Goal: Task Accomplishment & Management: Complete application form

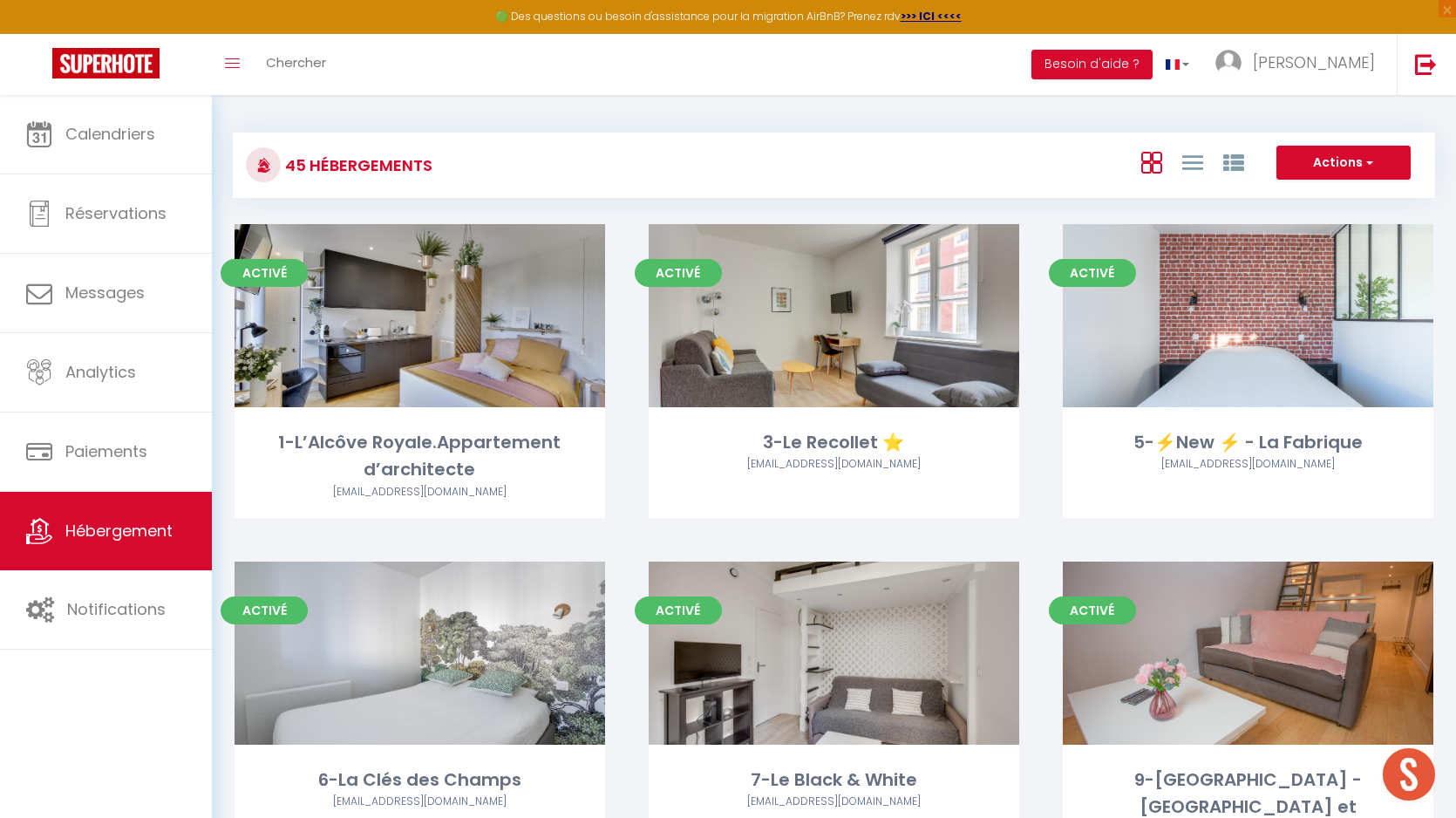
click at [341, 170] on h3 "45 Hébergements" at bounding box center [356, 165] width 152 height 39
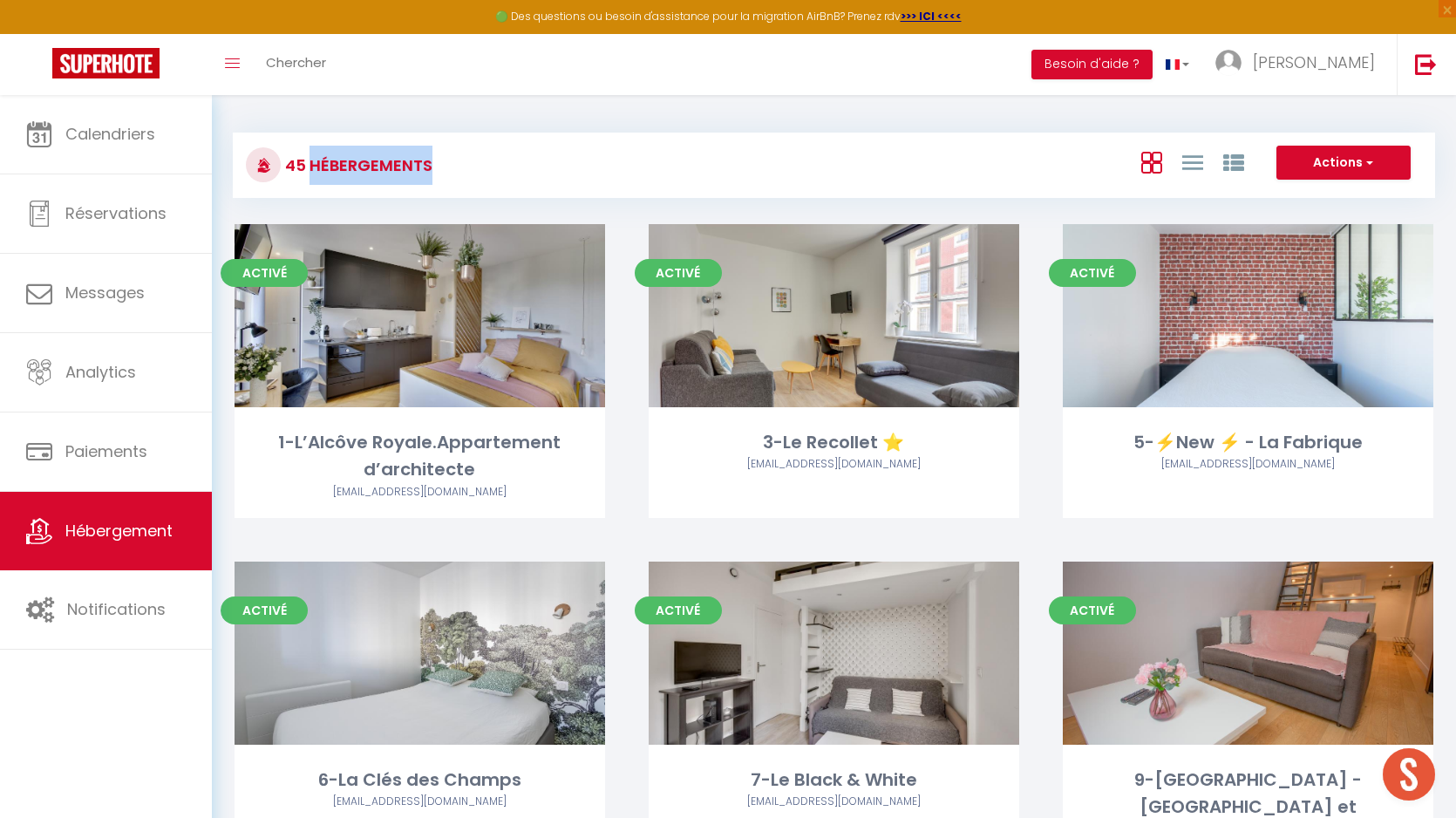
click at [341, 170] on h3 "45 Hébergements" at bounding box center [356, 165] width 152 height 39
click at [435, 170] on div "45 Hébergements" at bounding box center [434, 165] width 400 height 39
drag, startPoint x: 427, startPoint y: 166, endPoint x: 290, endPoint y: 160, distance: 137.1
click at [290, 160] on h3 "45 Hébergements" at bounding box center [356, 165] width 152 height 39
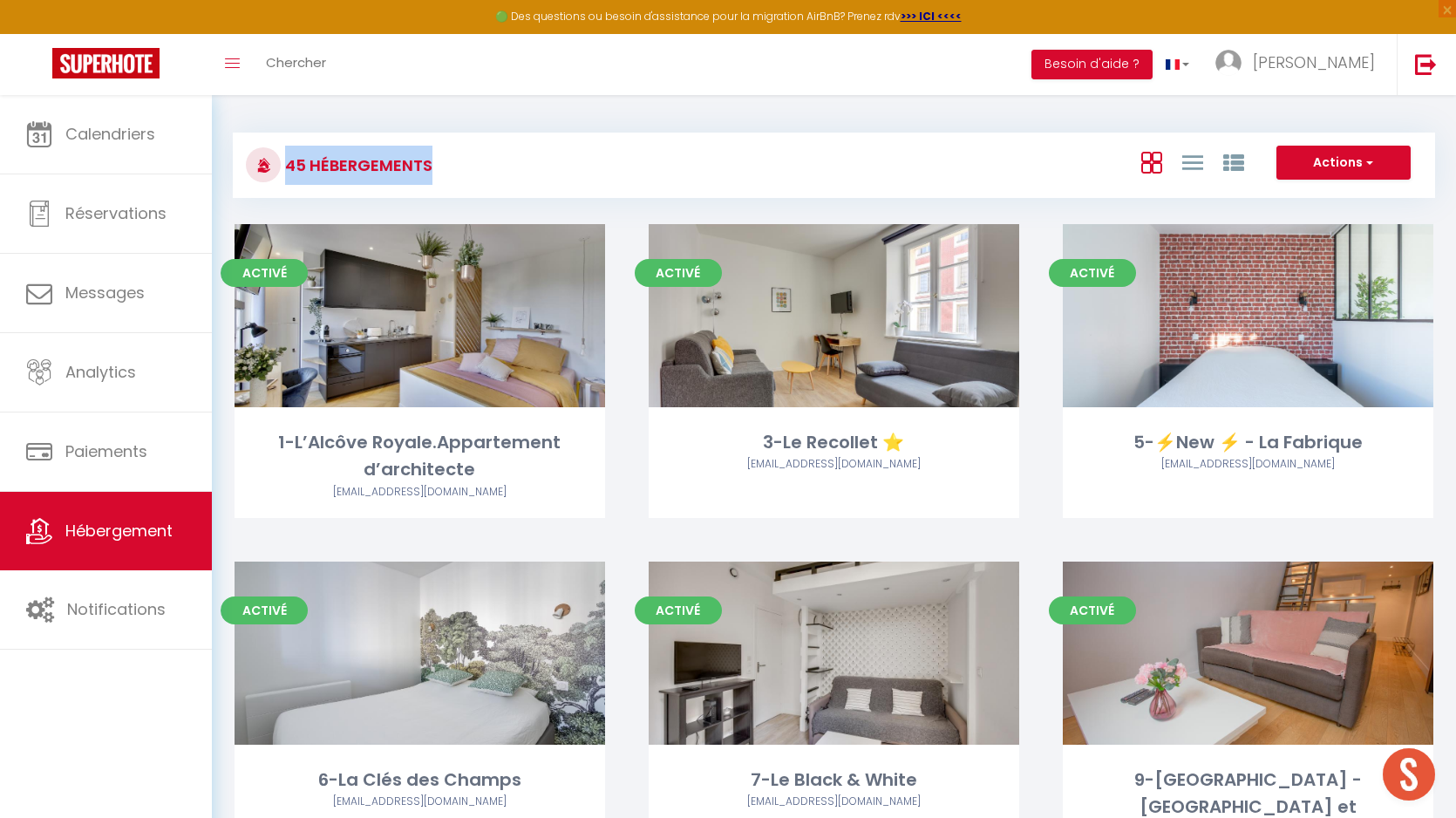
click at [290, 160] on h3 "45 Hébergements" at bounding box center [356, 165] width 152 height 39
click at [1375, 167] on button "Actions" at bounding box center [1343, 163] width 134 height 35
click at [1270, 196] on li "Créer un Hébergement" at bounding box center [1329, 199] width 159 height 19
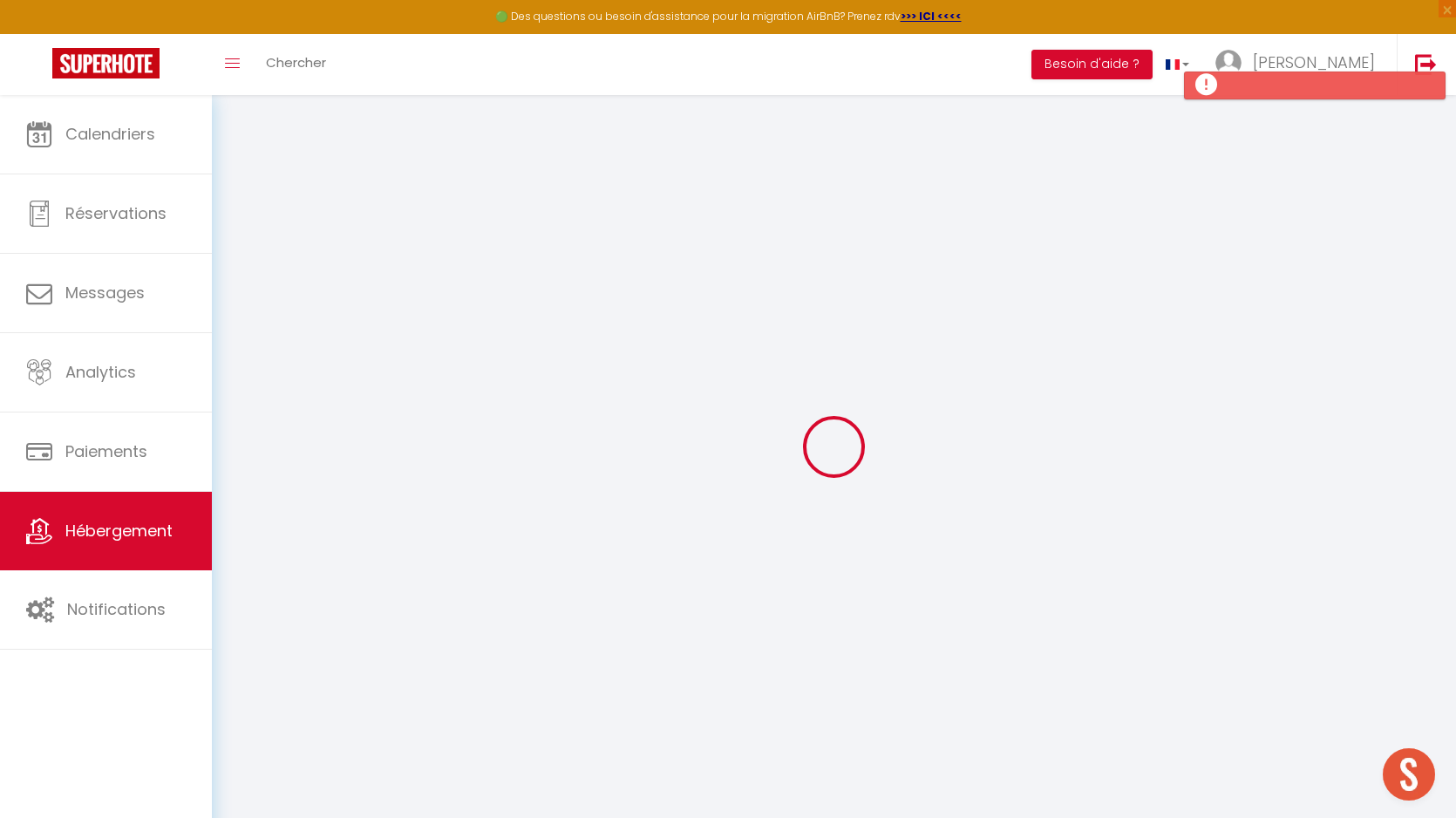
select select
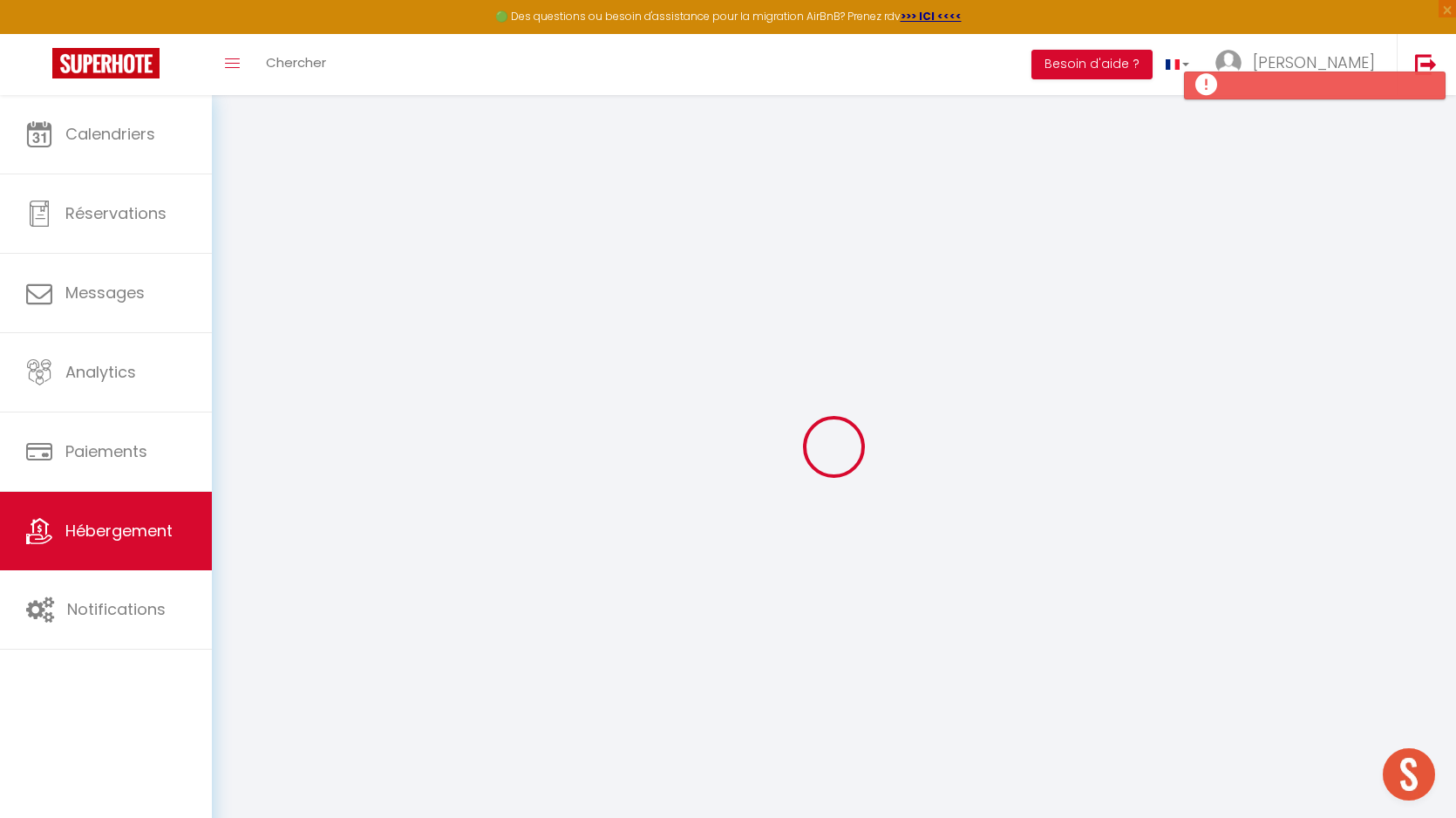
select select
checkbox input "false"
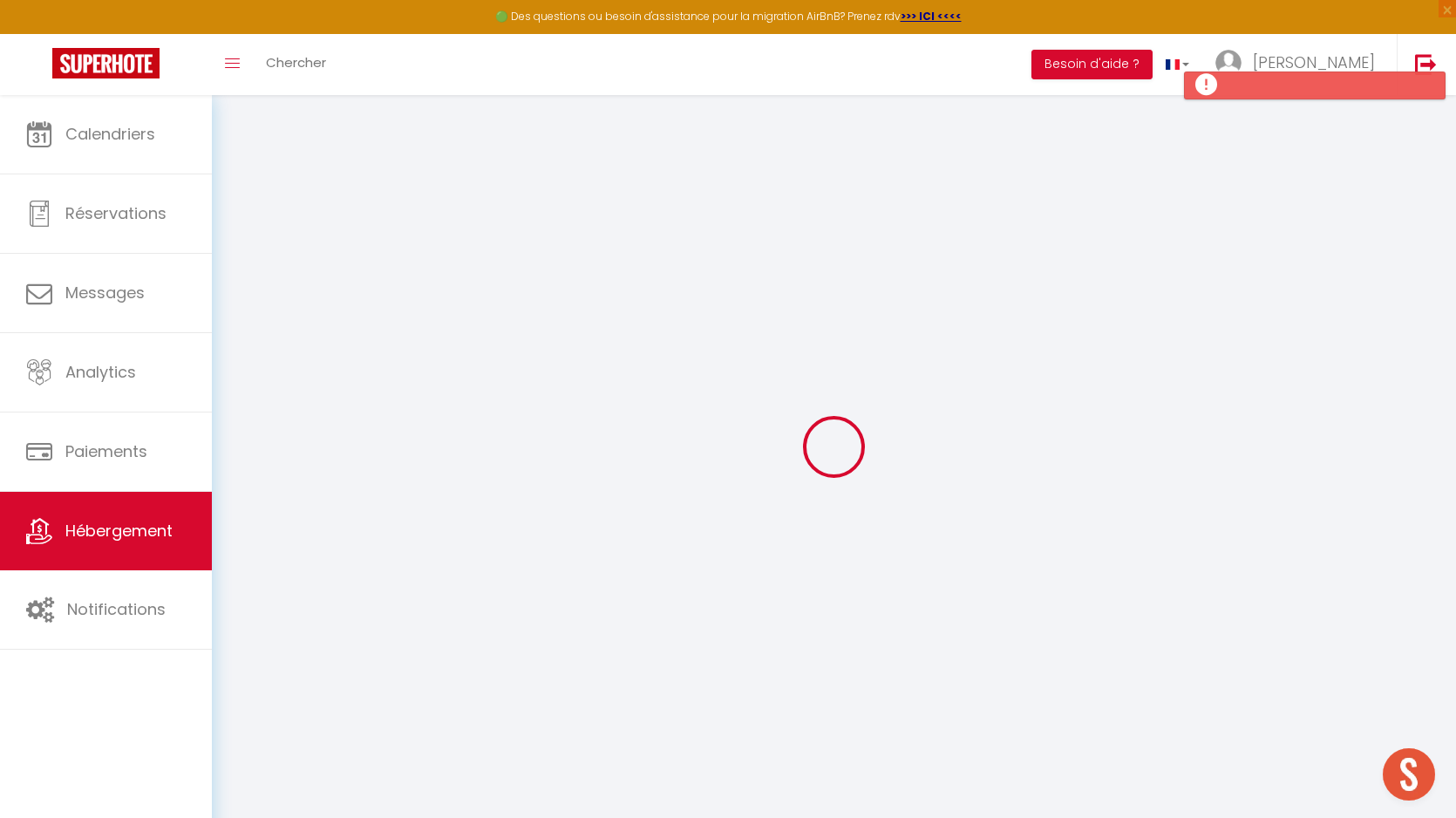
select select
checkbox input "false"
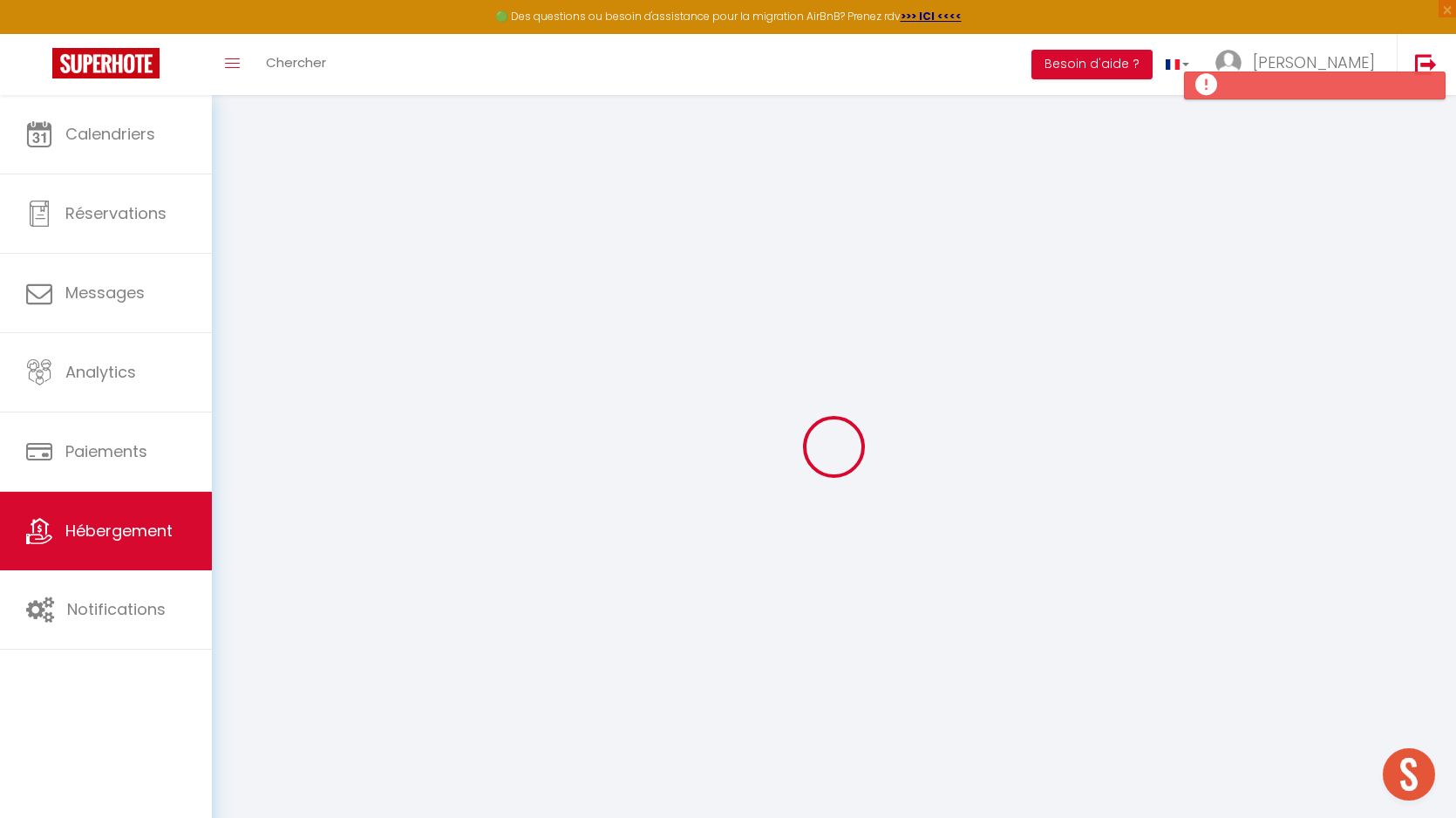
checkbox input "false"
select select
select select "15:00"
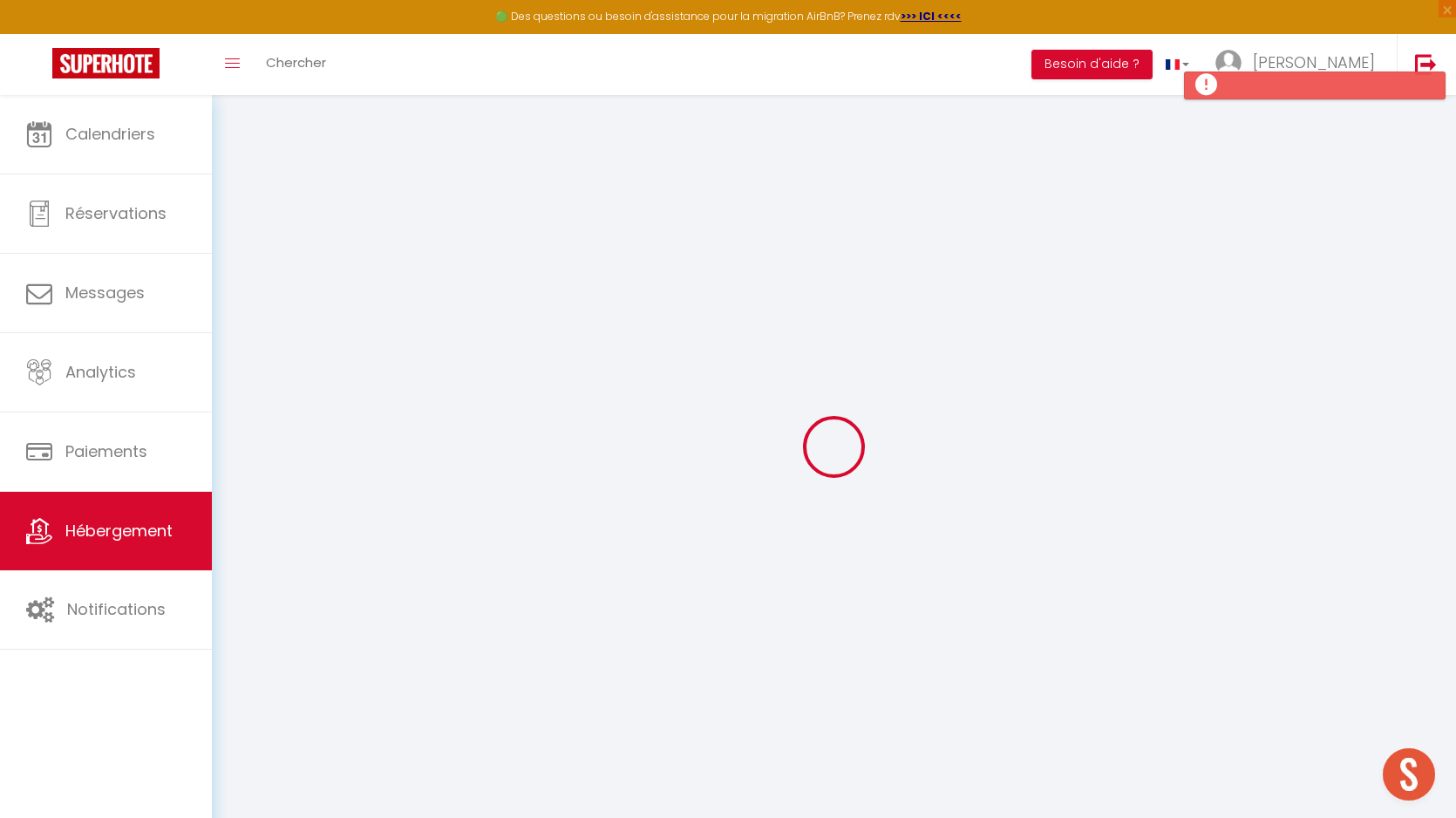
select select "23:45"
select select "11:00"
select select "30"
select select "120"
select select
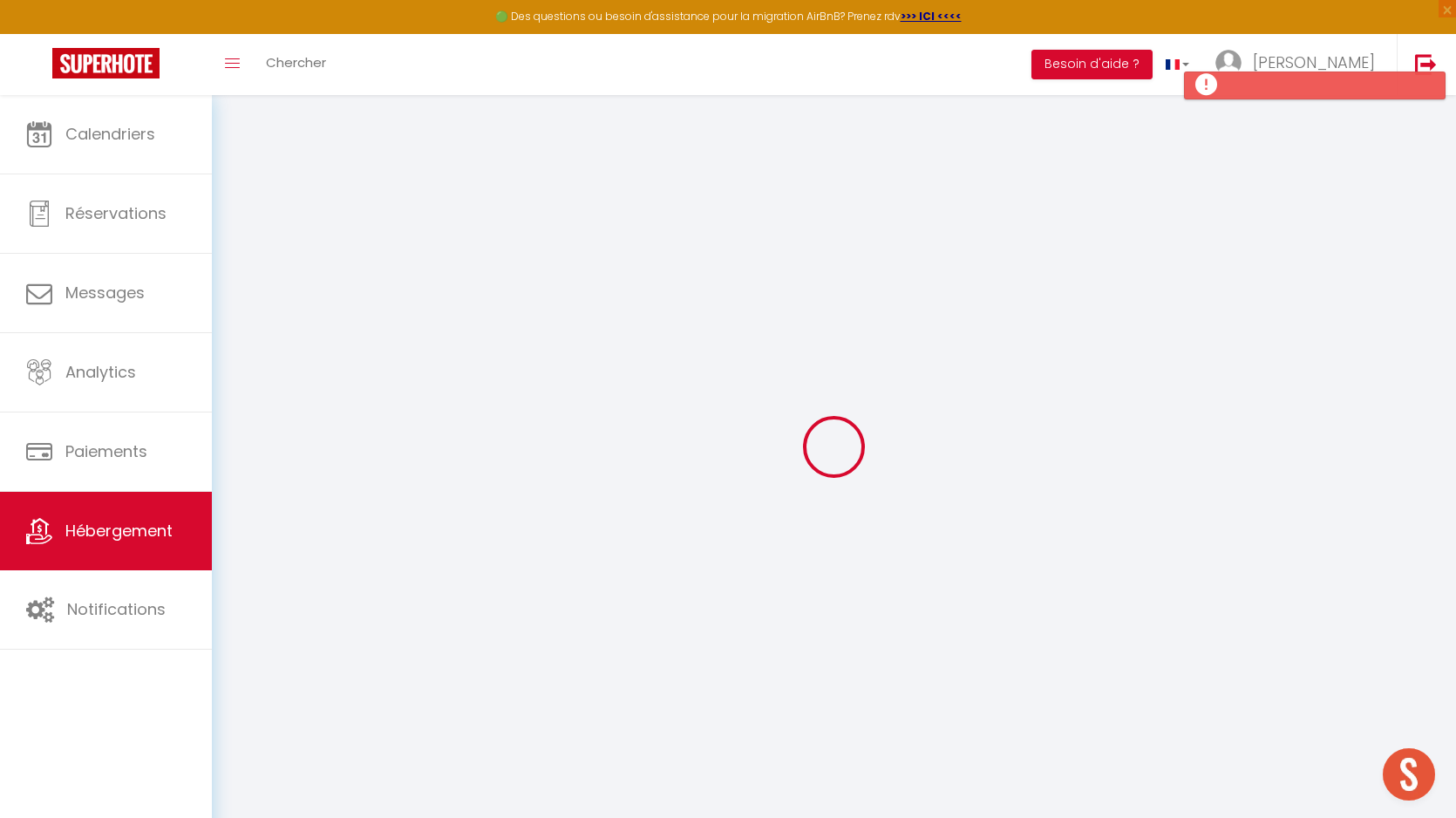
checkbox input "false"
select select
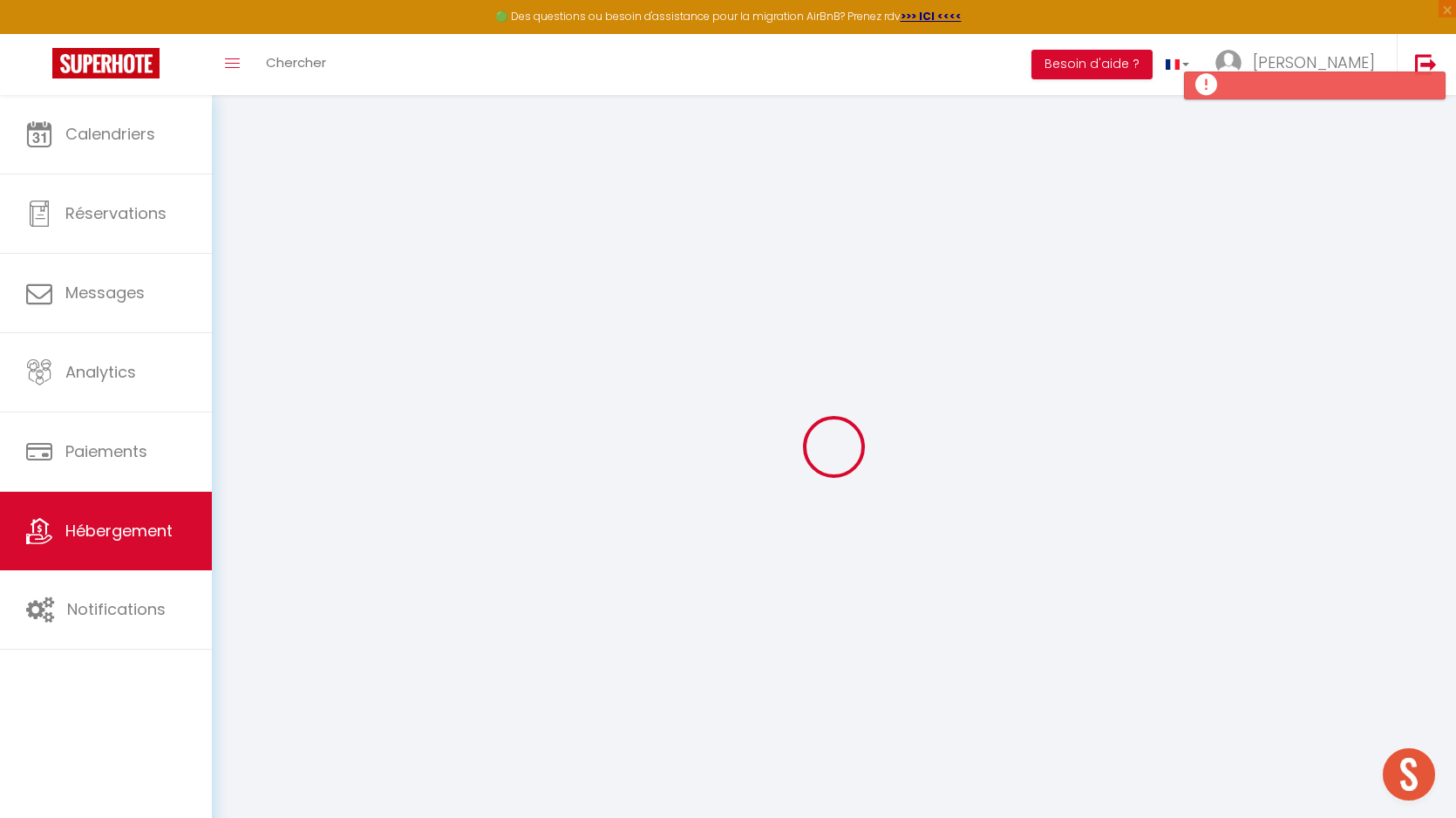
select select
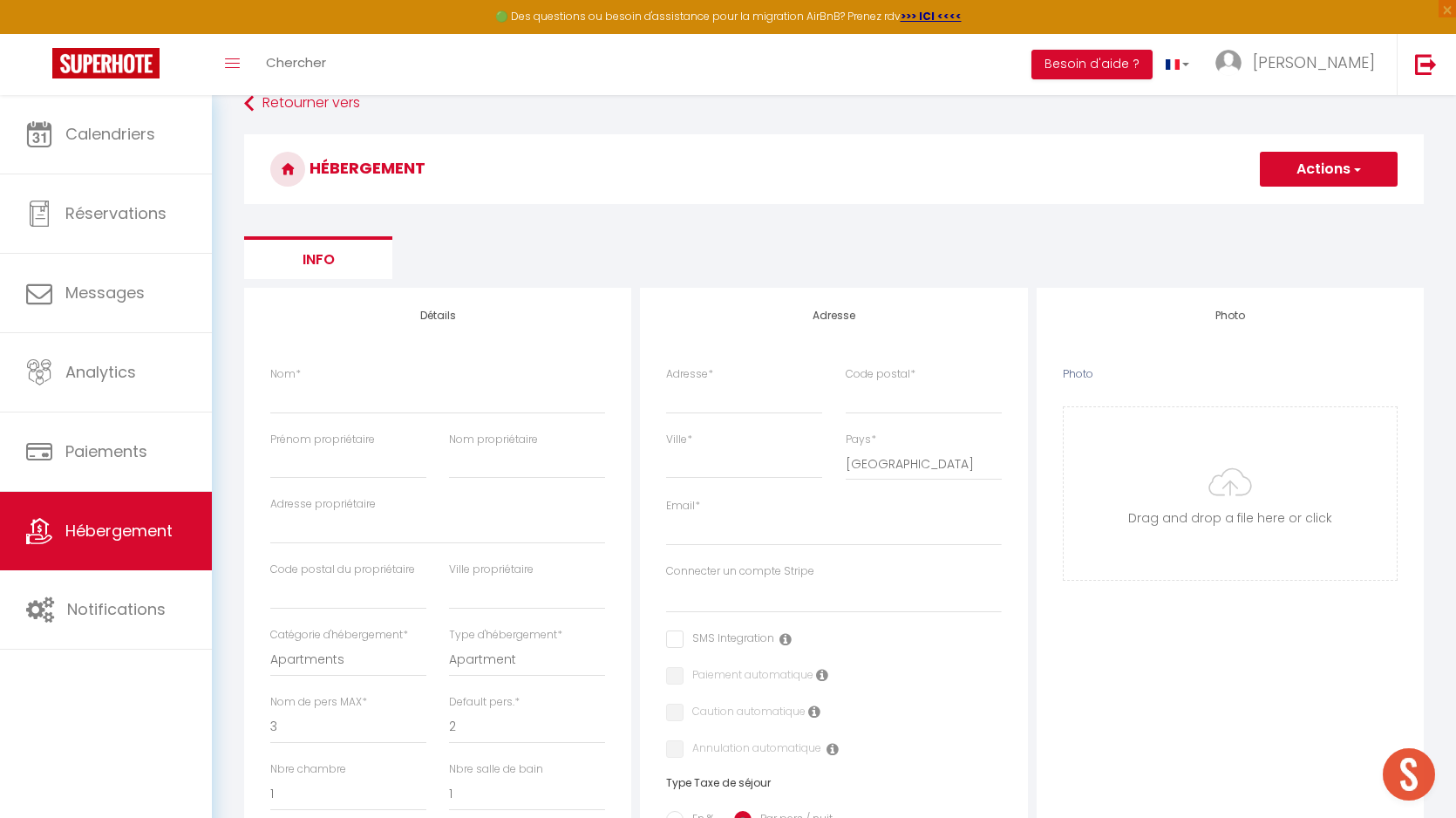
scroll to position [110, 0]
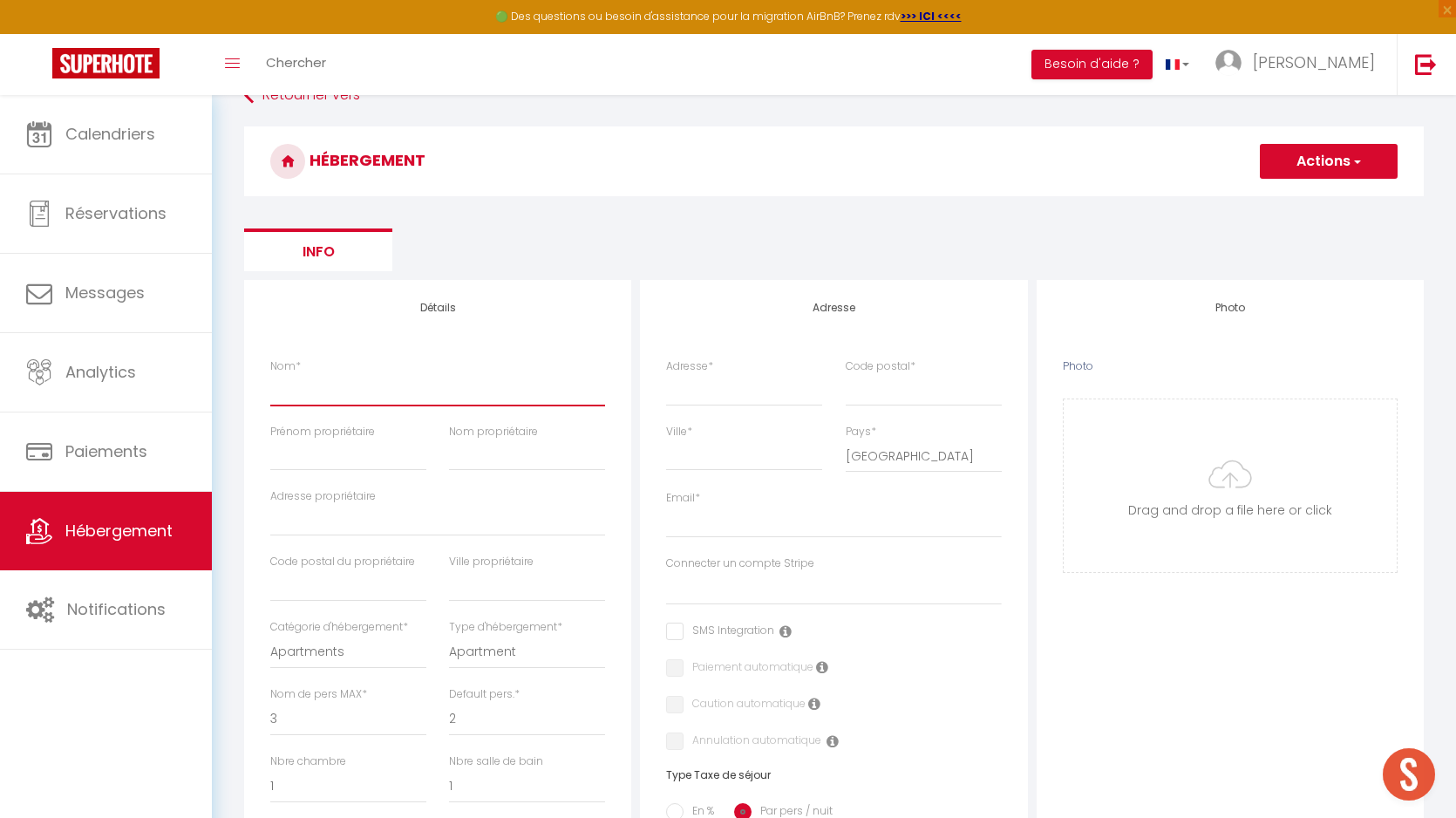
click at [331, 394] on input "Nom *" at bounding box center [438, 390] width 335 height 31
type input "1"
select select
checkbox input "false"
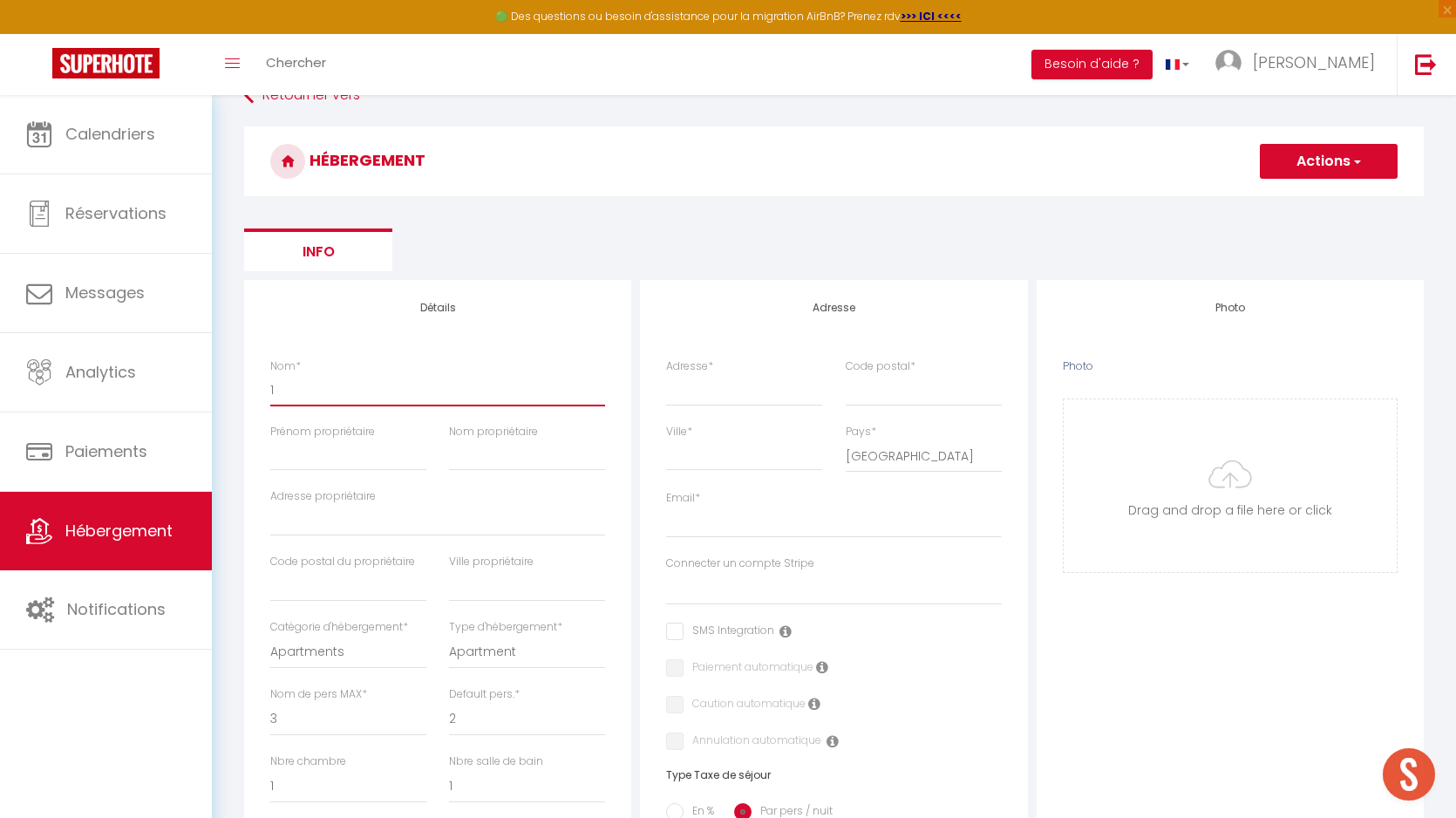
checkbox input "false"
select select
type input "13"
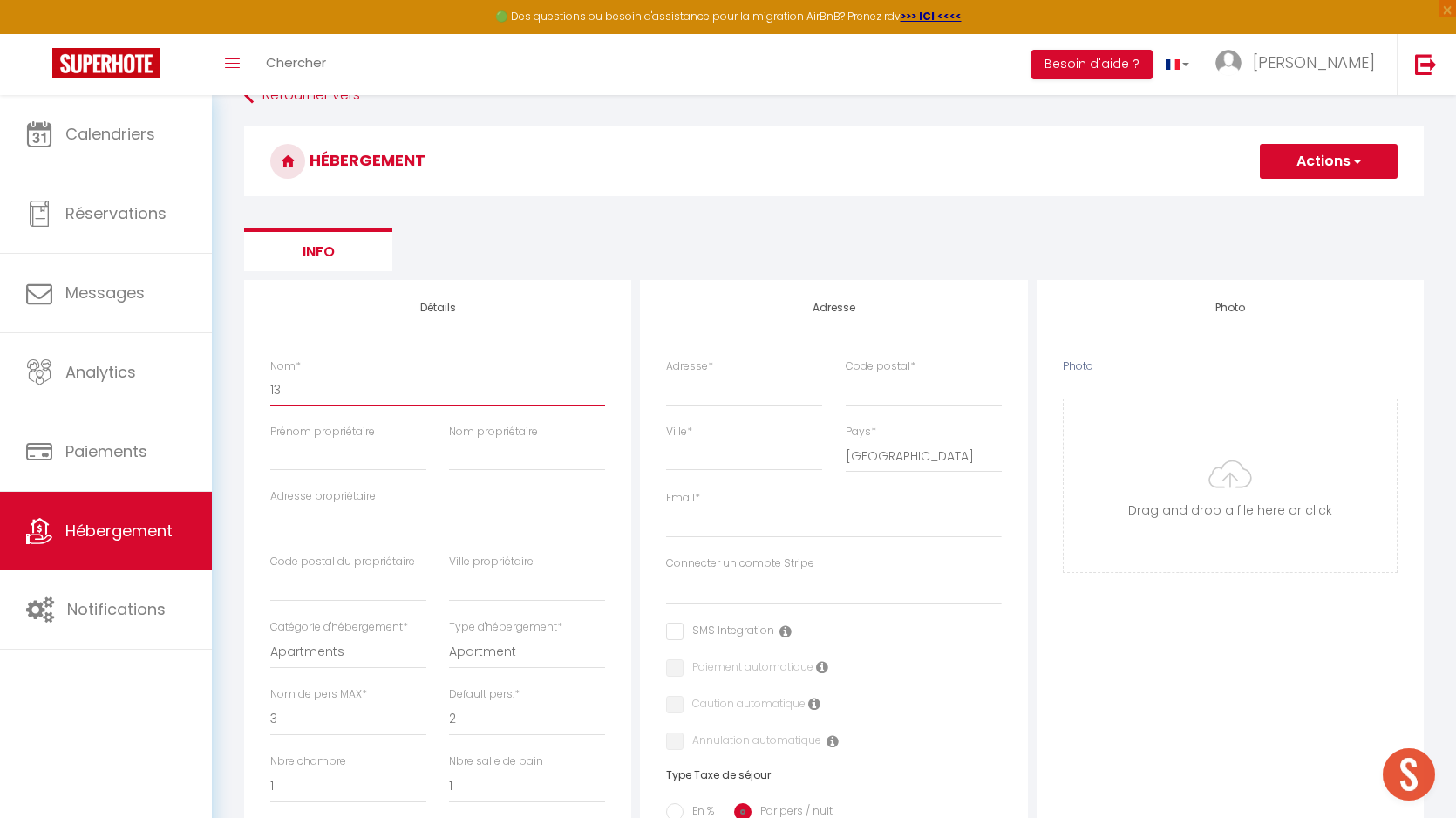
select select
checkbox input "false"
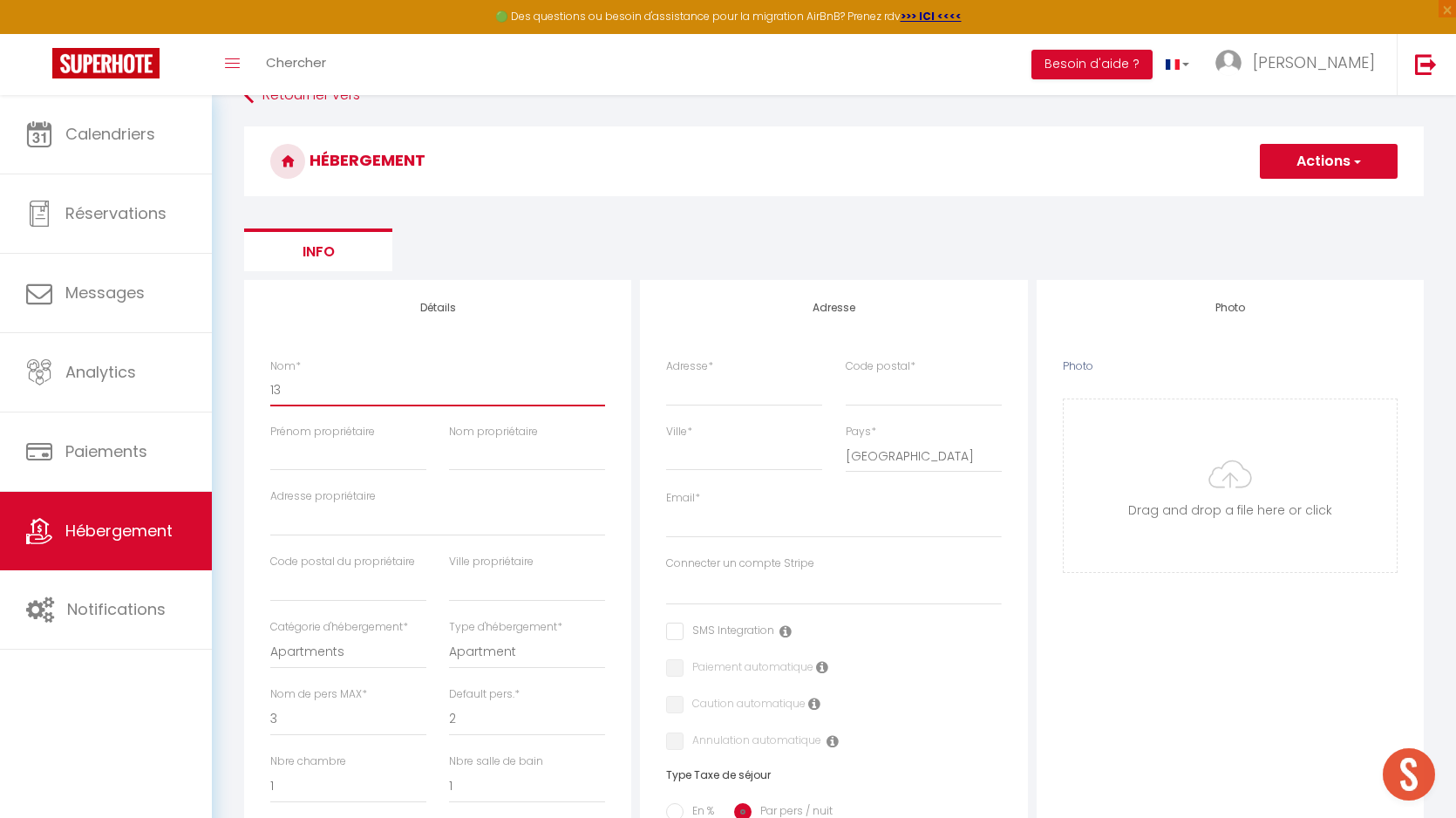
select select
type input "137"
select select
checkbox input "false"
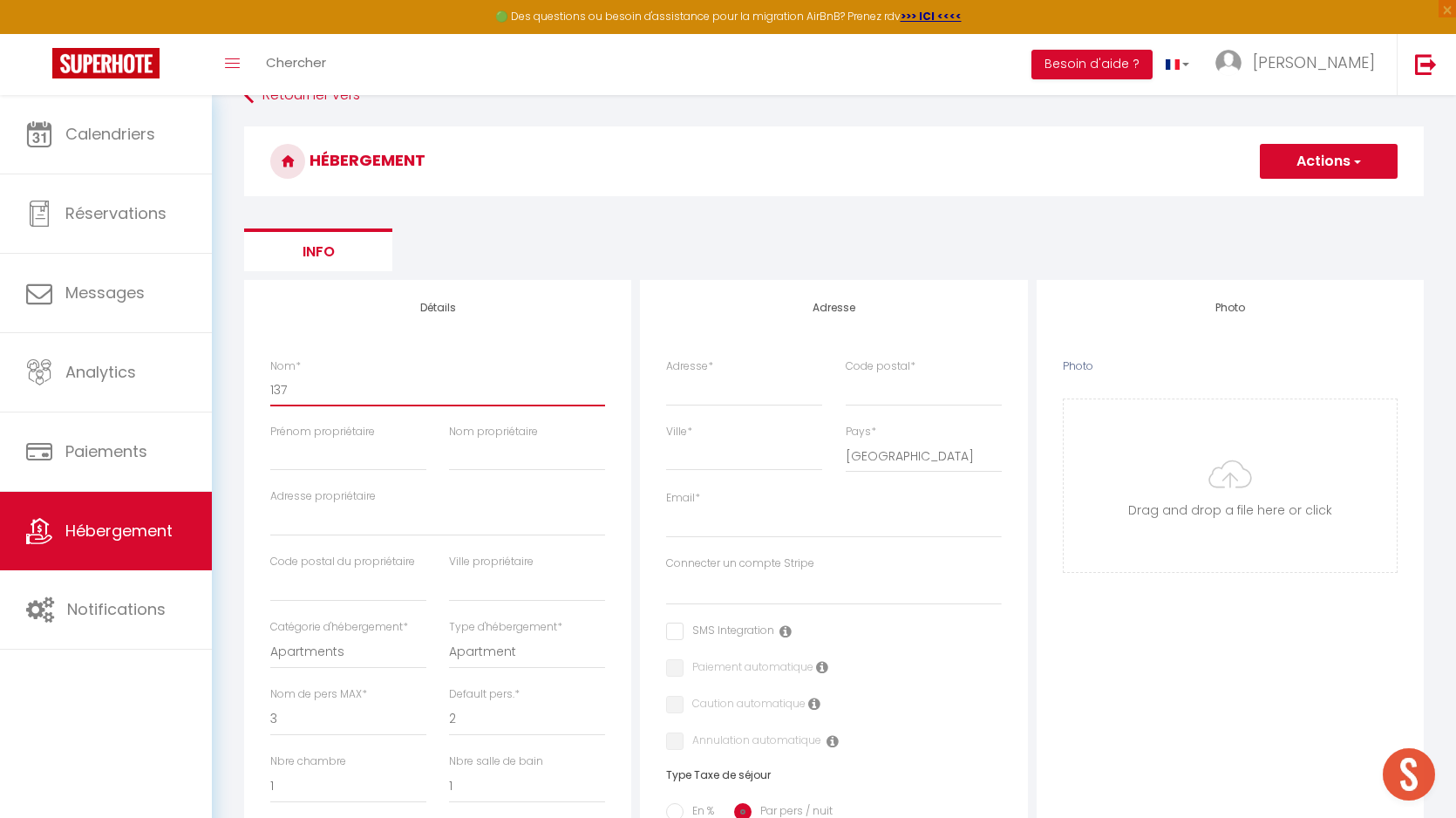
checkbox input "false"
select select
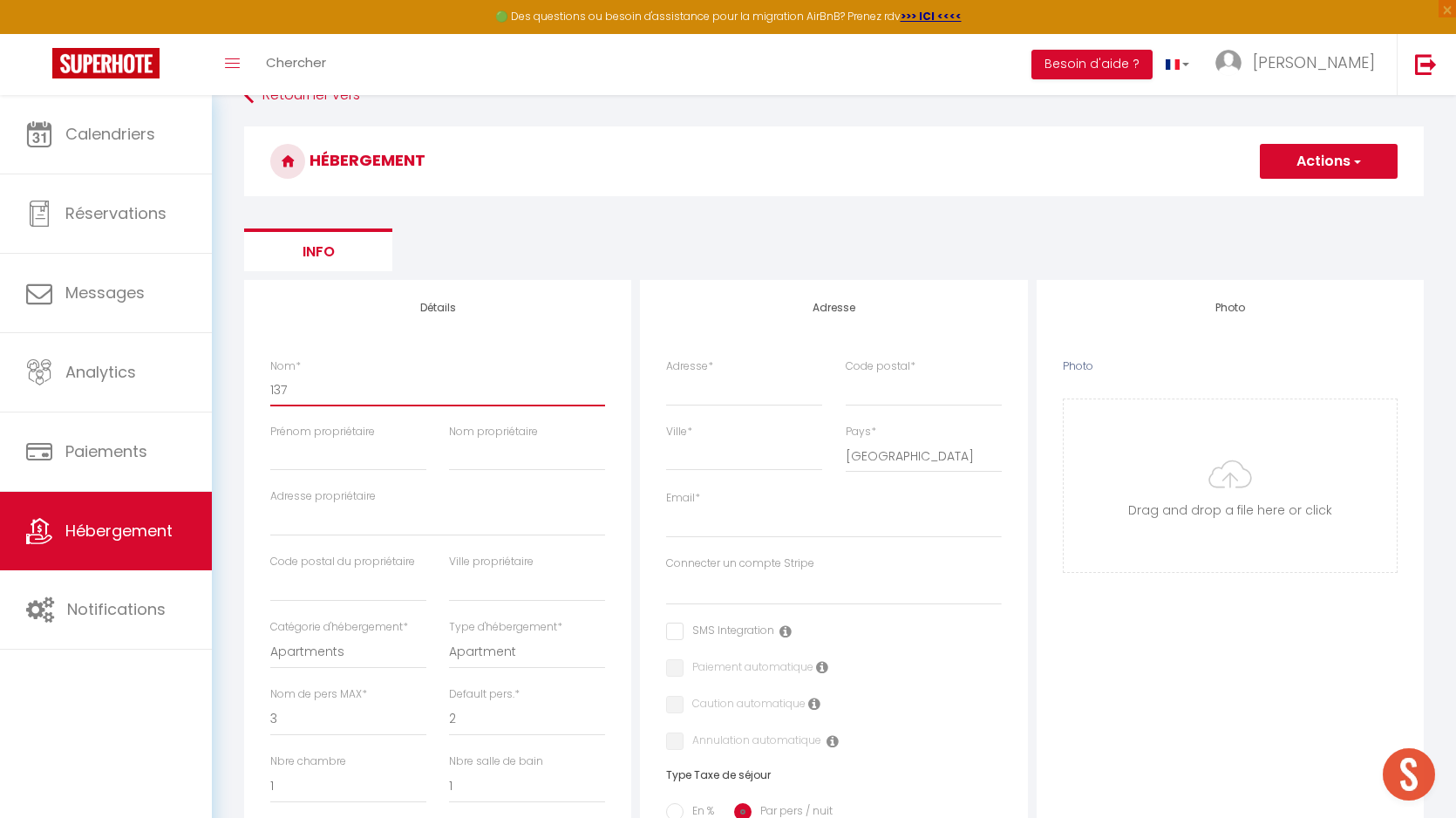
type input "137"
select select
checkbox input "false"
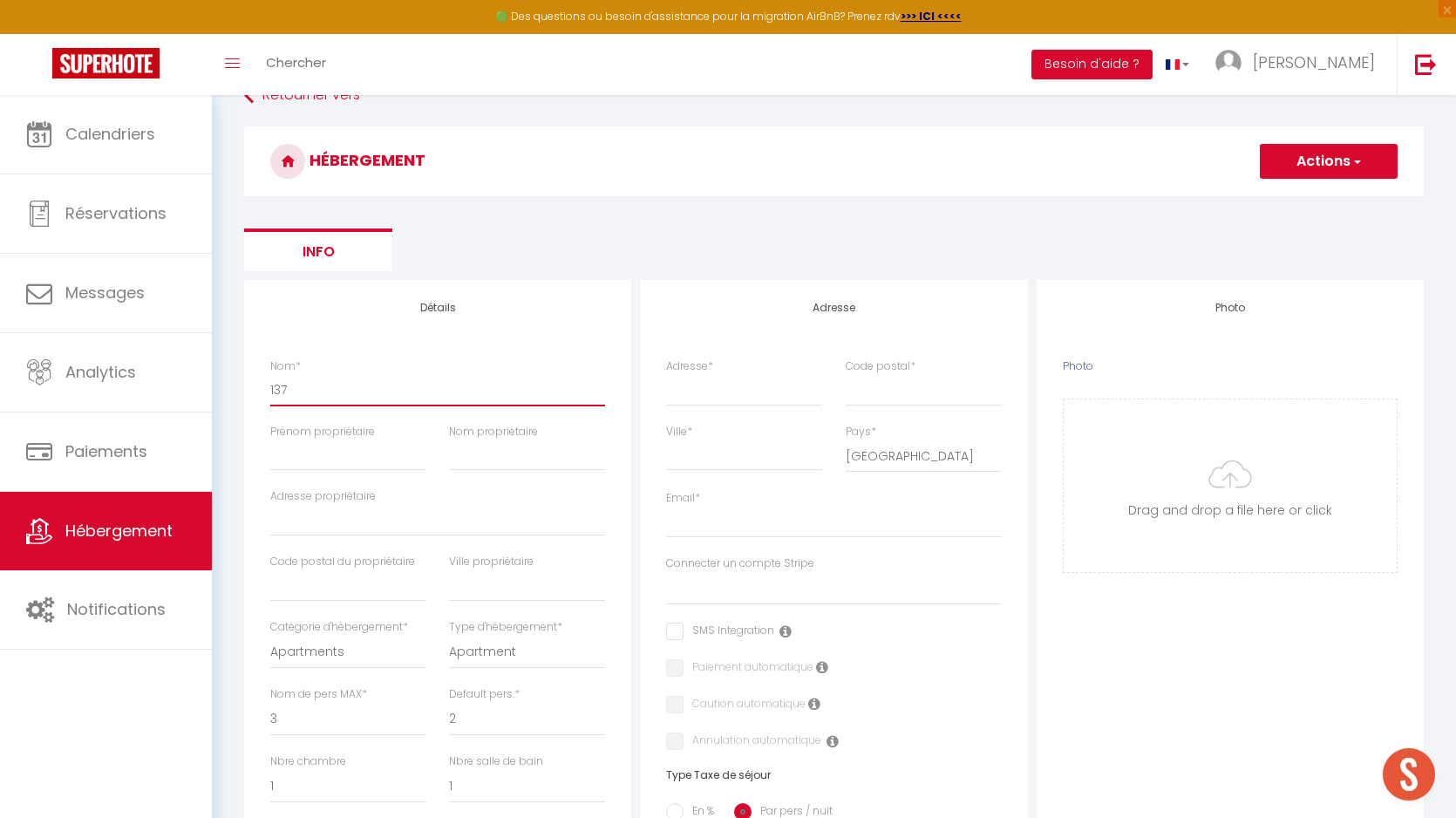
checkbox input "false"
select select
type input "137 -"
select select
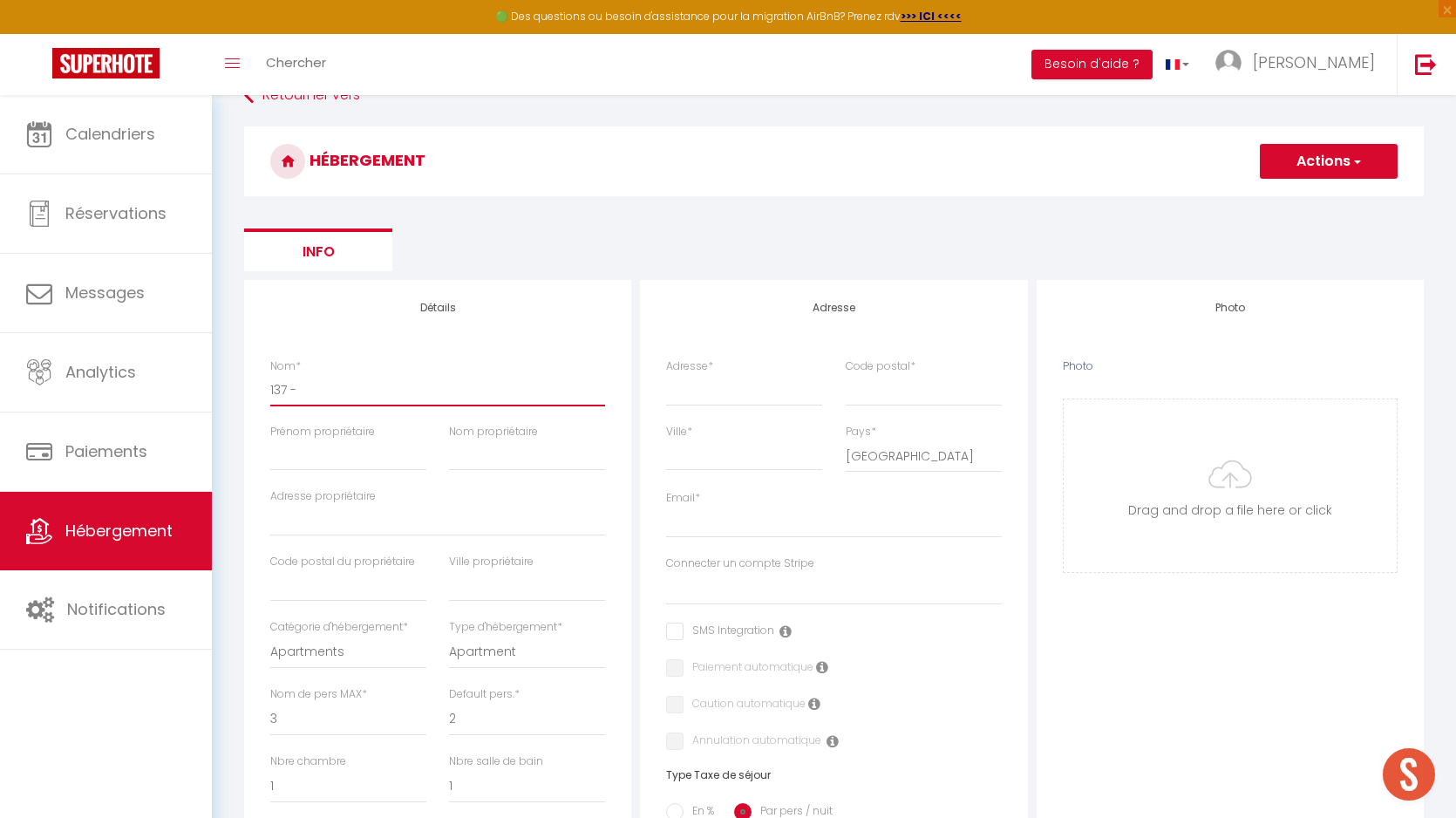
checkbox input "false"
select select
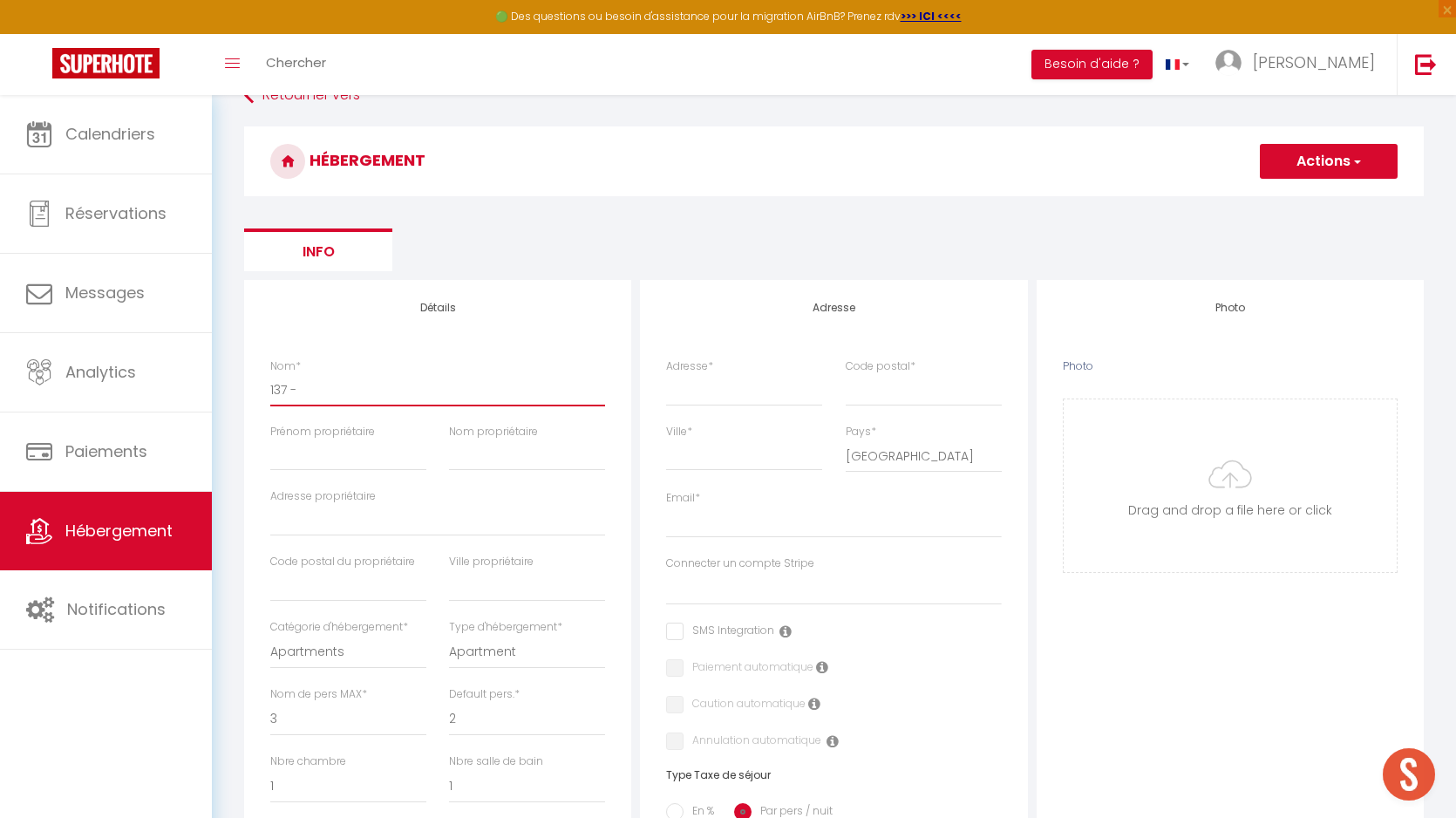
select select
type input "137 -"
select select
checkbox input "false"
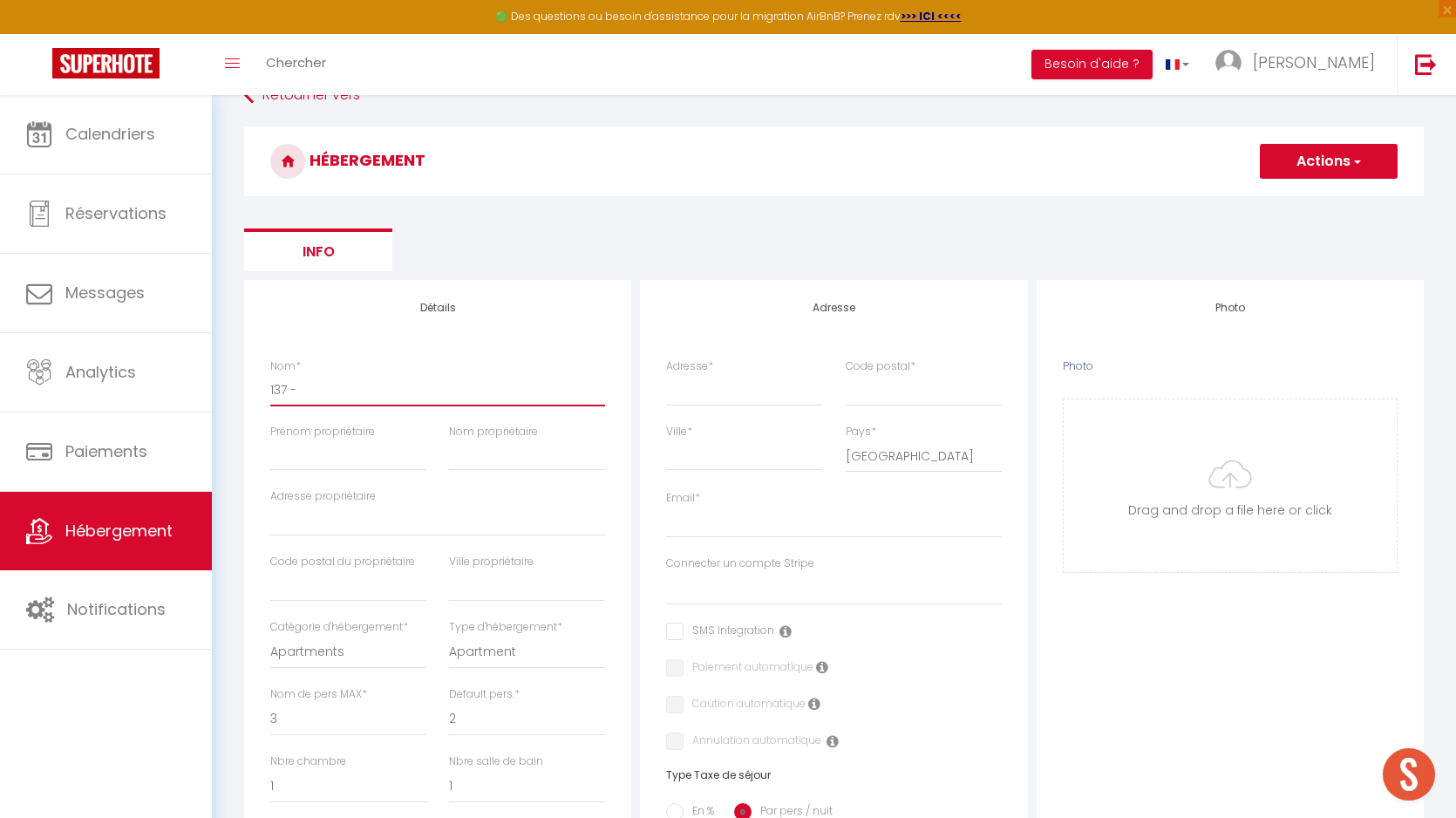
checkbox input "false"
select select
type input "137 - x"
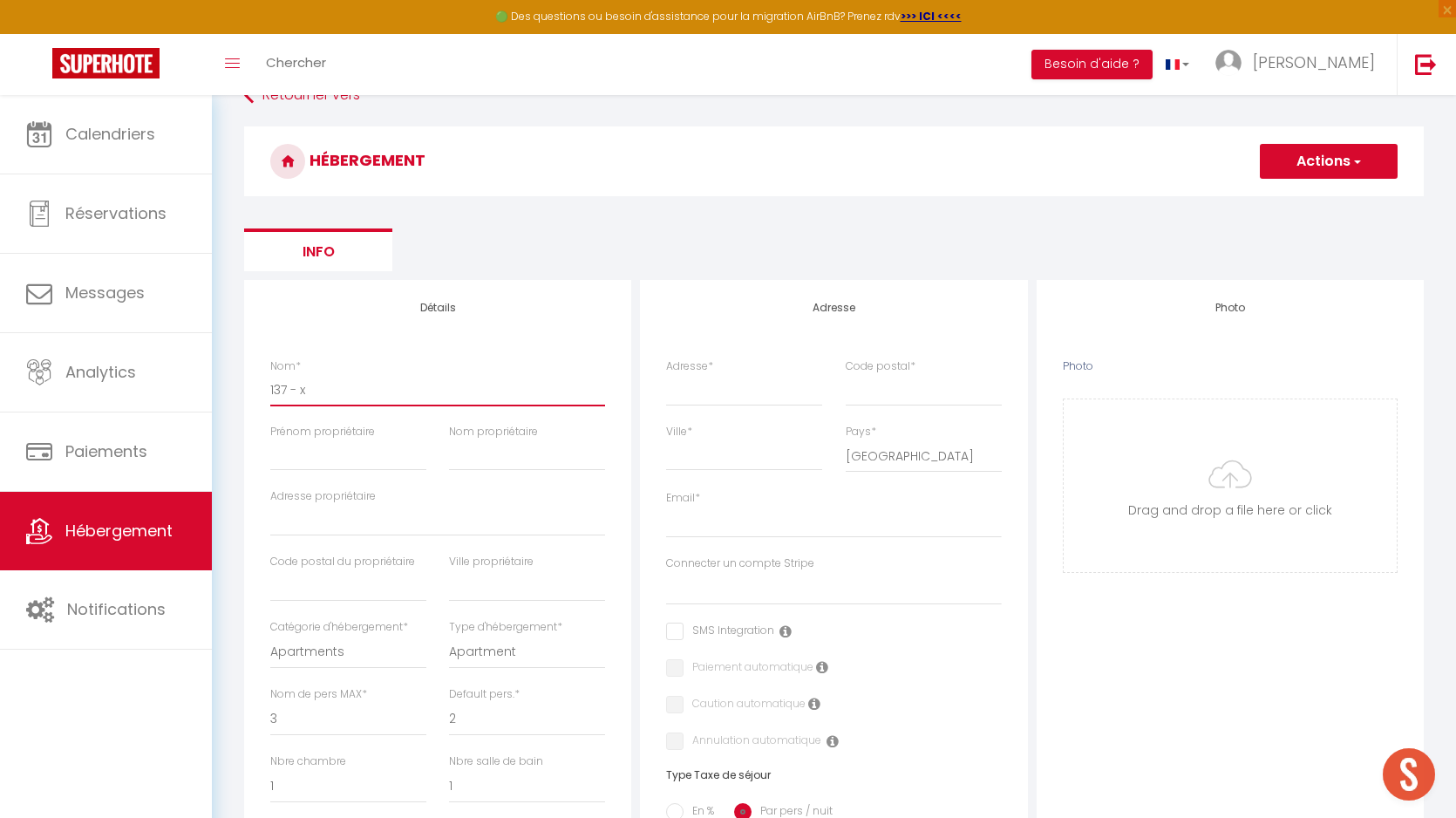
select select
checkbox input "false"
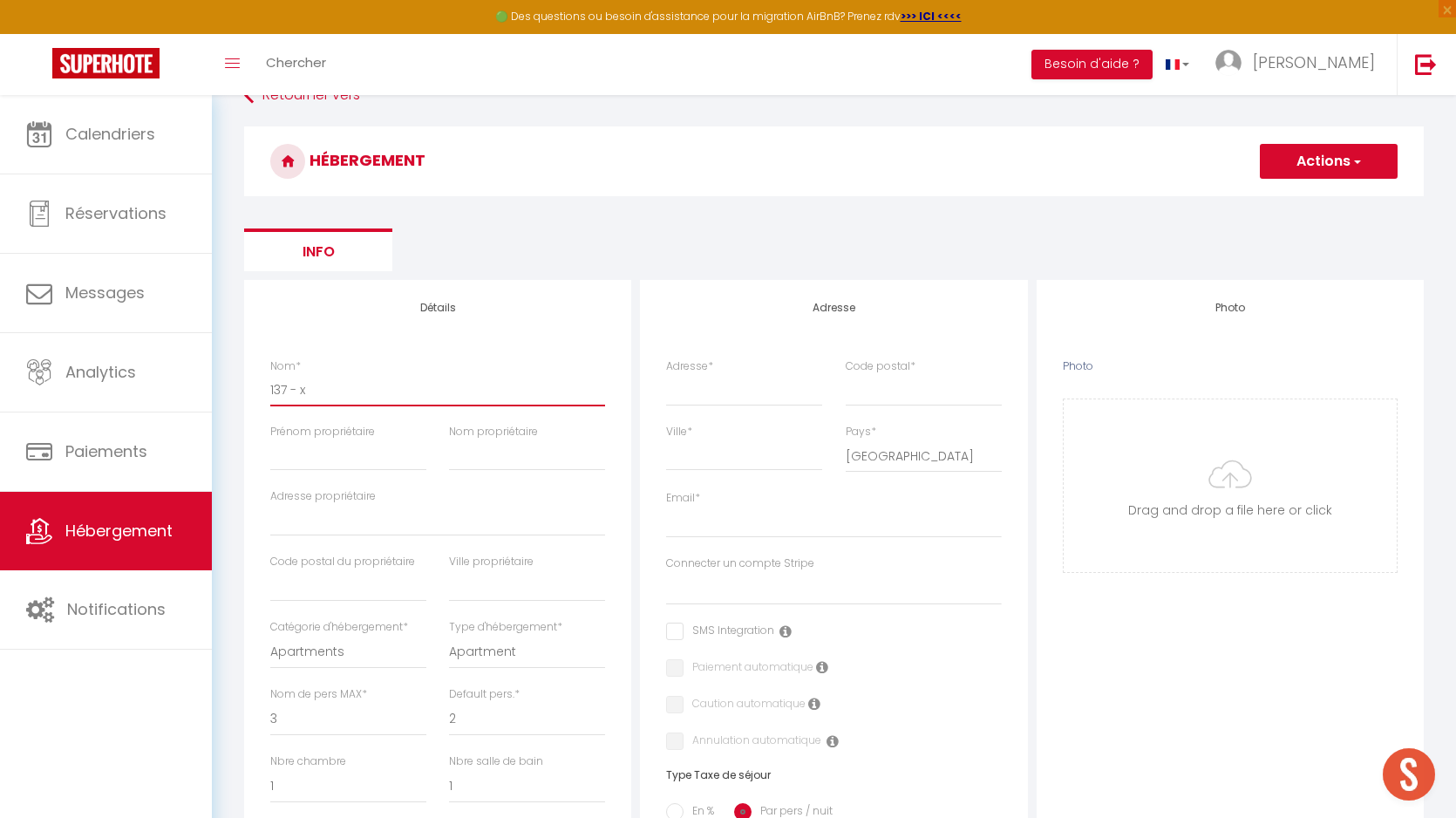
select select
type input "137 - xx"
select select
checkbox input "false"
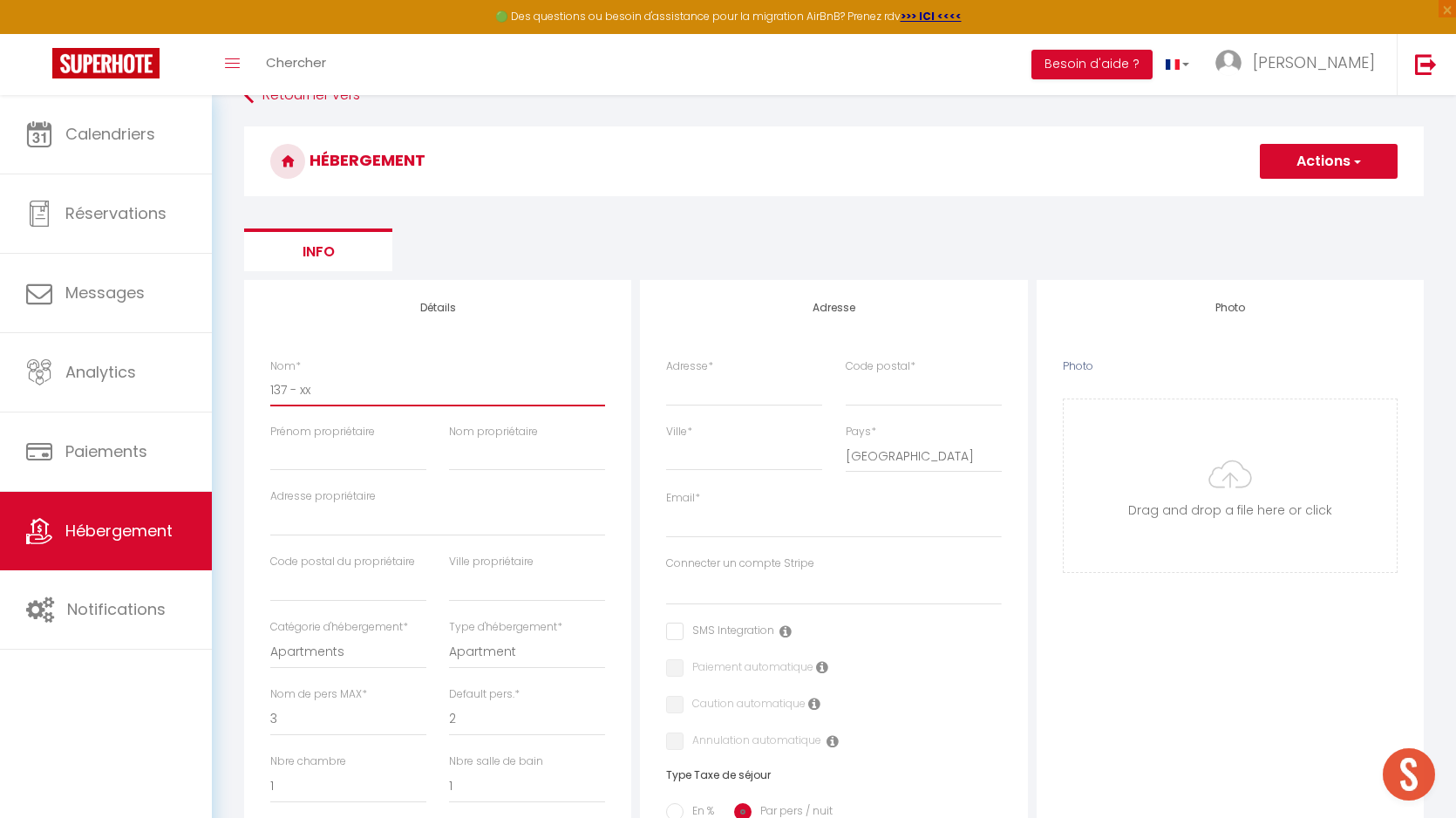
checkbox input "false"
select select
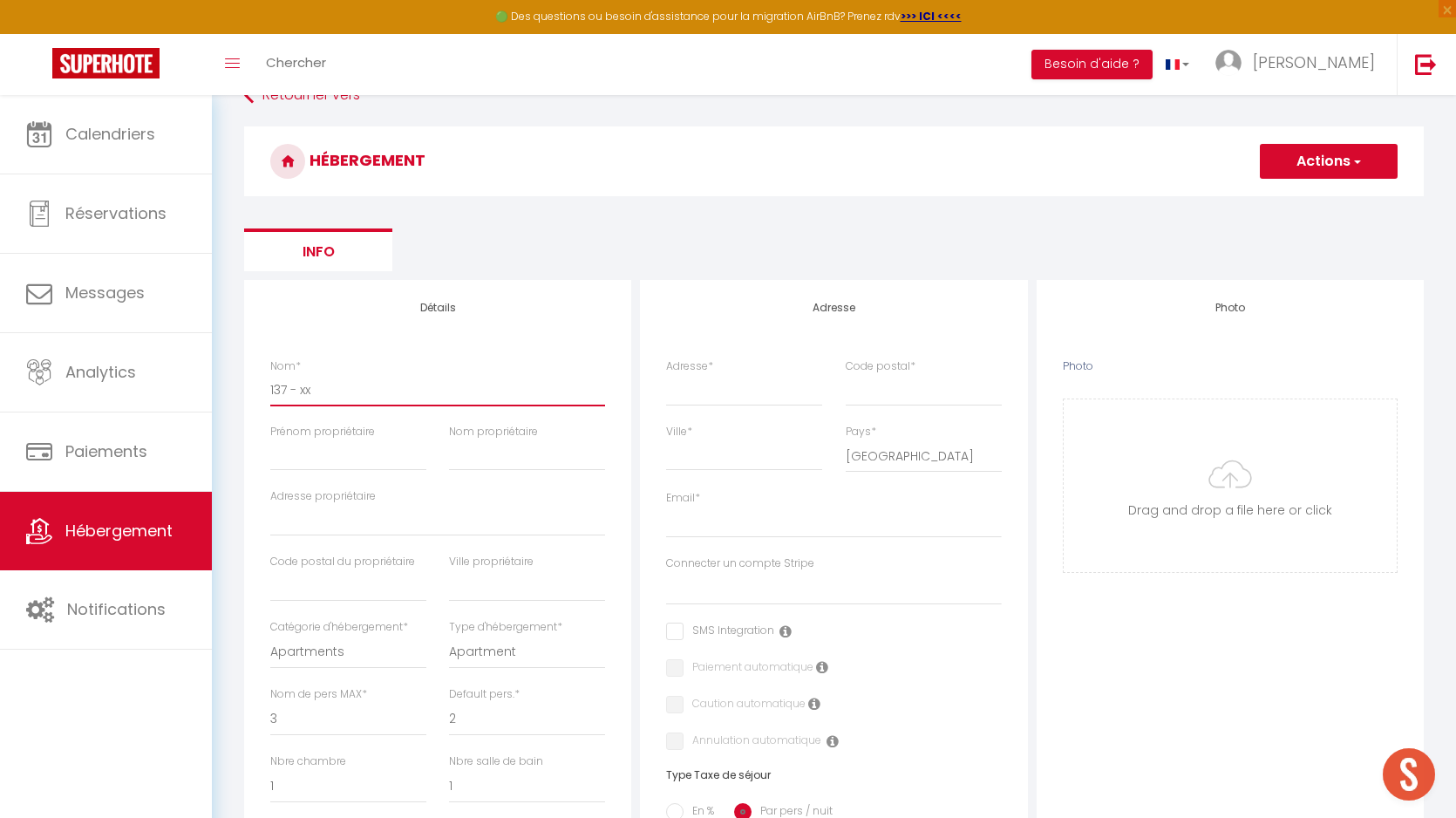
type input "137 - xx"
select select
checkbox input "false"
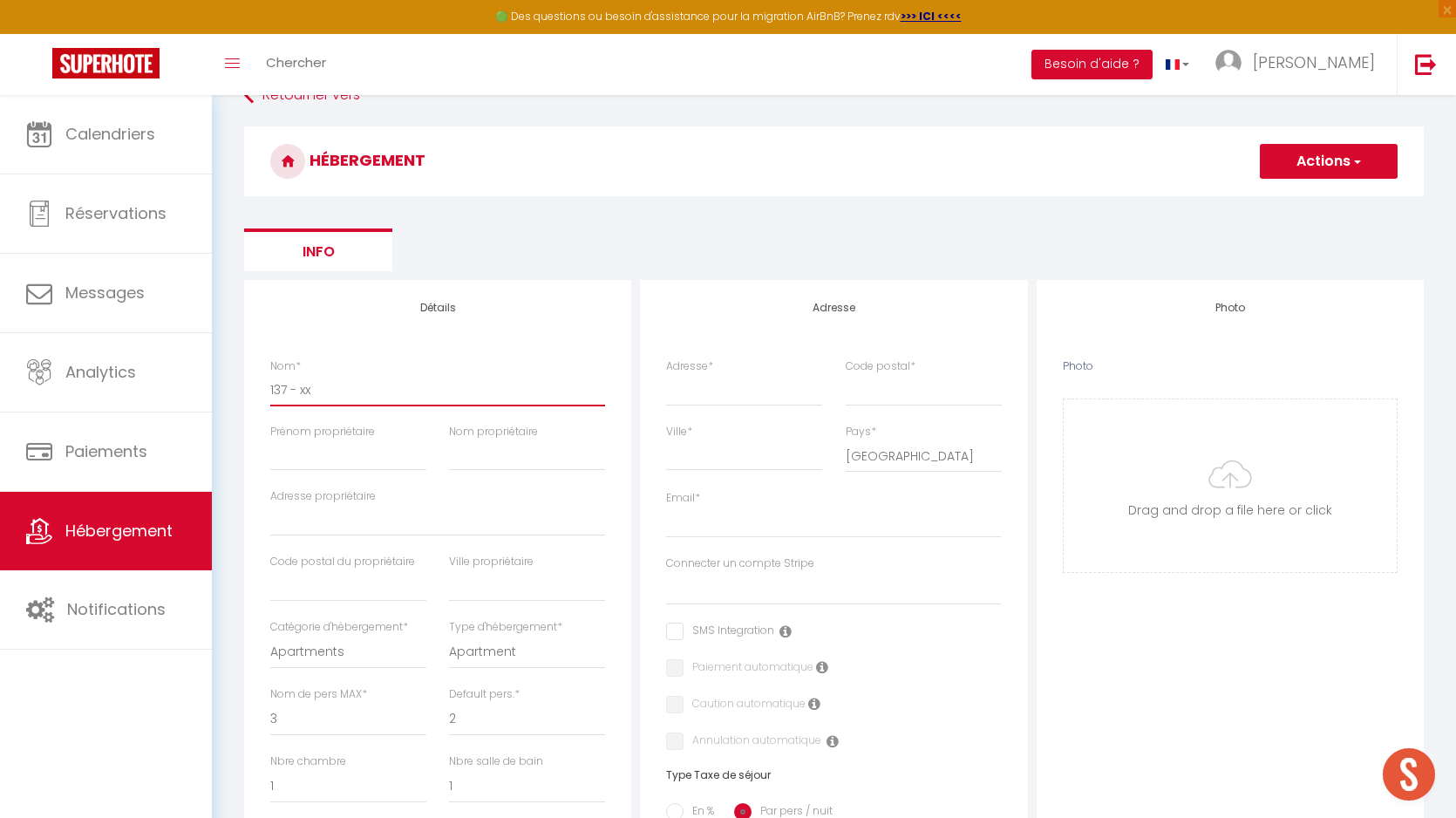
checkbox input "false"
select select
type input "137 - xx -"
select select
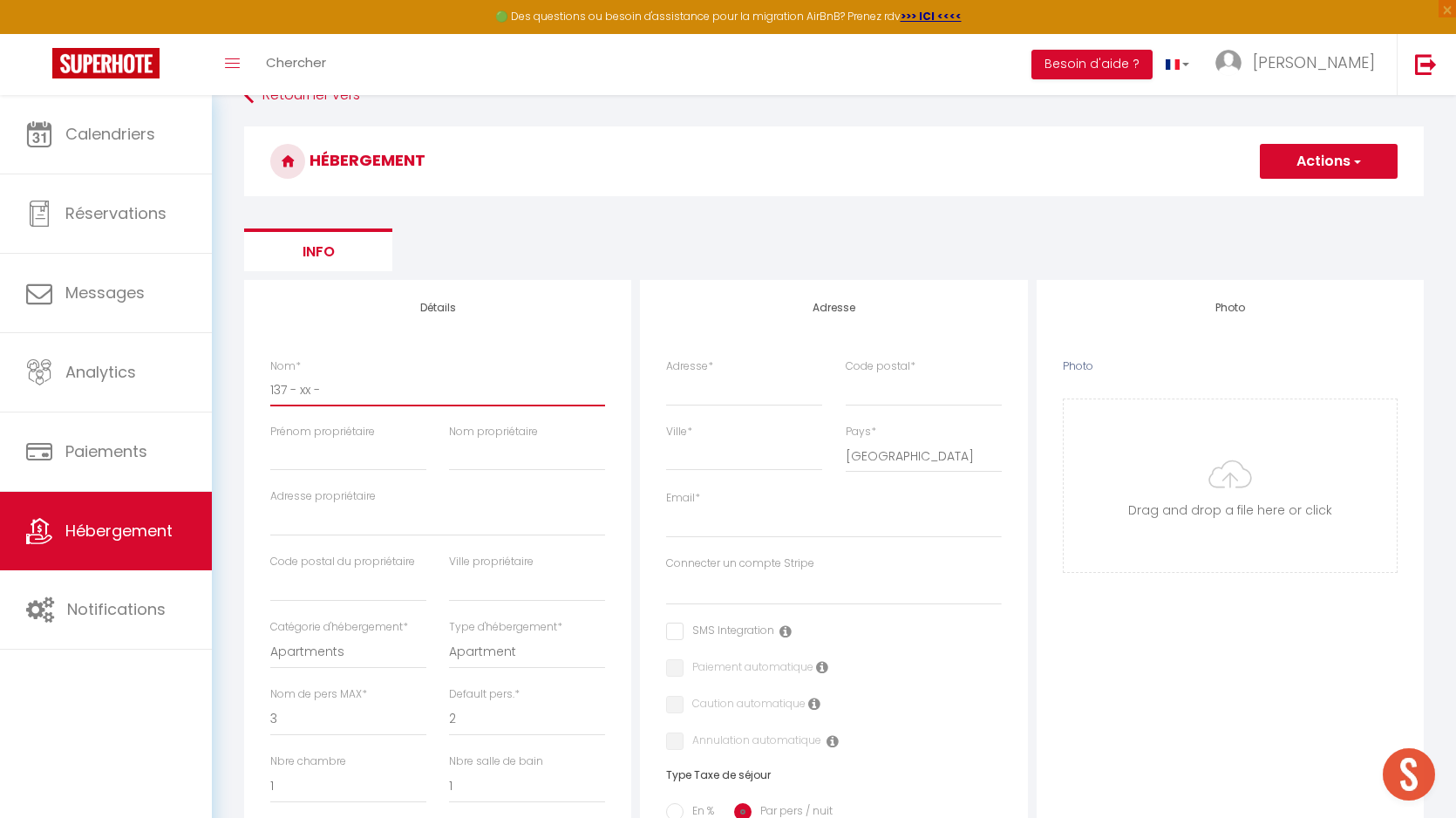
checkbox input "false"
select select
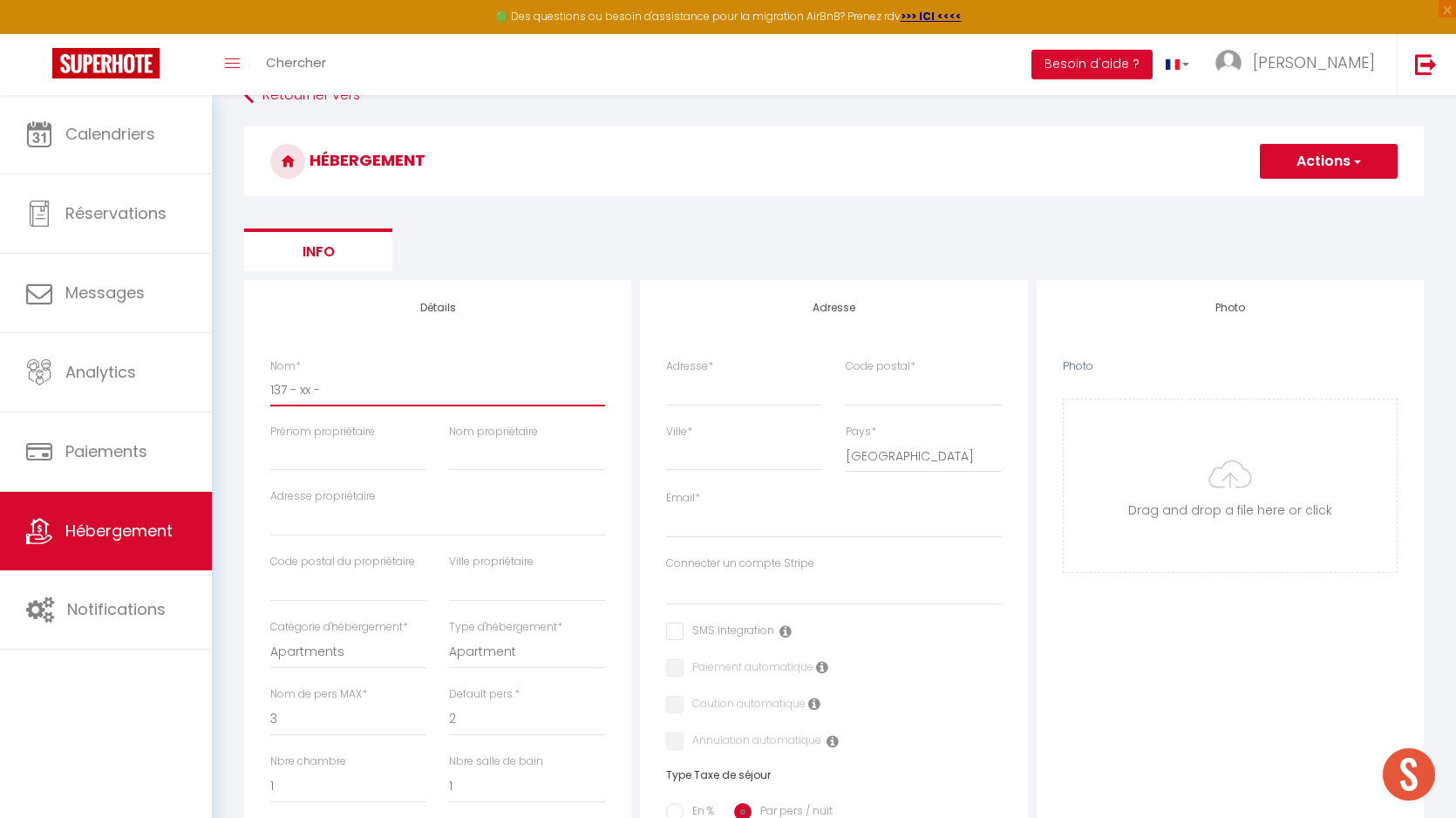
select select
type input "137 - xx -"
select select
checkbox input "false"
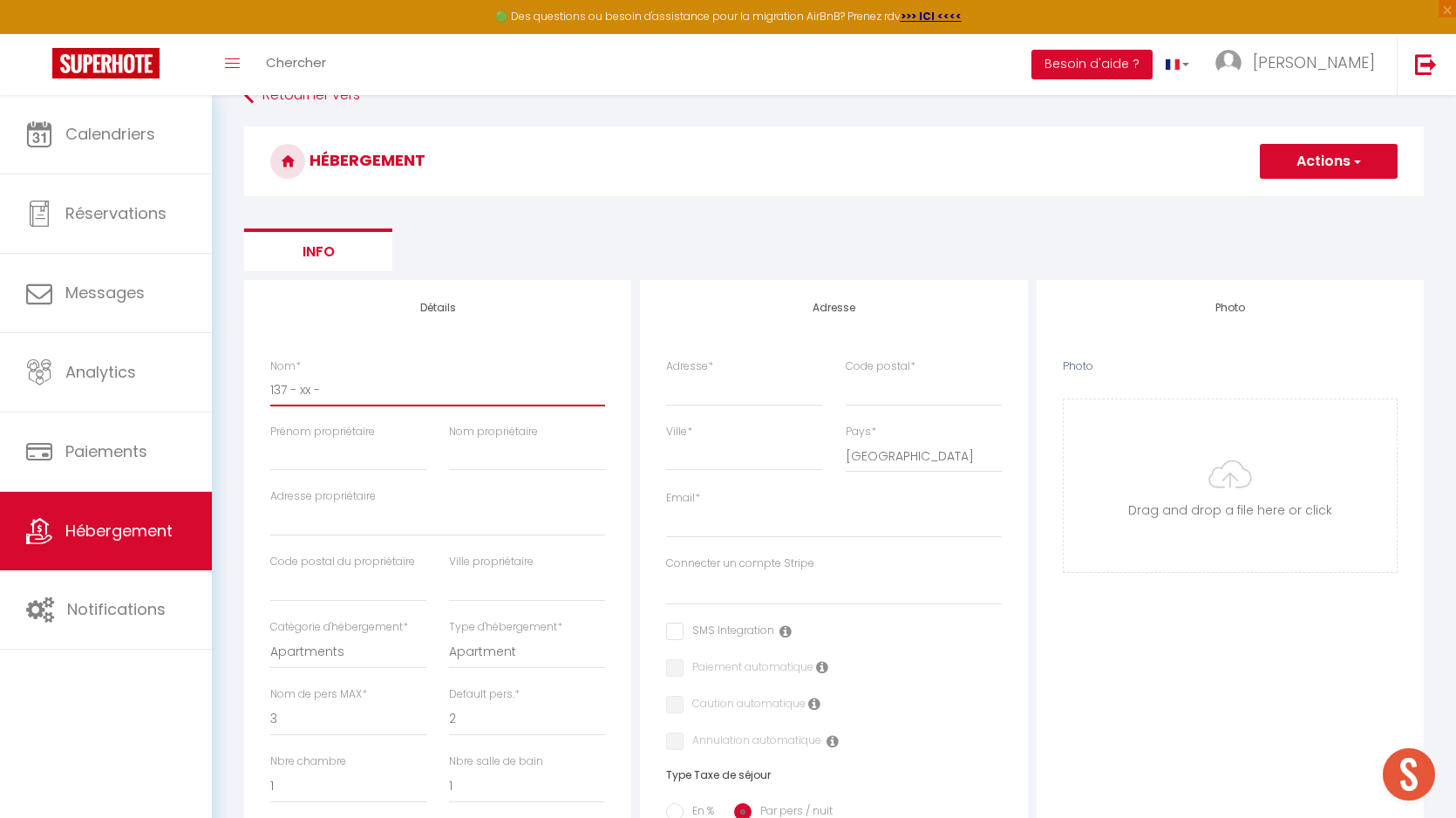
checkbox input "false"
select select
type input "137 - xx - V"
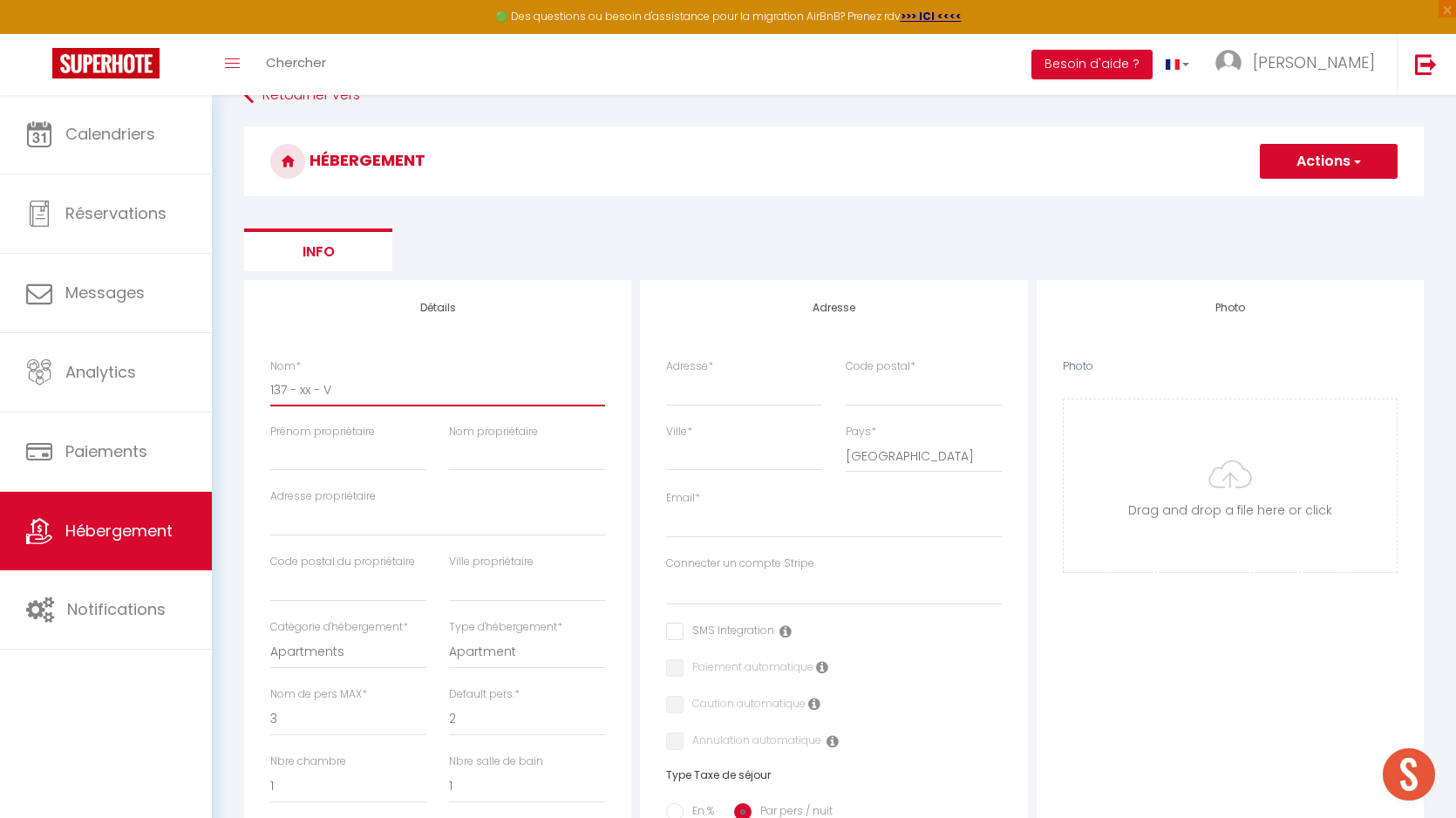
select select
checkbox input "false"
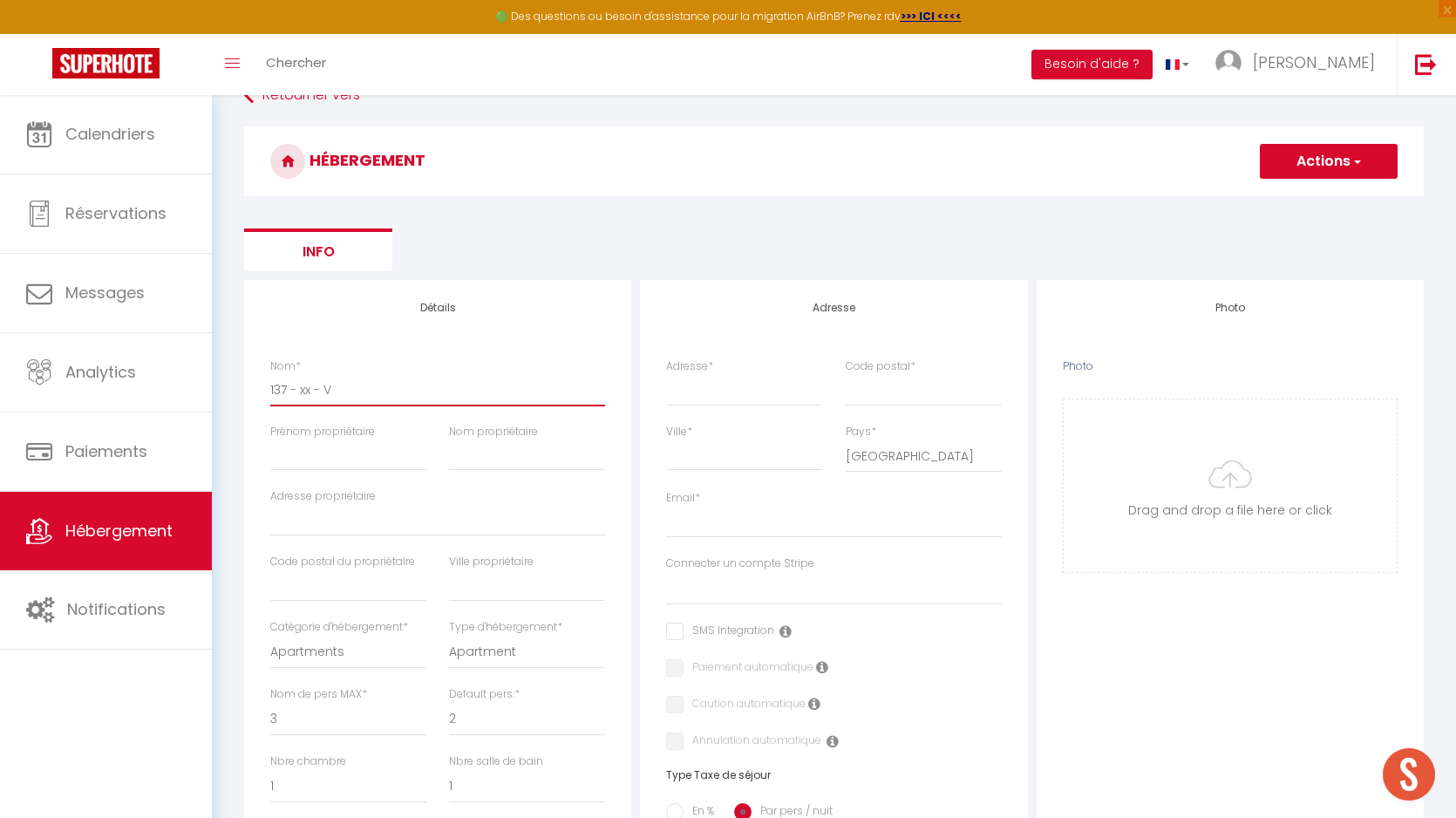
select select
type input "137 - xx - Ve"
select select
checkbox input "false"
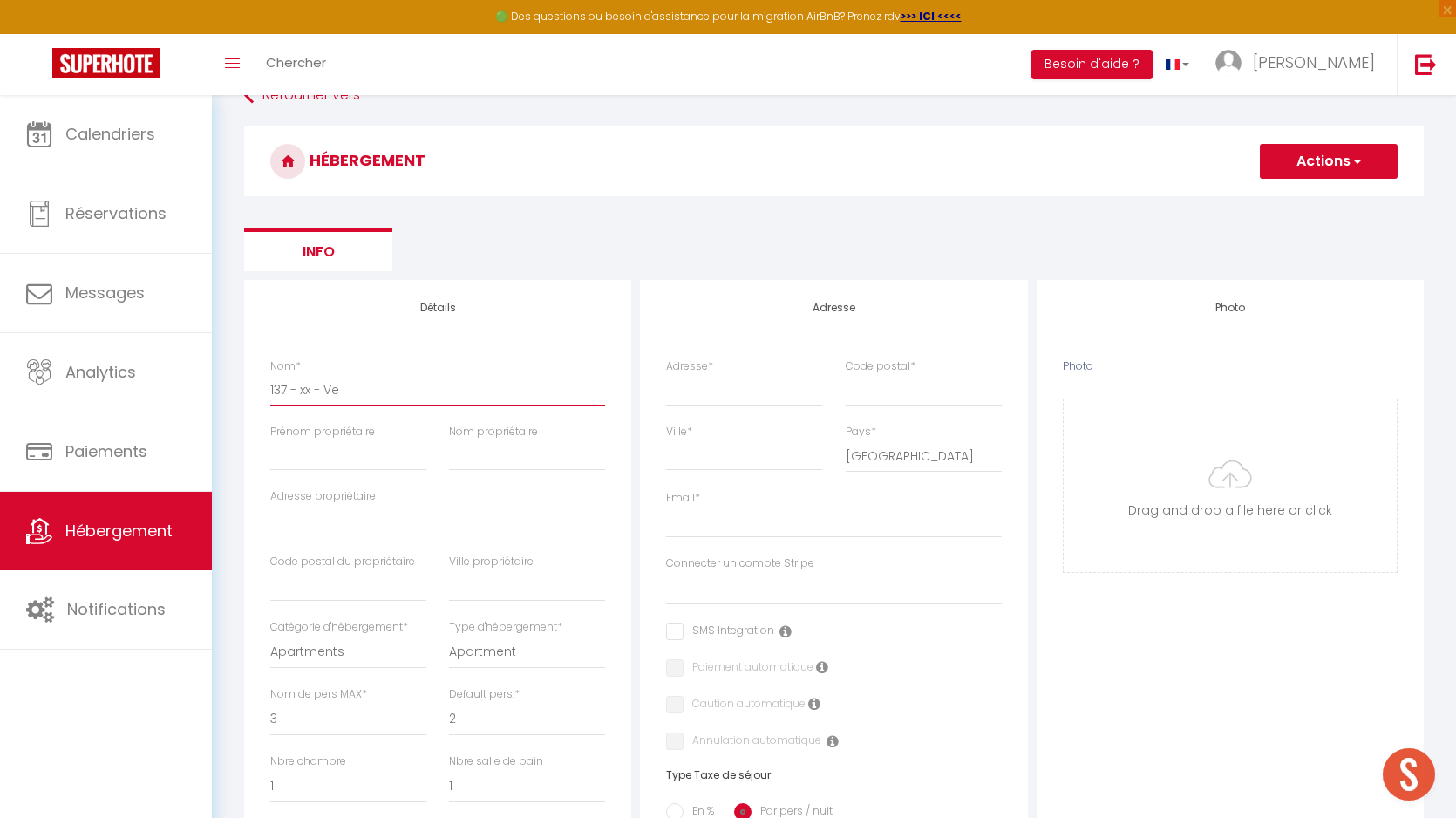
checkbox input "false"
select select
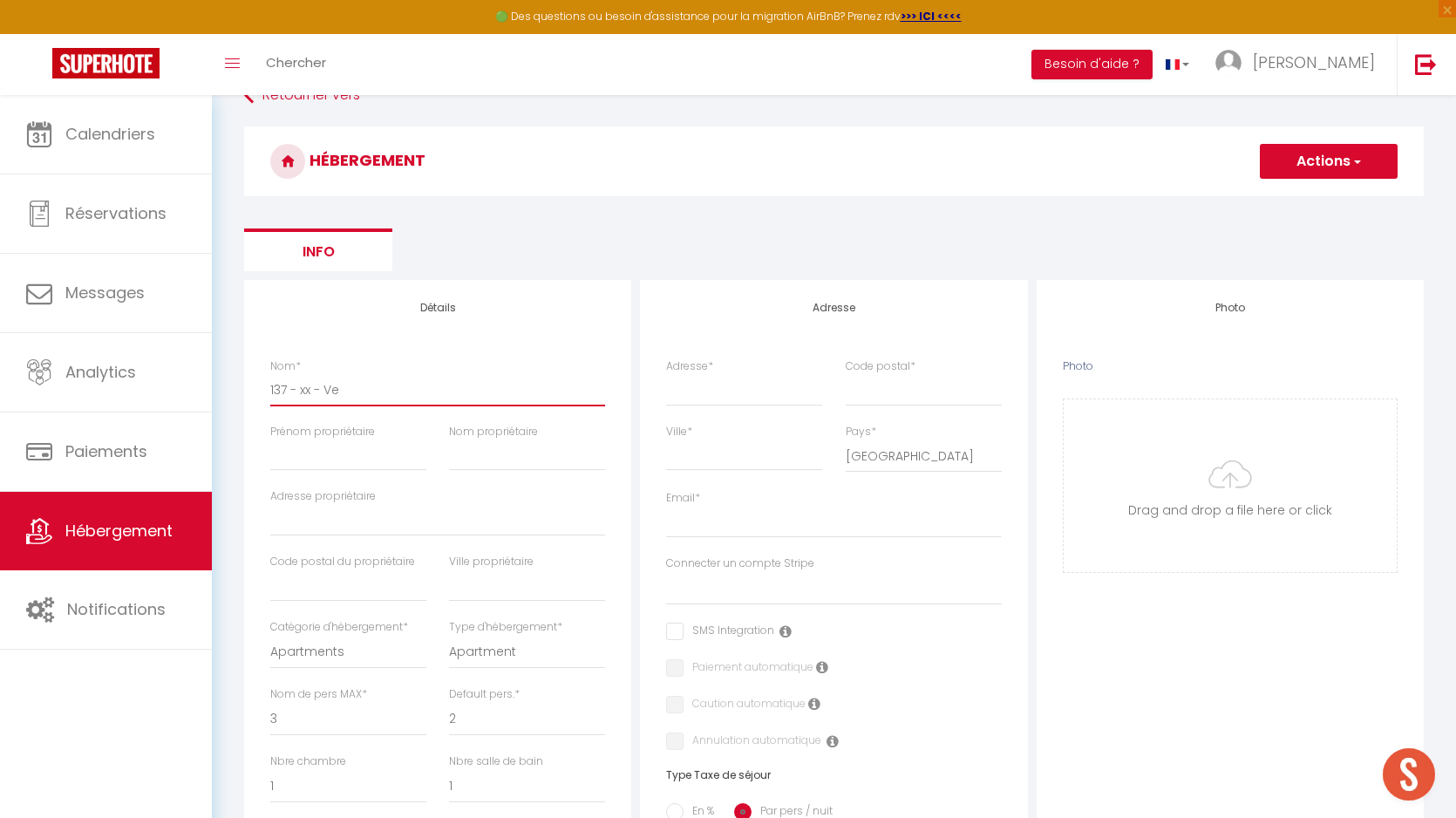
type input "137 - xx - Ver"
select select
checkbox input "false"
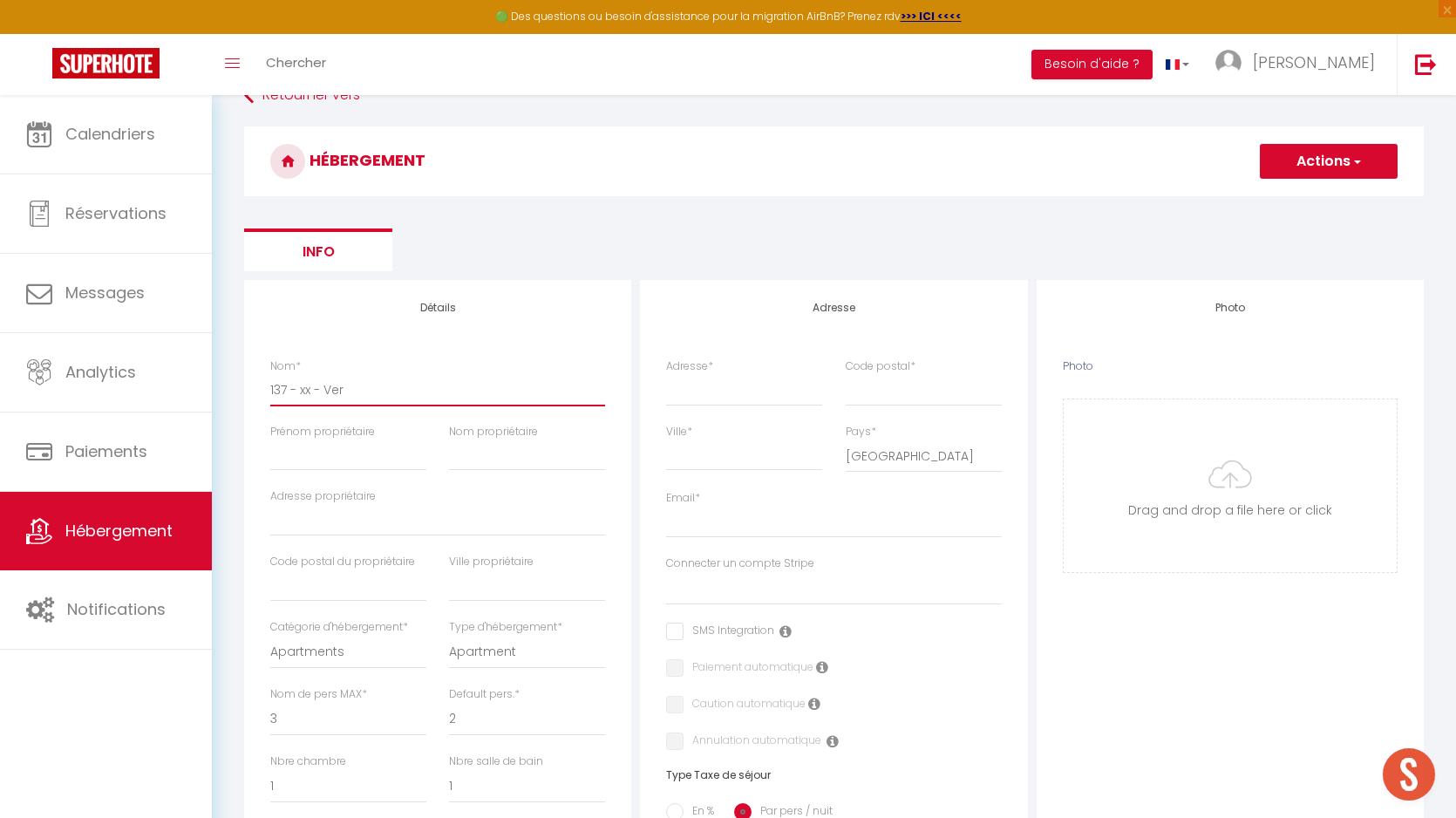
checkbox input "false"
select select
type input "137 - xx - Vers"
select select
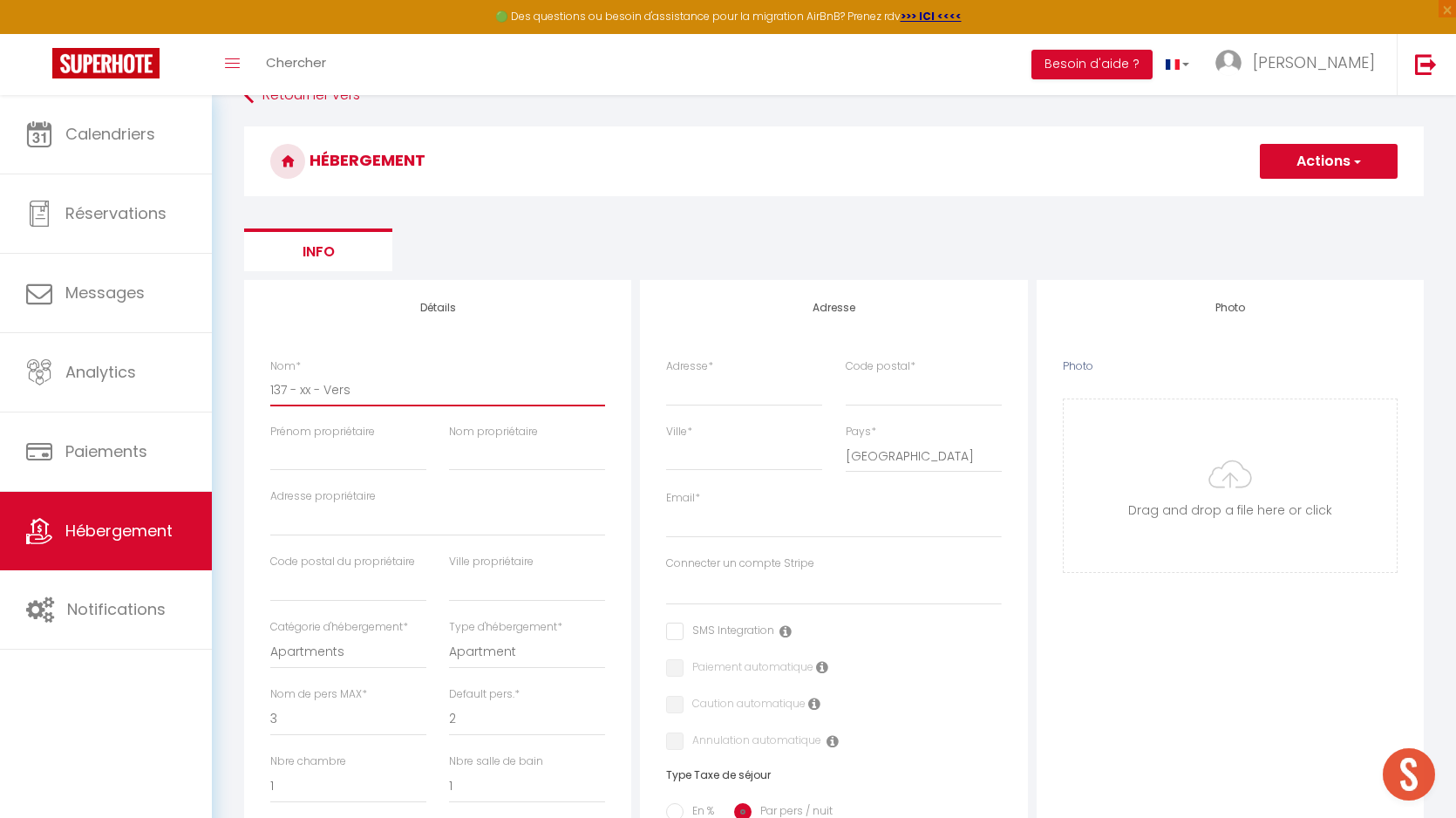
checkbox input "false"
select select
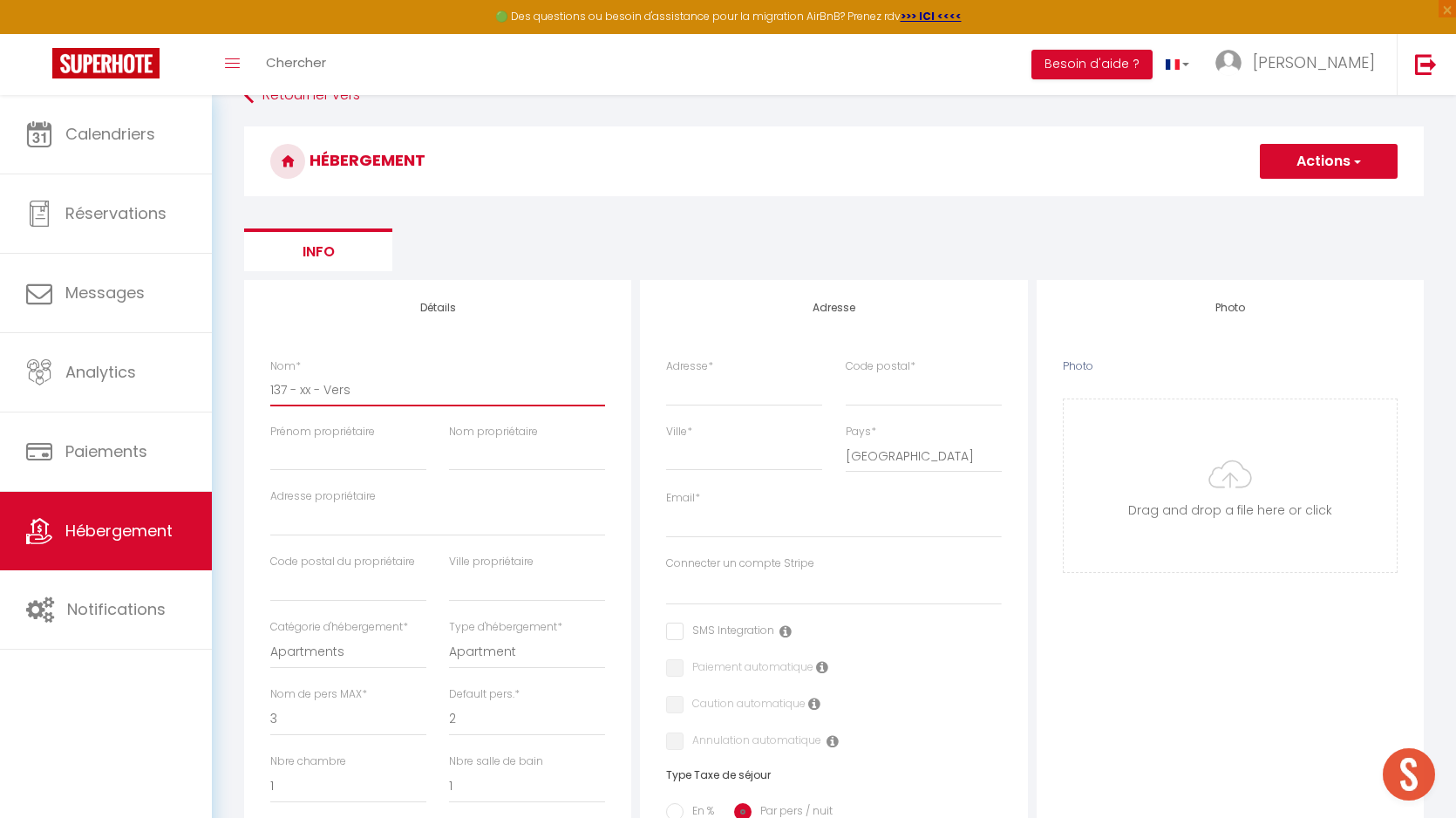
select select
type input "137 - xx - Versa"
select select
checkbox input "false"
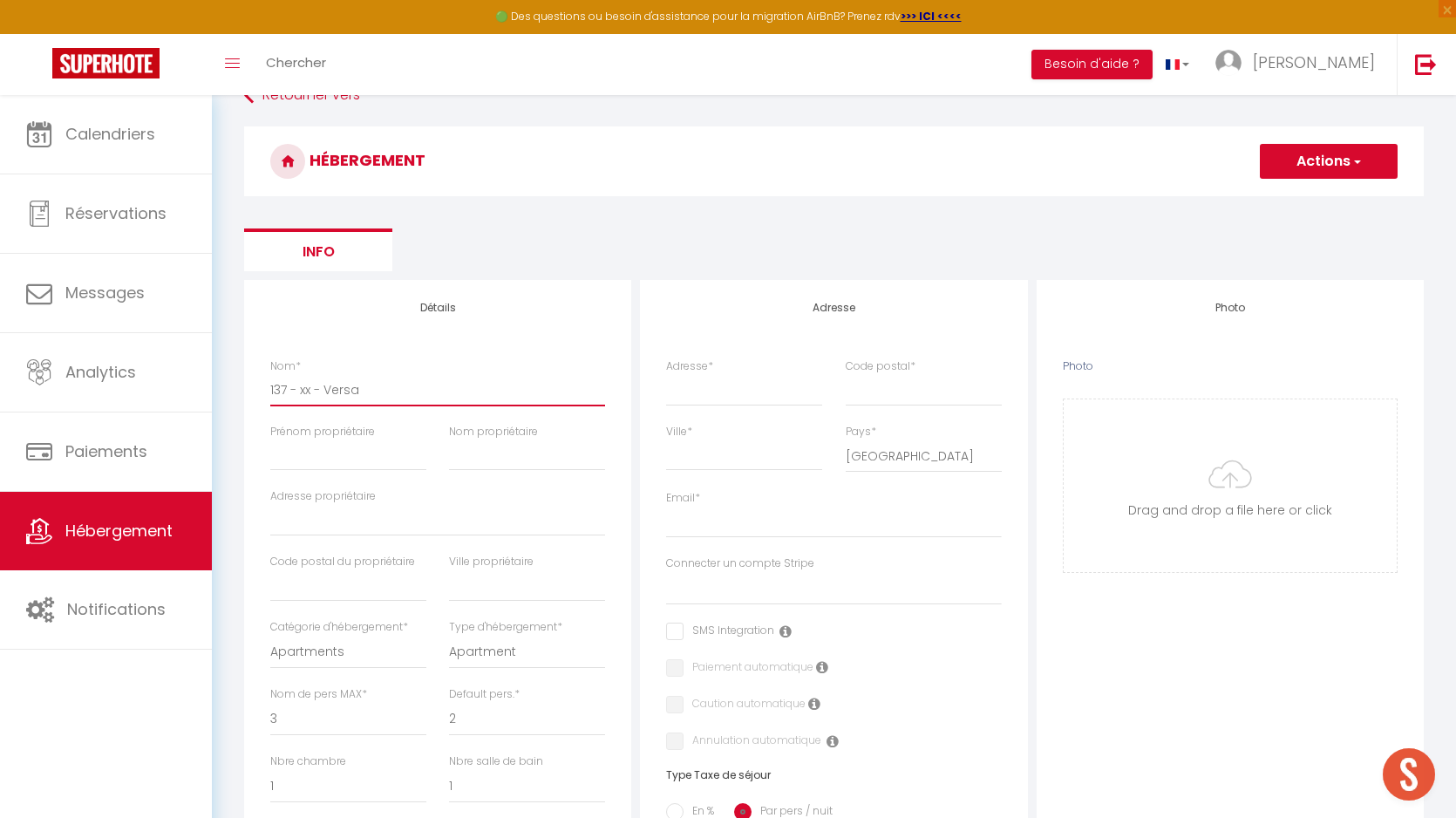
checkbox input "false"
select select
type input "137 - xx - Versai"
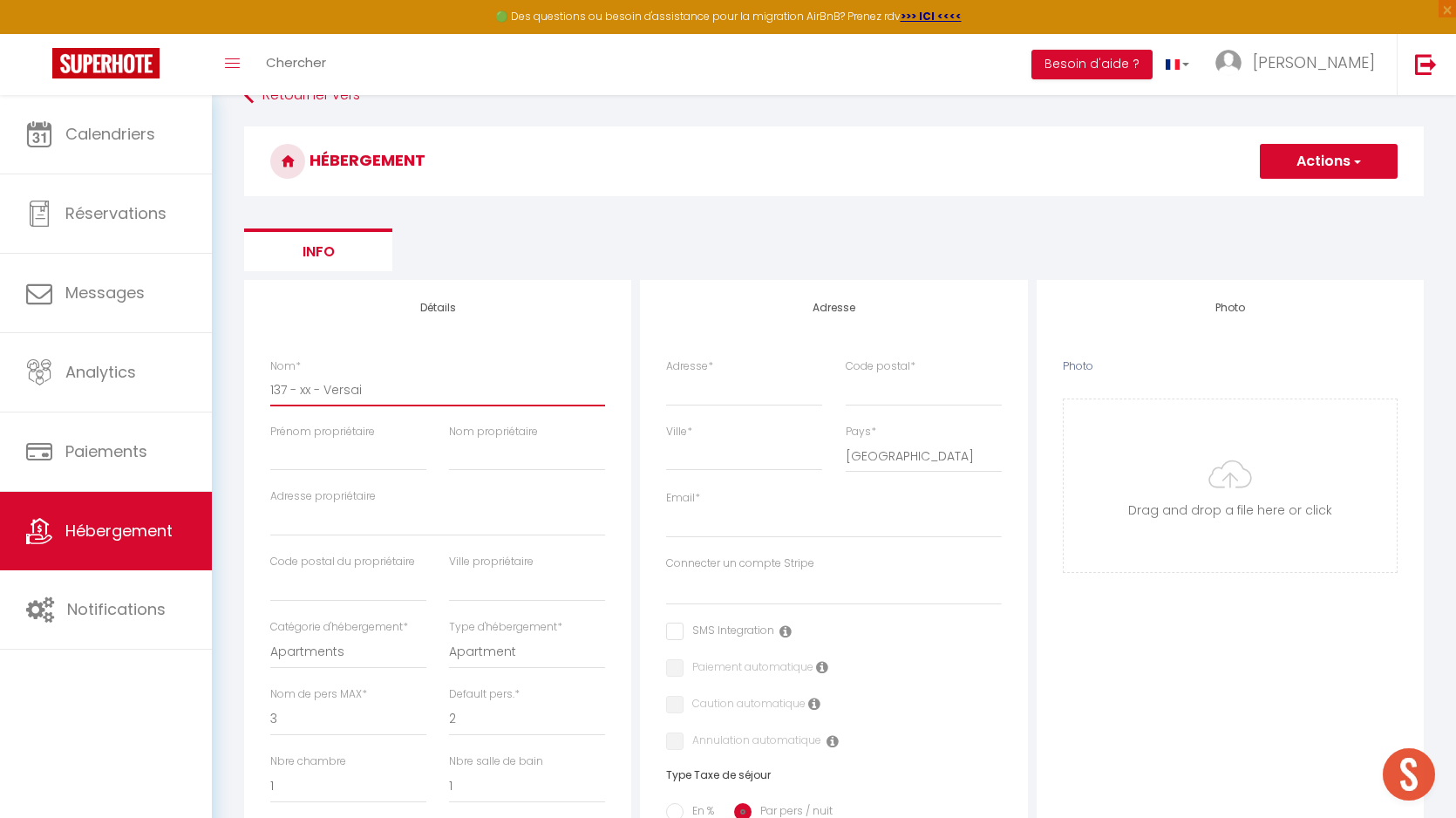
select select
checkbox input "false"
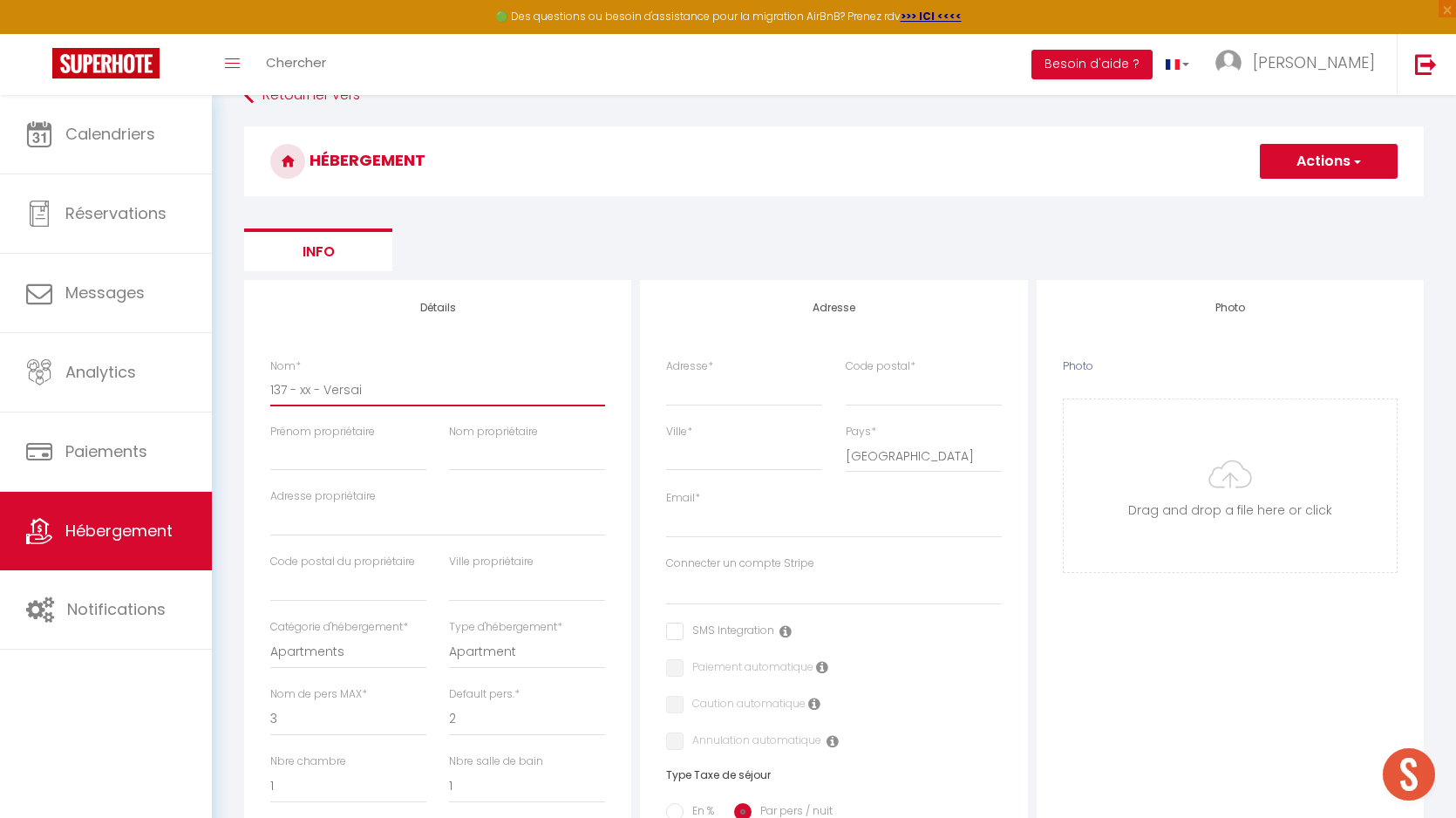
select select
type input "137 - xx - Versail"
select select
checkbox input "false"
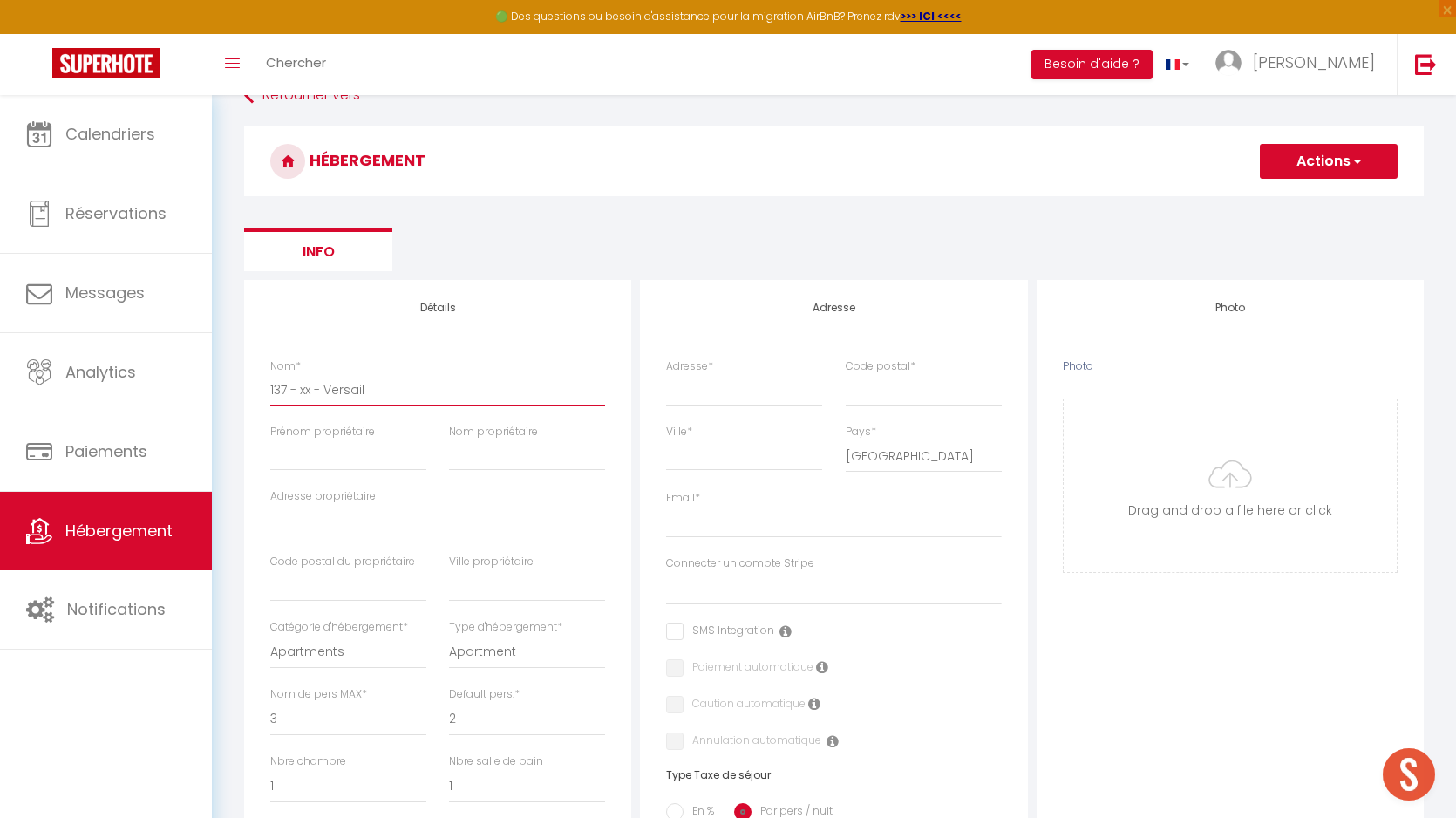
checkbox input "false"
select select
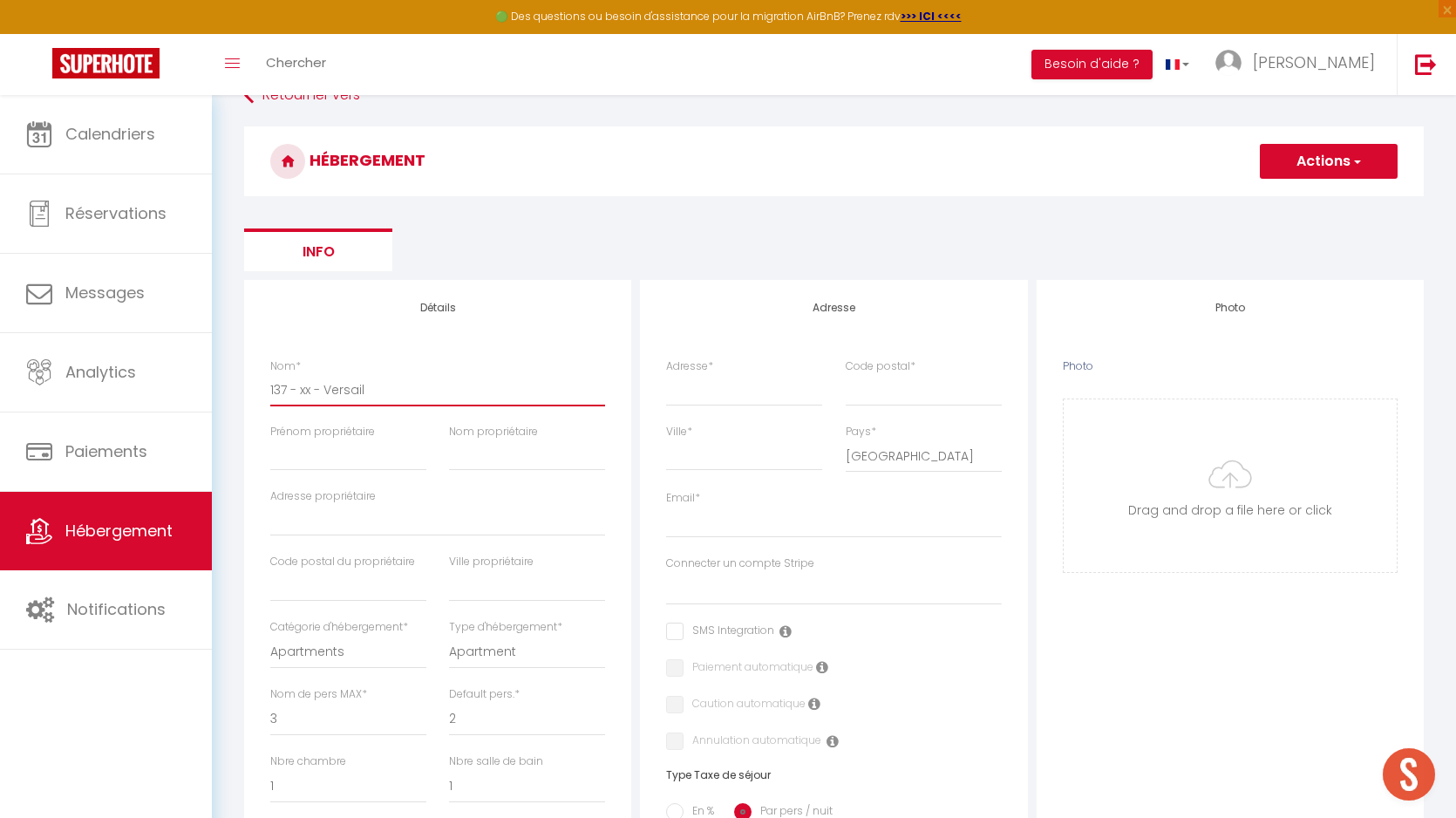
type input "137 - xx - Versaill"
select select
checkbox input "false"
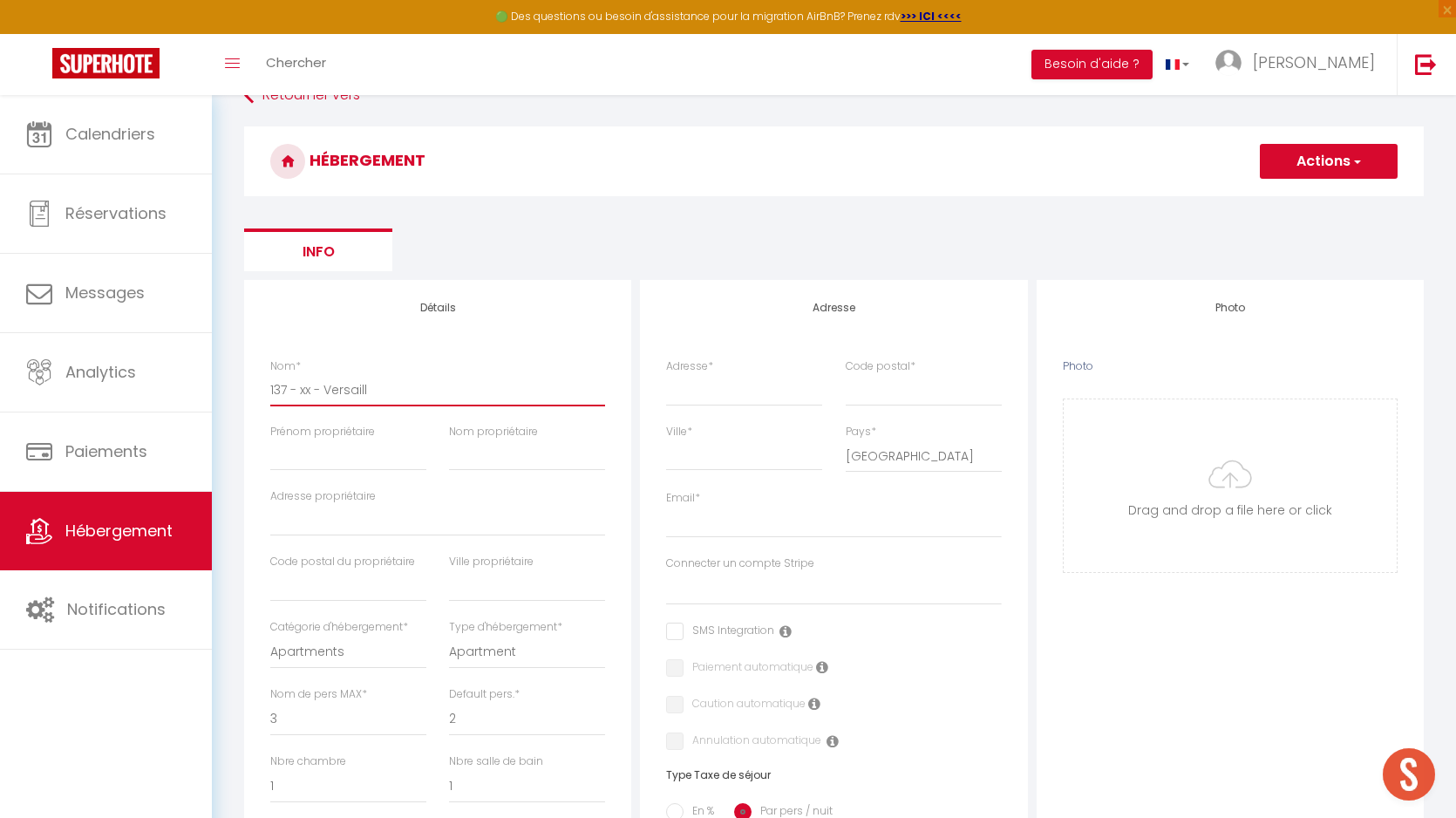
checkbox input "false"
select select
type input "137 - xx - Versaille"
select select
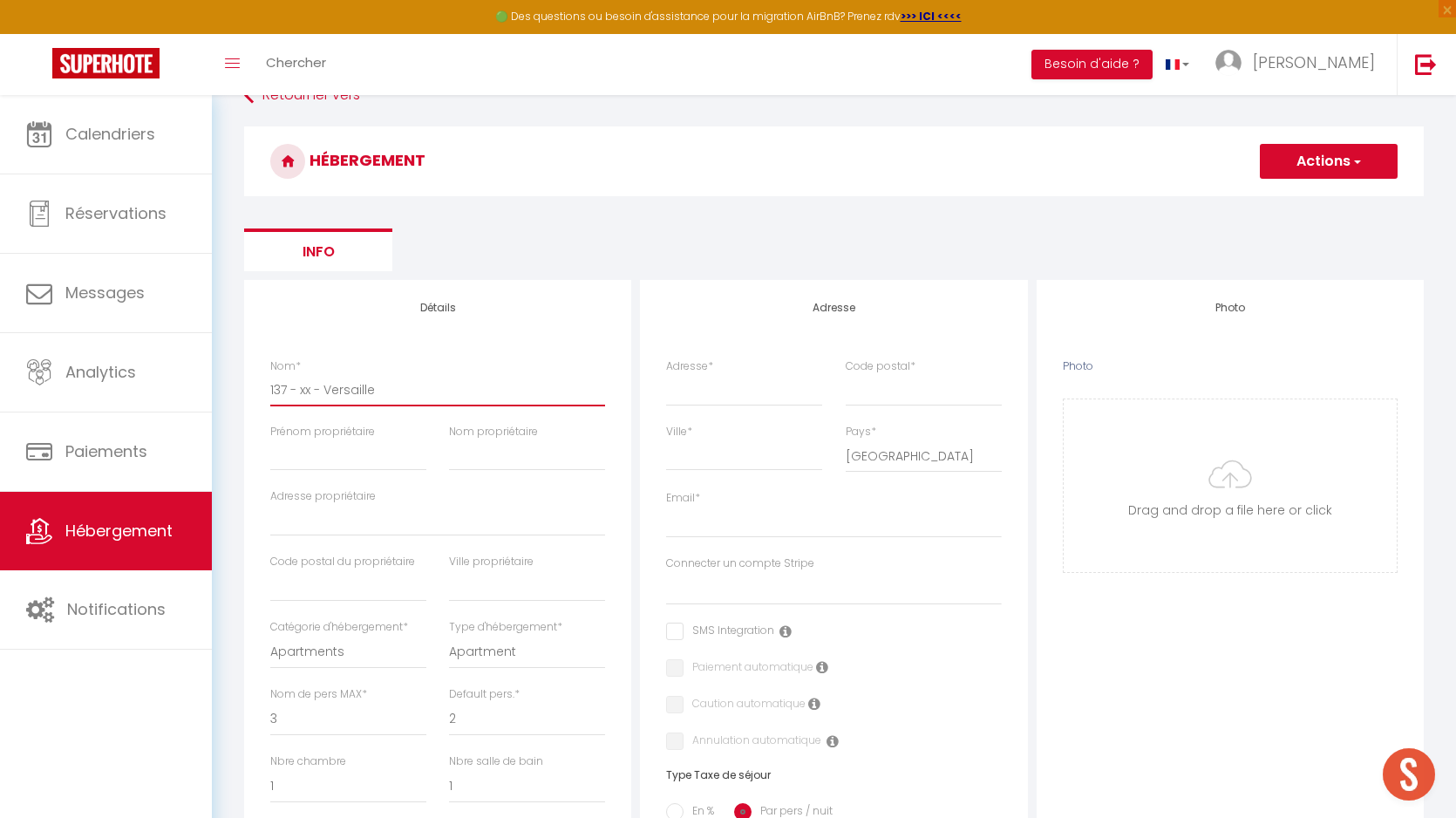
checkbox input "false"
select select
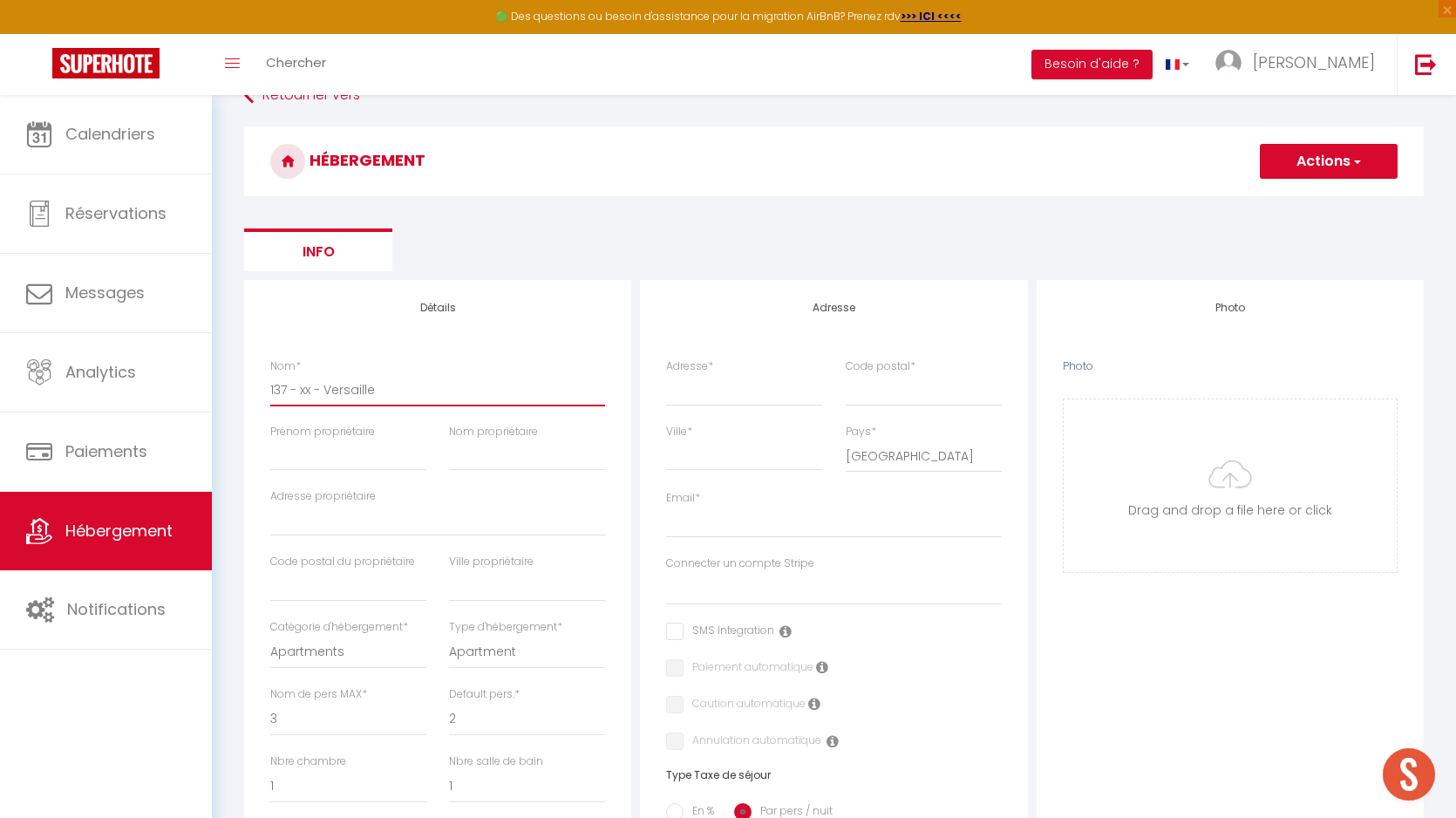
select select
type input "137 - xx - Versaillee"
select select
checkbox input "false"
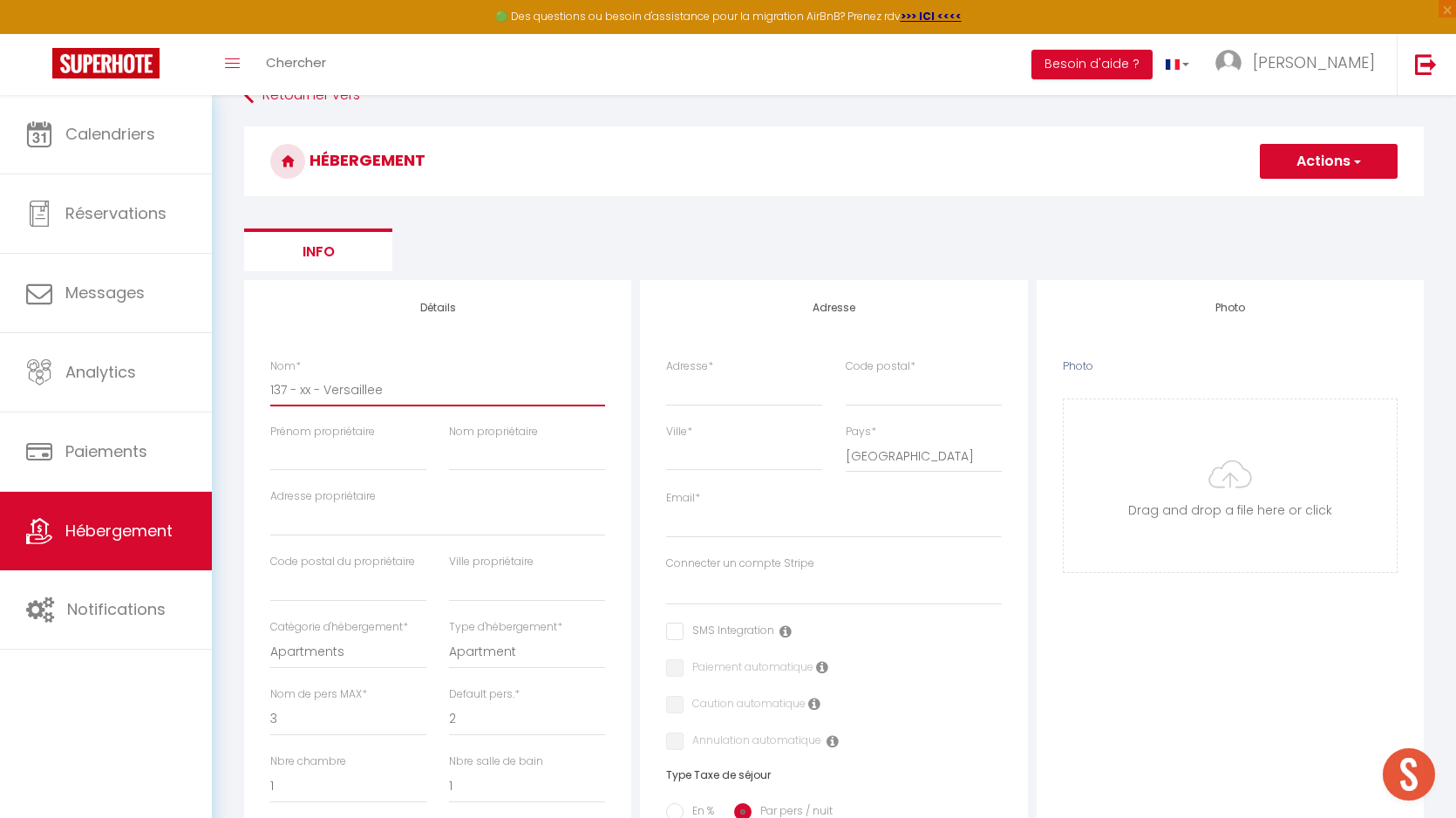
checkbox input "false"
select select
type input "137 - xx - Versaillees"
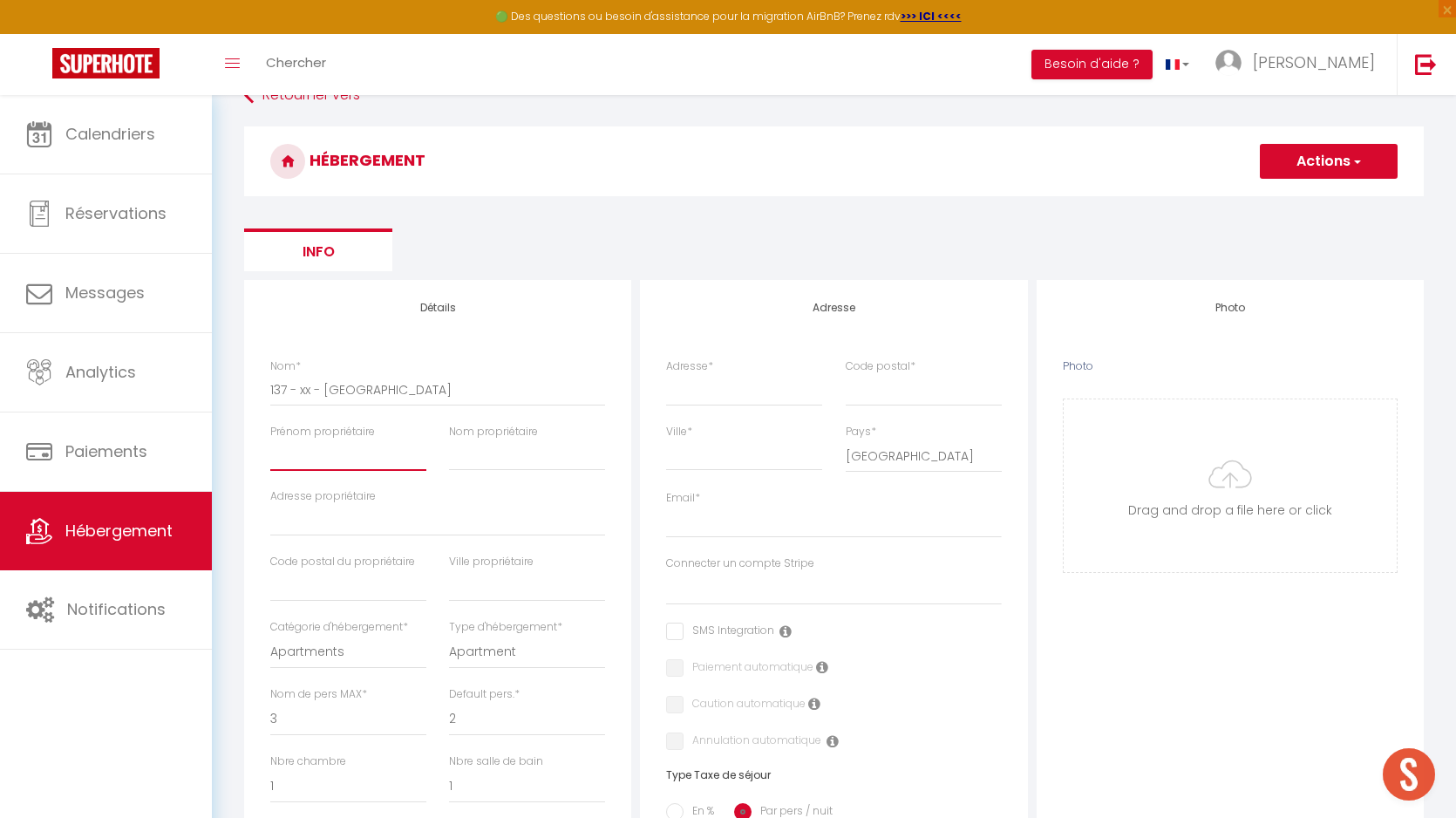
click at [317, 449] on input "Prénom propriétaire" at bounding box center [348, 455] width 156 height 31
click at [514, 461] on input "Nom propriétaire" at bounding box center [526, 455] width 156 height 31
paste input "INISAN"
click at [321, 469] on input "Prénom propriétaire" at bounding box center [348, 455] width 156 height 31
paste input "[PERSON_NAME]"
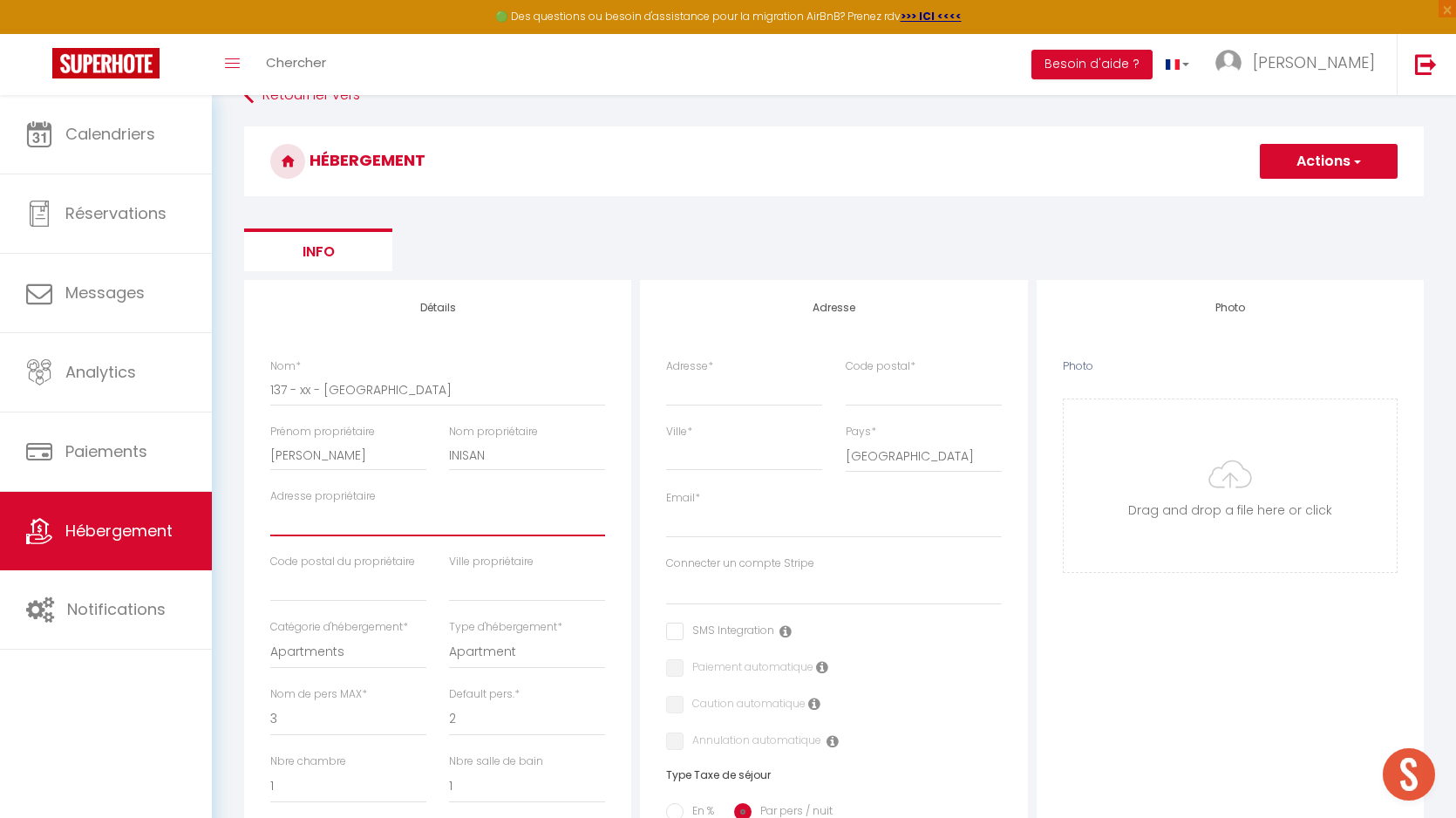
click at [335, 526] on input "Adresse propriétaire" at bounding box center [438, 521] width 335 height 31
paste input "[STREET_ADDRESS] [PERSON_NAME]"
click at [437, 520] on input "[STREET_ADDRESS] [PERSON_NAME]" at bounding box center [438, 521] width 335 height 31
click at [361, 598] on input "text" at bounding box center [348, 586] width 156 height 31
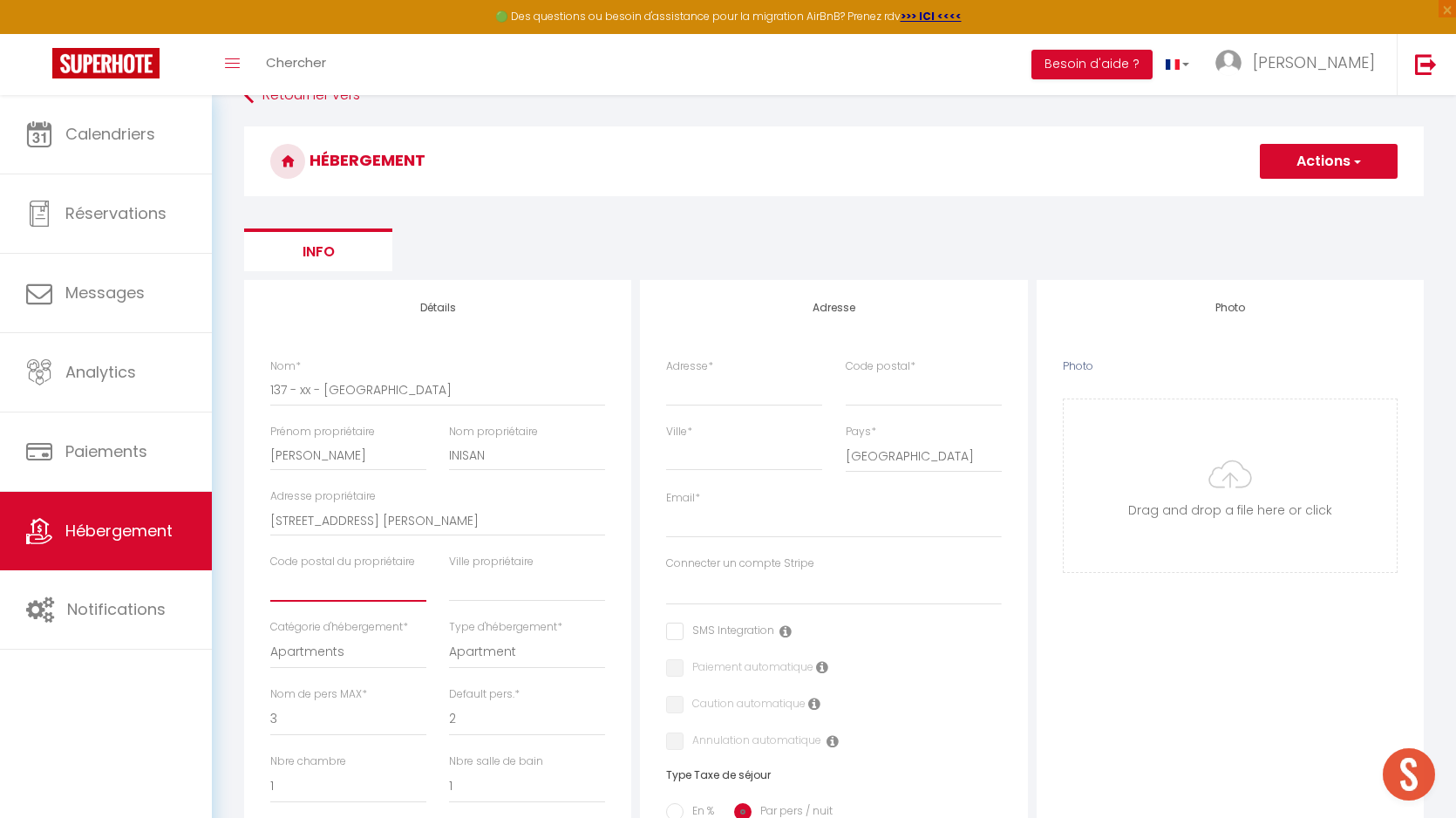
paste input "78125"
drag, startPoint x: 553, startPoint y: 514, endPoint x: 433, endPoint y: 516, distance: 120.0
click at [433, 516] on input "[STREET_ADDRESS] [PERSON_NAME]" at bounding box center [438, 521] width 335 height 31
click at [485, 586] on input "text" at bounding box center [526, 586] width 156 height 31
paste input "POIGNY [PERSON_NAME]"
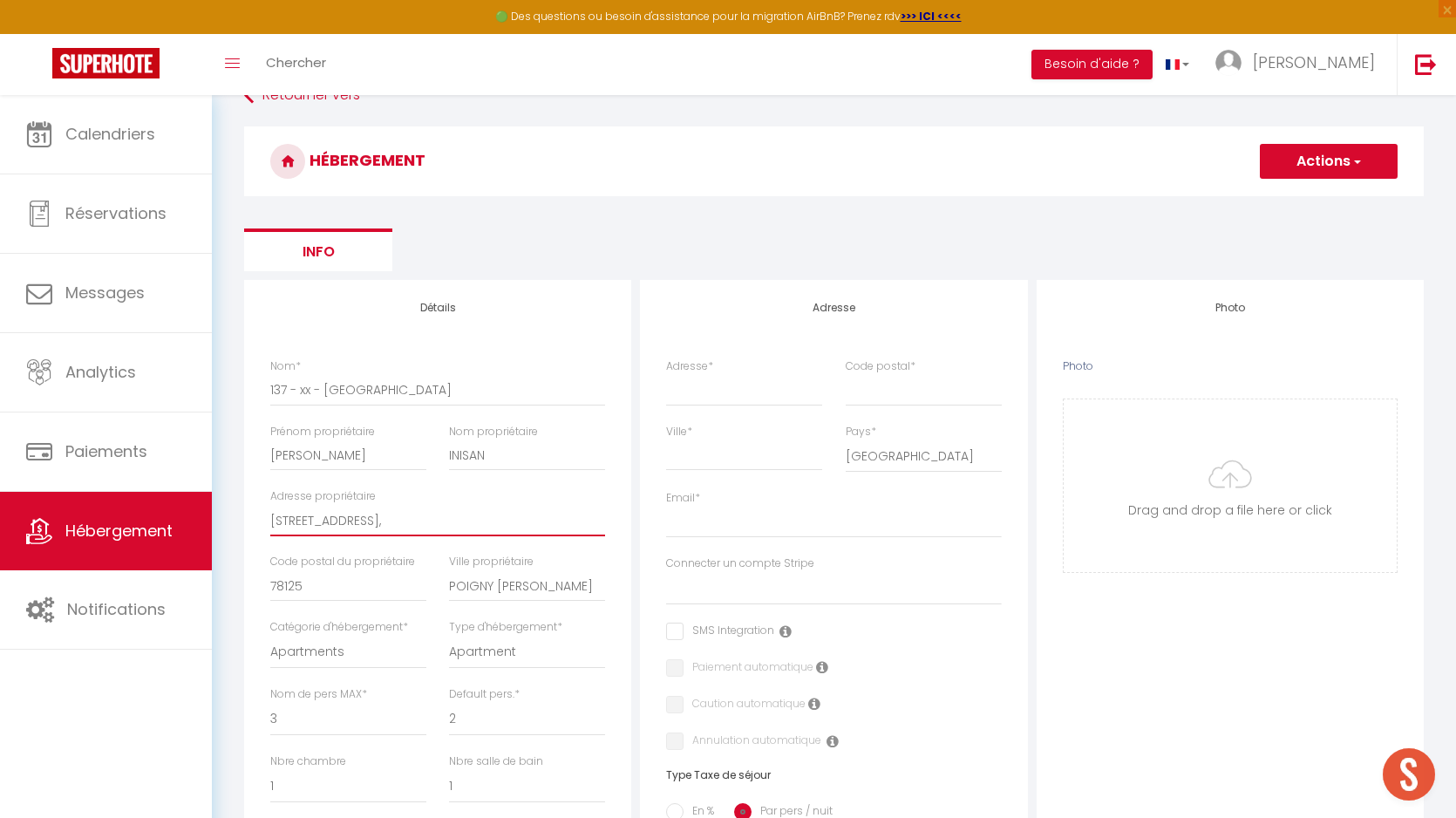
click at [438, 527] on input "[STREET_ADDRESS]," at bounding box center [438, 521] width 335 height 31
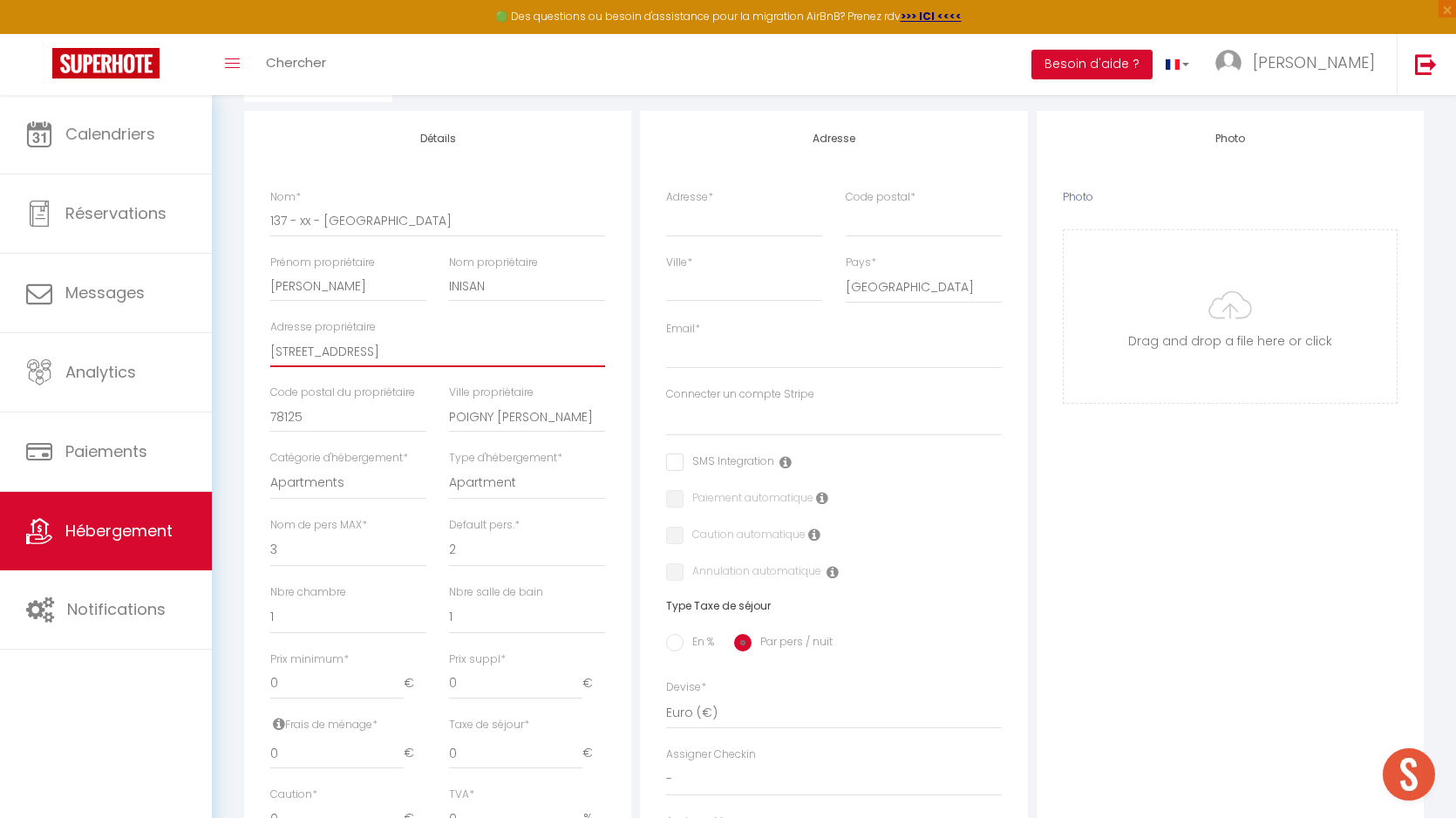
scroll to position [296, 0]
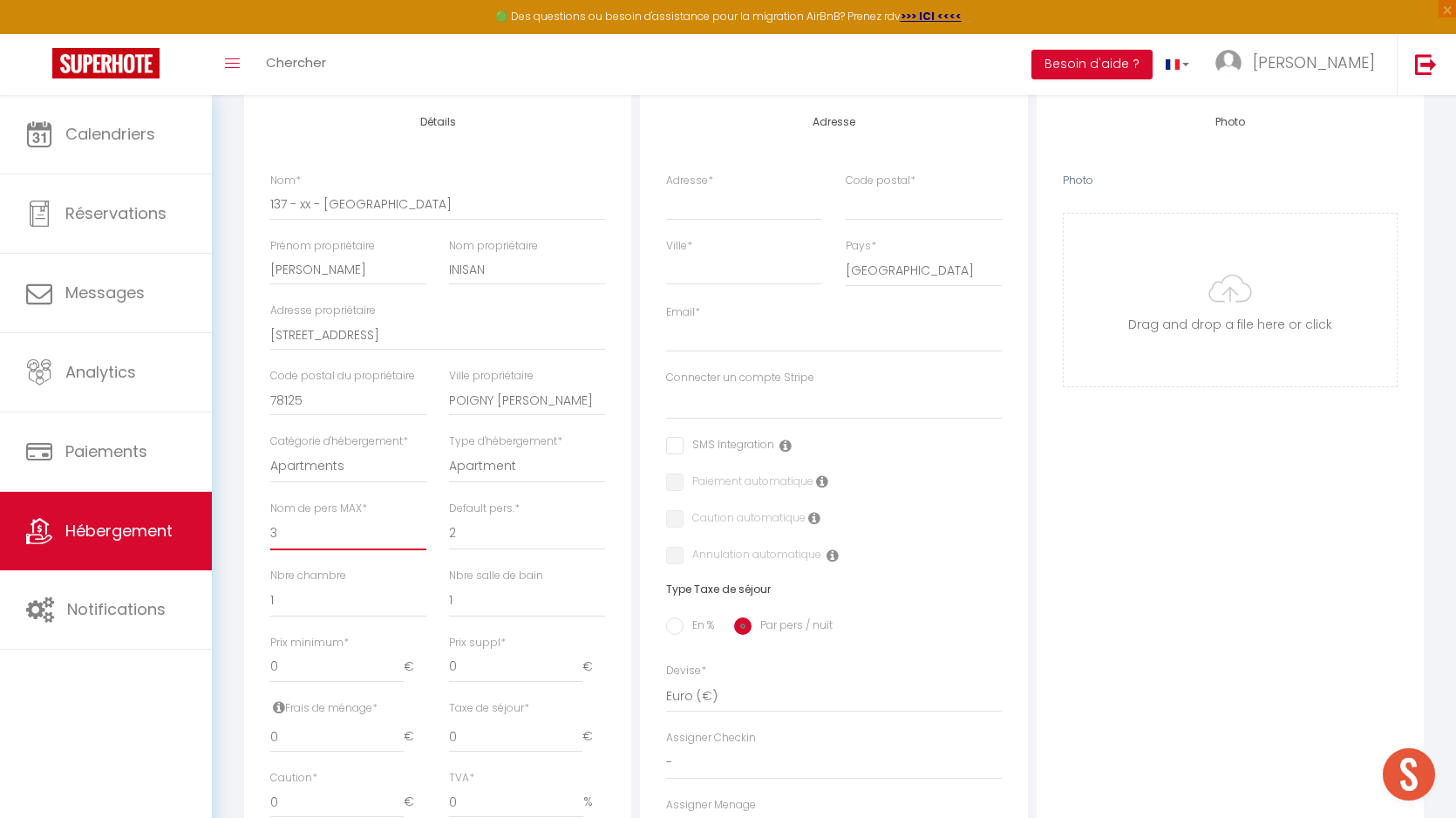
click at [291, 546] on select "1 2 3 4 5 6 7 8 9 10 11 12 13 14" at bounding box center [348, 534] width 156 height 33
click at [270, 517] on select "1 2 3 4 5 6 7 8 9 10 11 12 13 14" at bounding box center [348, 534] width 156 height 33
click at [483, 530] on select "1 2 3 4 5 6 7 8 9 10 11 12 13 14" at bounding box center [526, 534] width 156 height 33
click at [449, 517] on select "1 2 3 4 5 6 7 8 9 10 11 12 13 14" at bounding box center [526, 534] width 156 height 33
click at [348, 608] on select "0 1 2 3 4 5 6 7 8 9 10 11 12 13" at bounding box center [348, 601] width 156 height 33
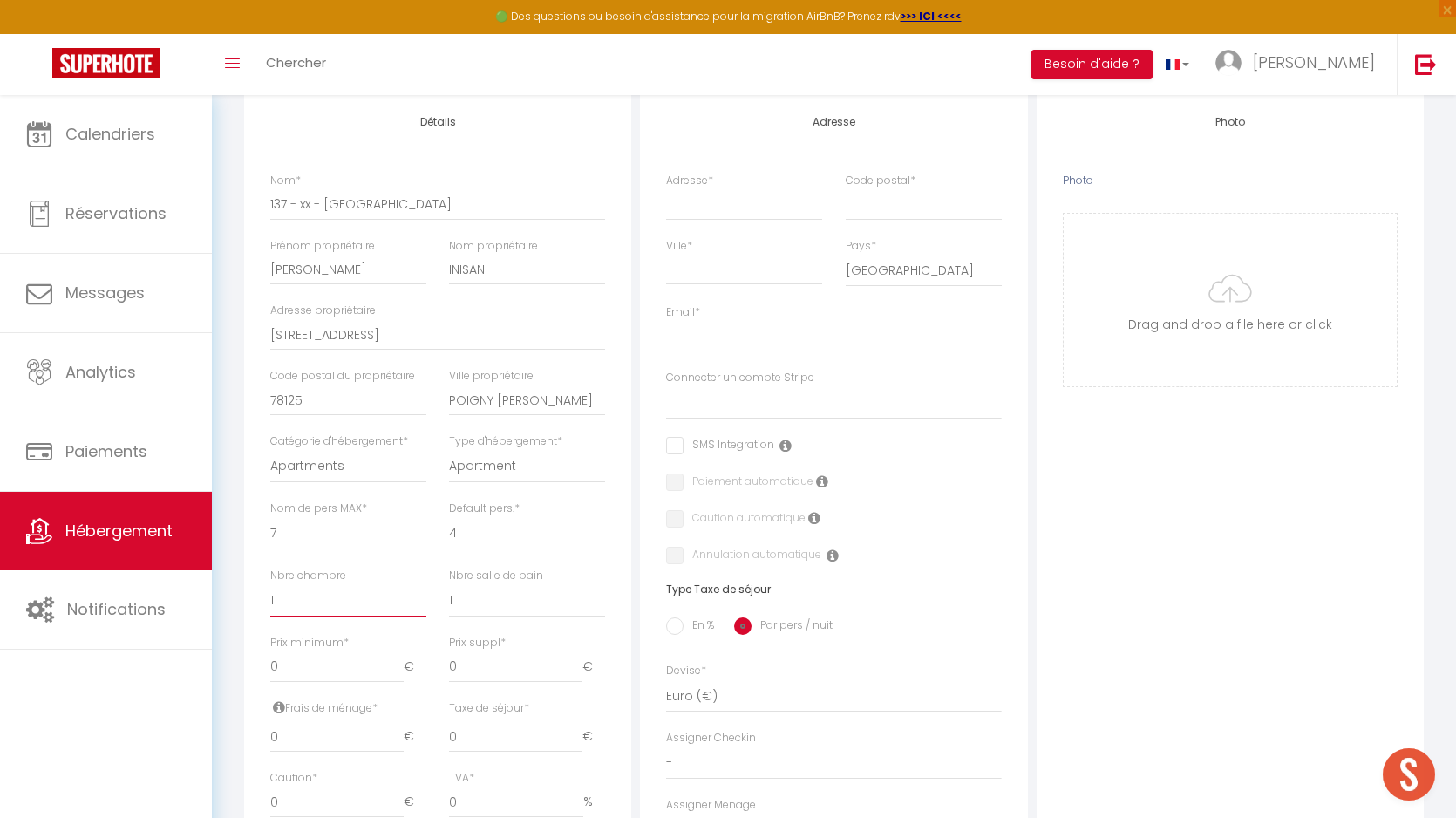
click at [270, 585] on select "0 1 2 3 4 5 6 7 8 9 10 11 12 13" at bounding box center [348, 601] width 156 height 33
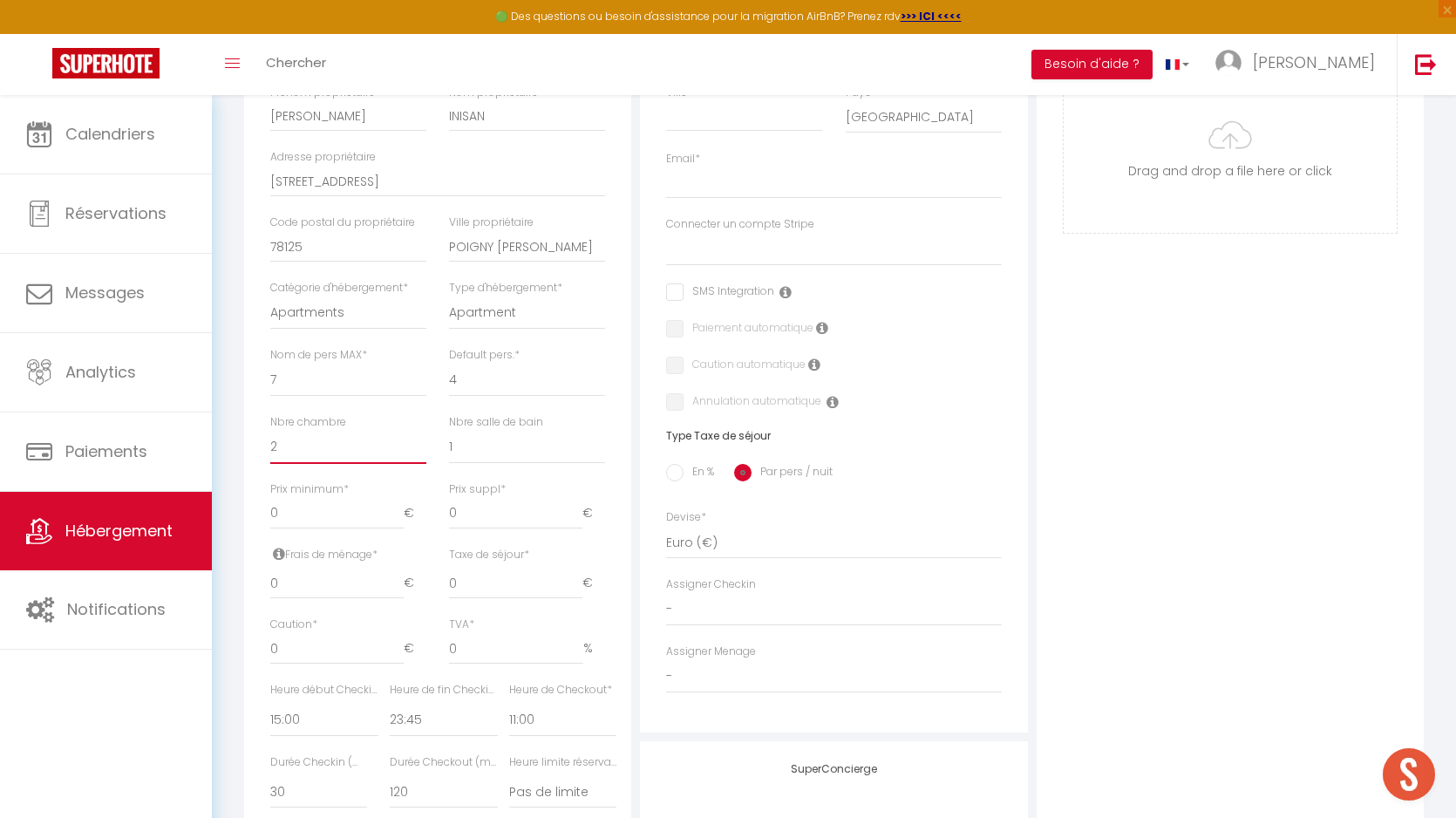
scroll to position [461, 0]
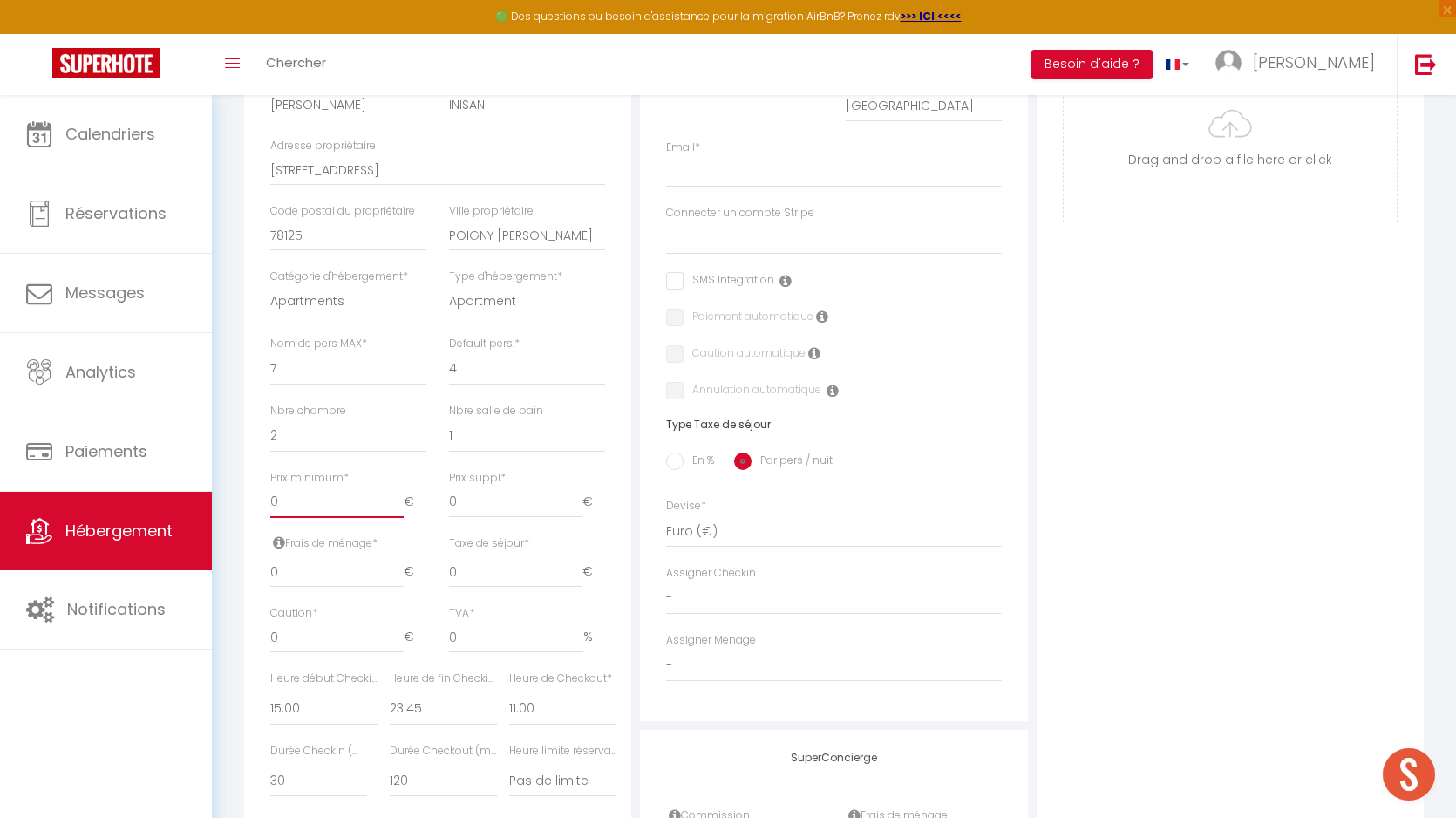
click at [311, 508] on input "0" at bounding box center [337, 502] width 134 height 31
click at [327, 579] on input "0" at bounding box center [337, 572] width 134 height 31
click at [323, 635] on input "0" at bounding box center [337, 638] width 134 height 31
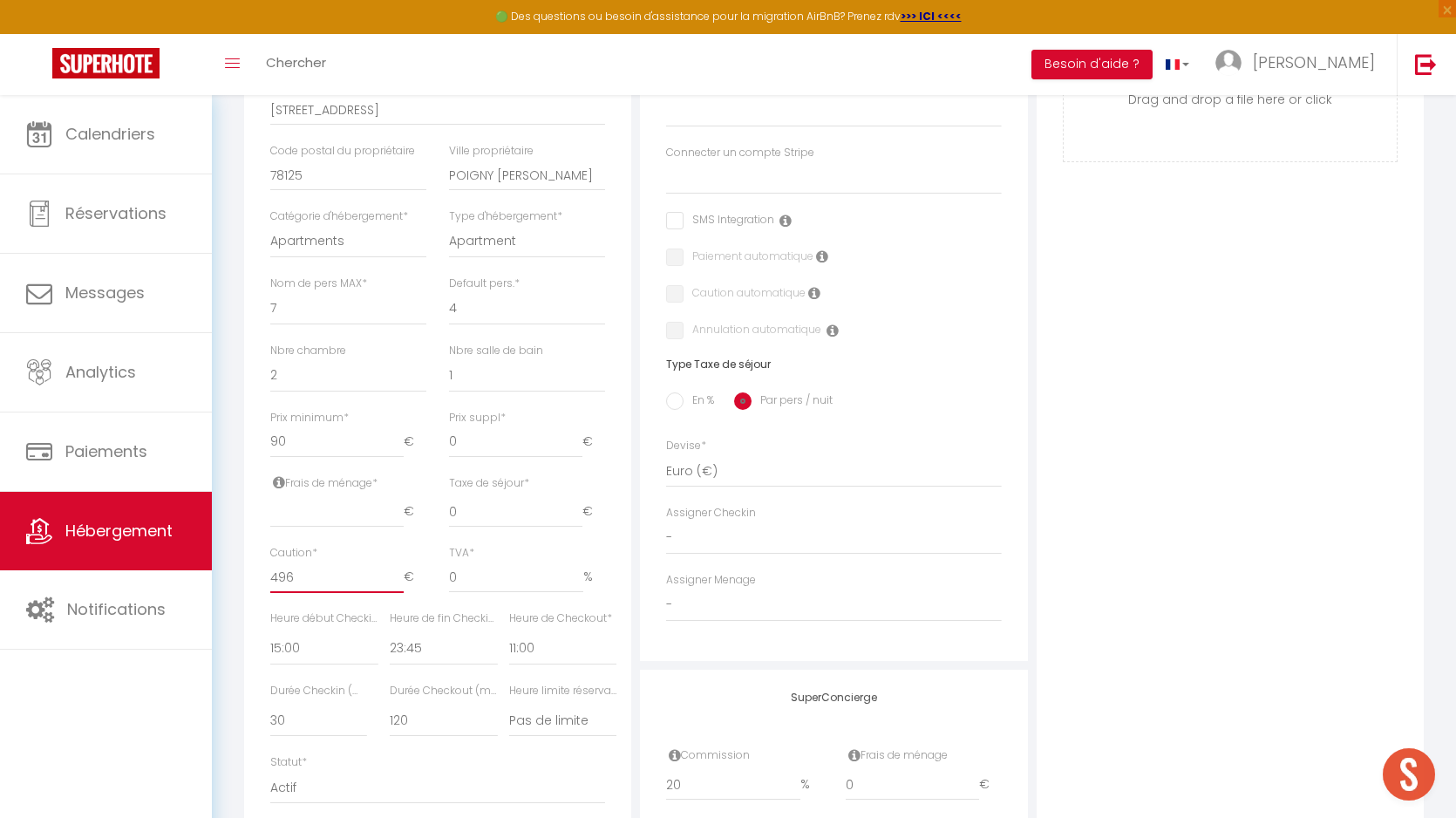
scroll to position [568, 0]
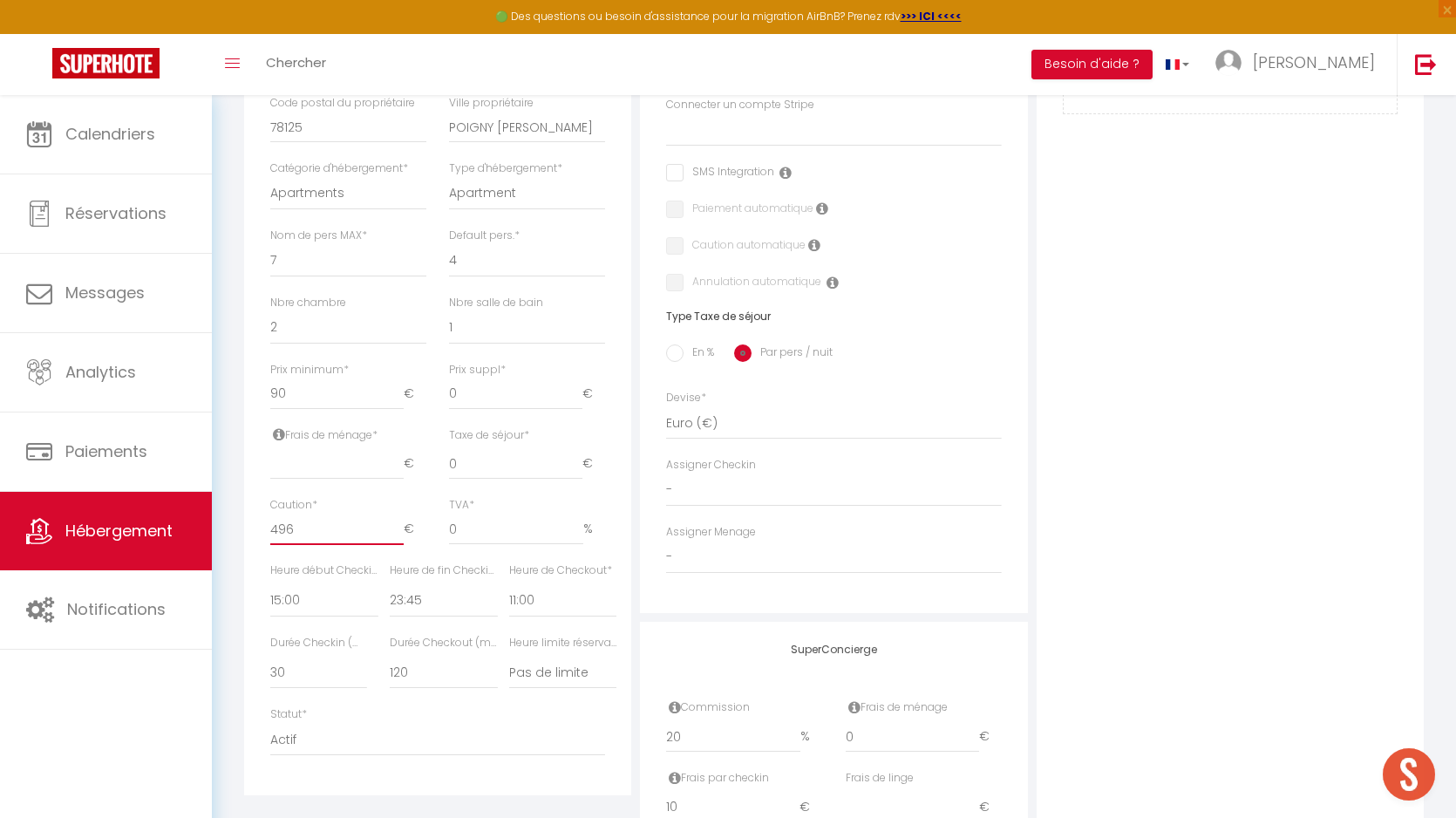
click at [300, 527] on input "496" at bounding box center [337, 529] width 134 height 31
click at [1137, 541] on div "Photo Photo Drag and drop a file here or click Ooops, something wrong appended.…" at bounding box center [1230, 377] width 387 height 1111
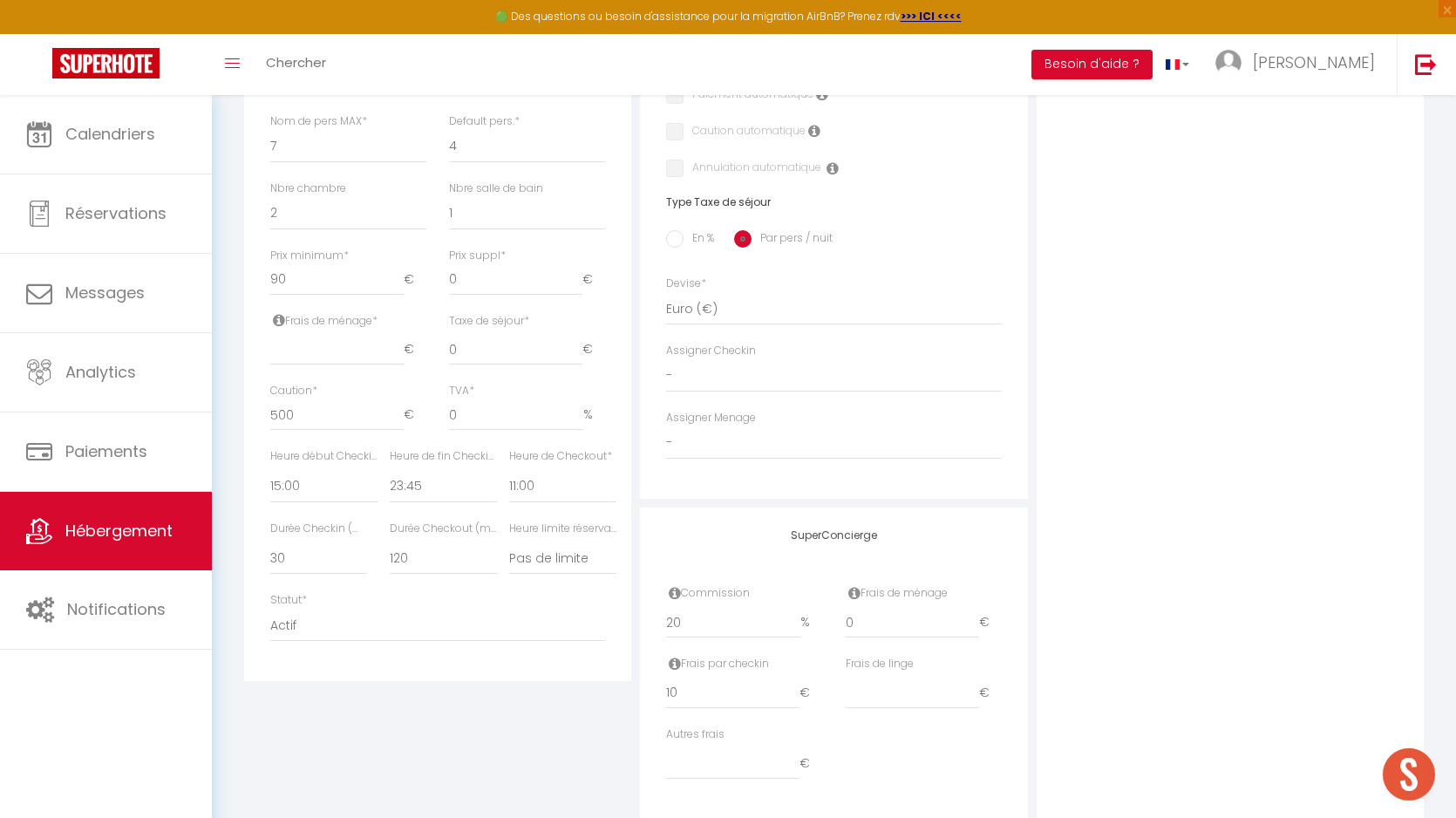
scroll to position [727, 0]
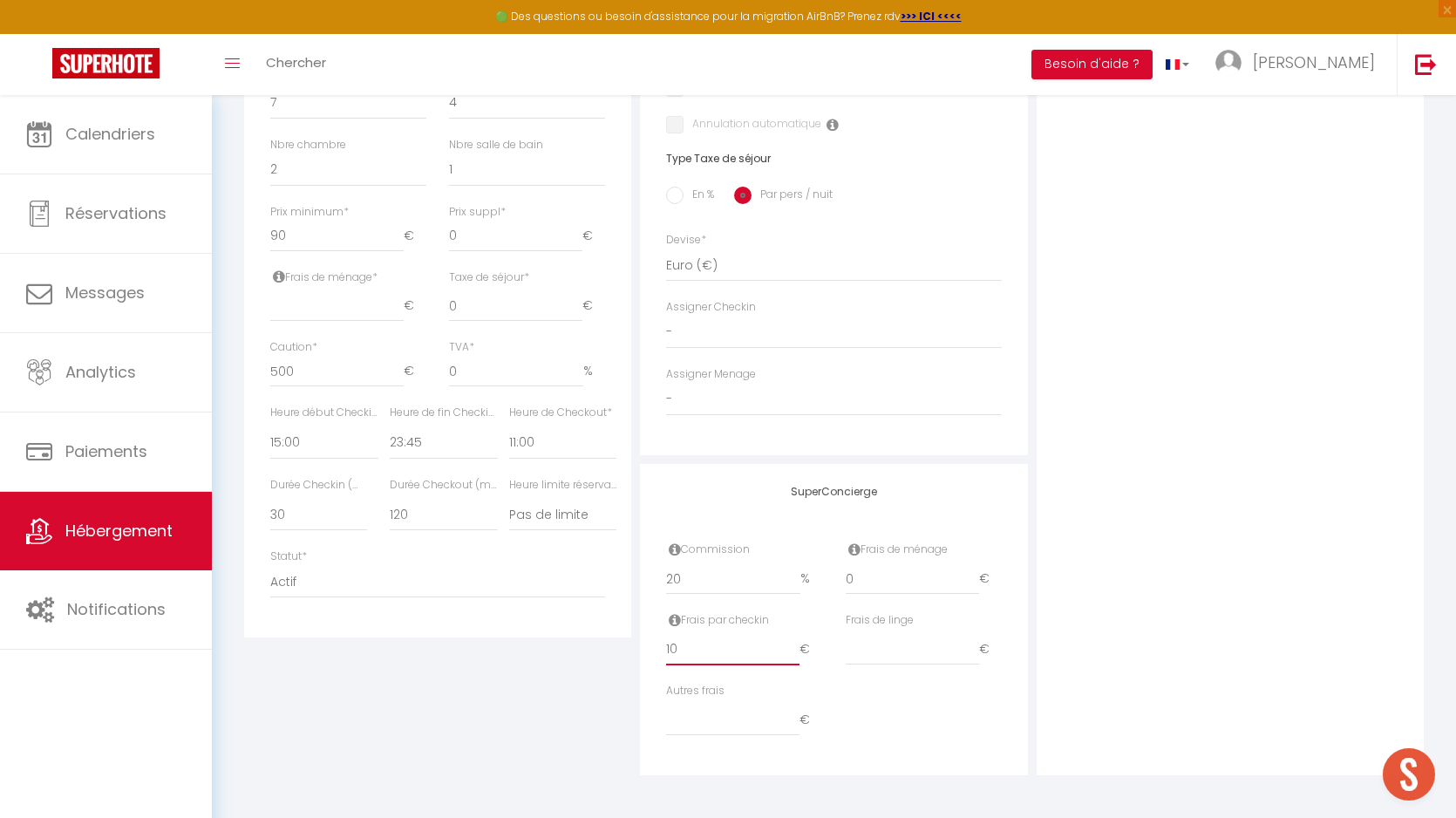
click at [686, 648] on input "10" at bounding box center [733, 649] width 134 height 31
click at [467, 721] on div "Détails Nom * 137 - xx - Versailles Prénom propriétaire [PERSON_NAME] propriéta…" at bounding box center [437, 219] width 396 height 1111
click at [479, 577] on select "Actif Pas actif" at bounding box center [438, 582] width 335 height 33
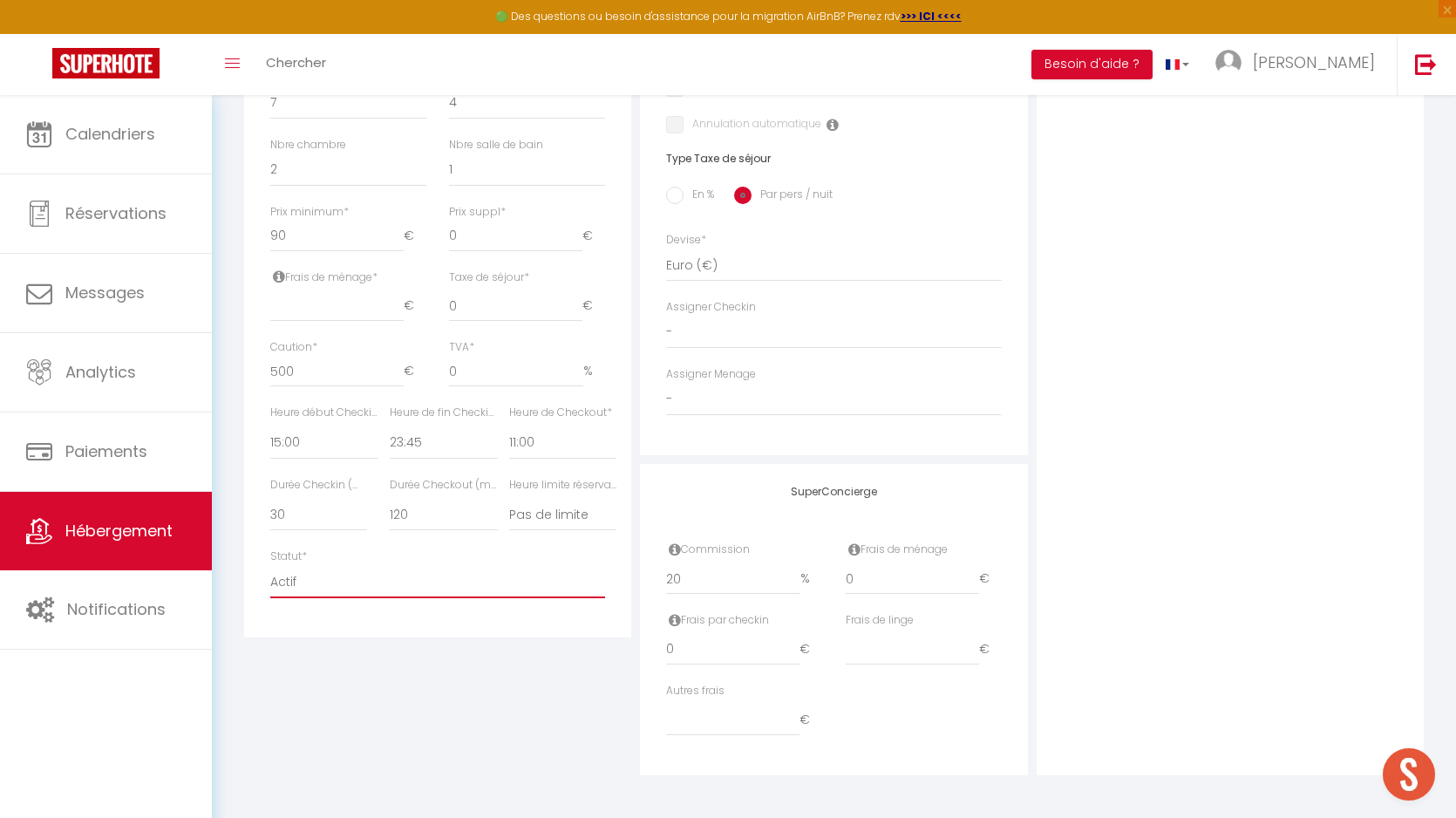
click at [270, 566] on select "Actif Pas actif" at bounding box center [438, 582] width 335 height 33
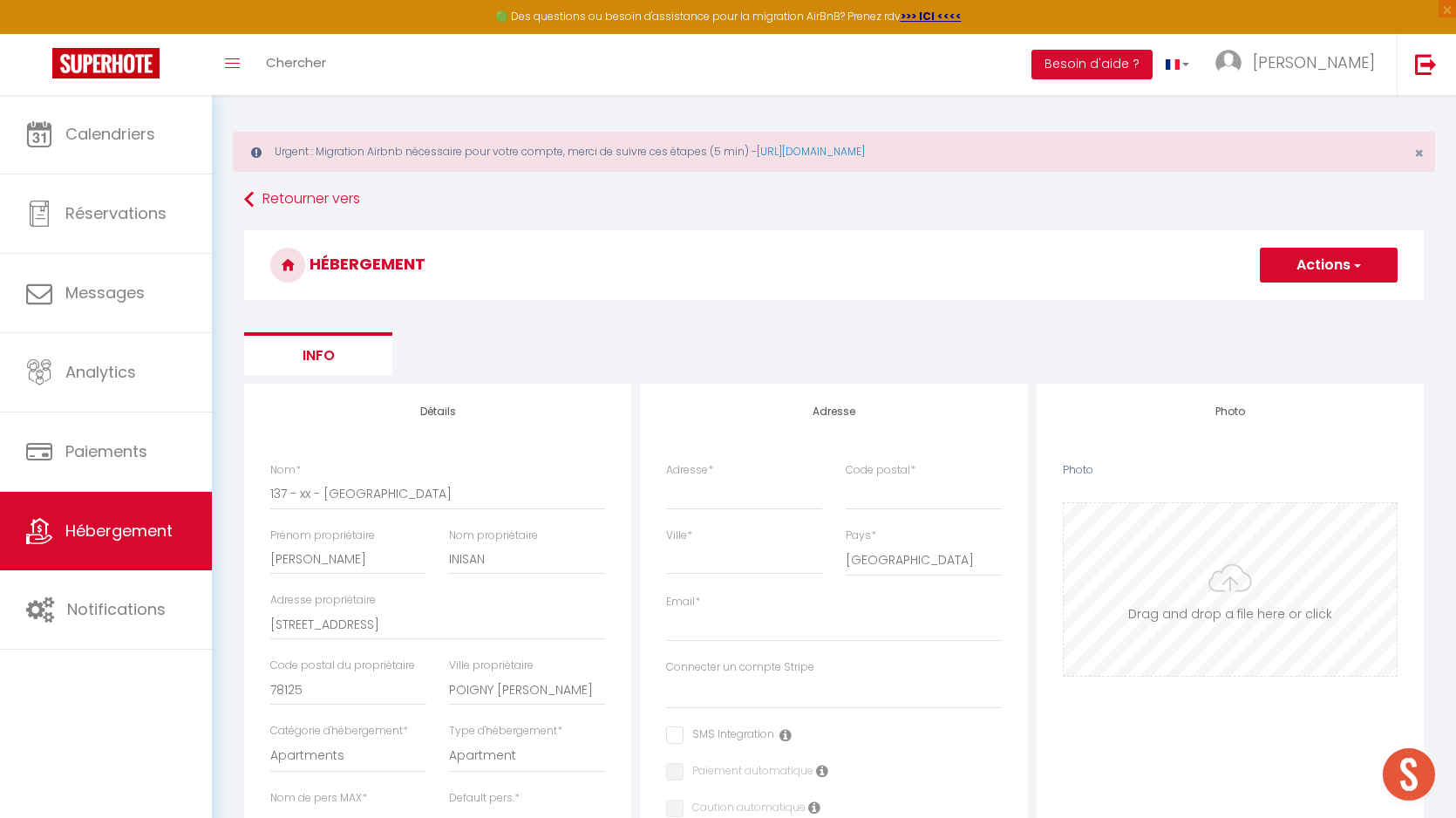
scroll to position [0, 0]
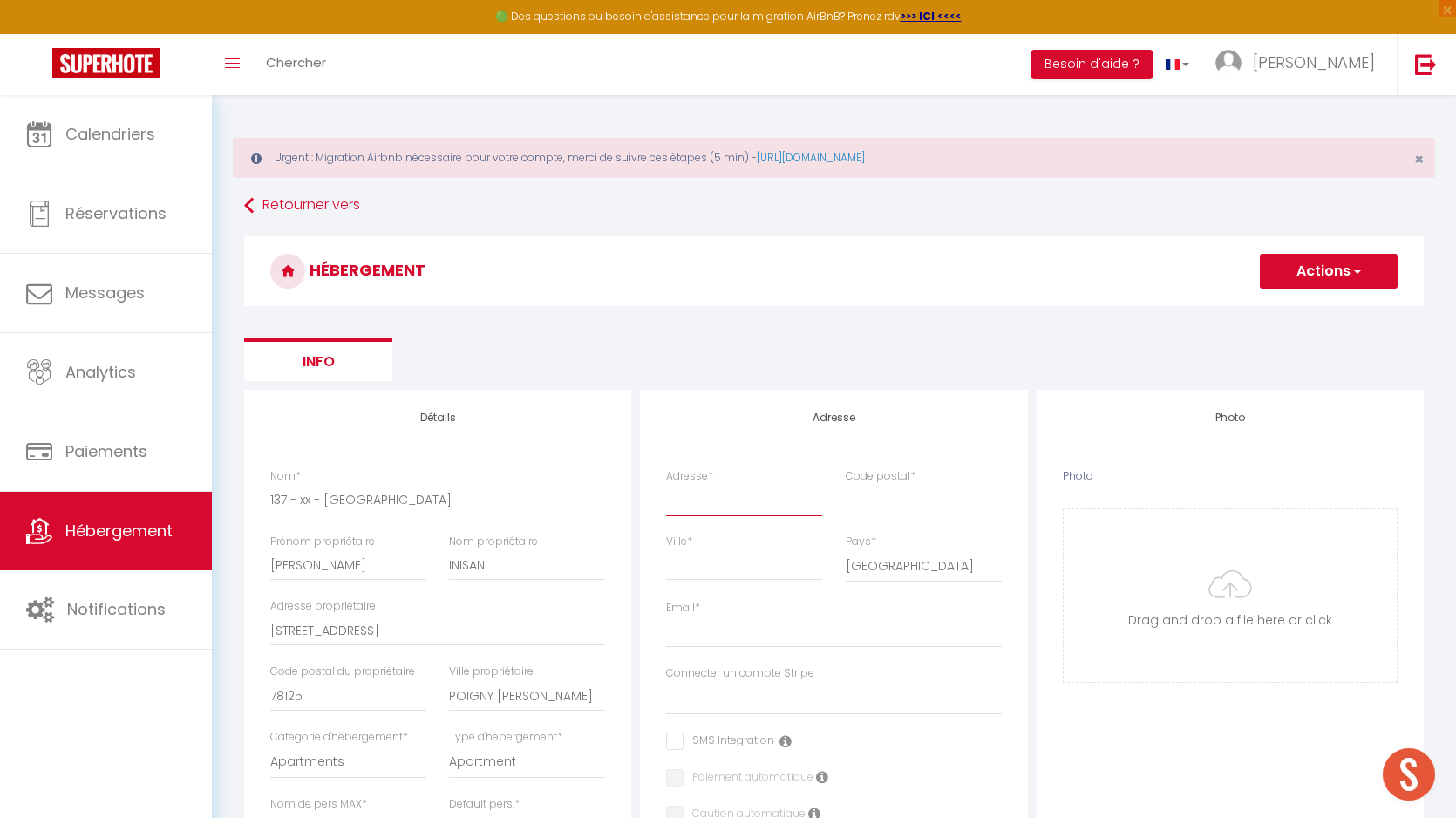
click at [745, 509] on input "Adresse *" at bounding box center [744, 500] width 156 height 31
paste input "[STREET_ADDRESS]"
click at [735, 496] on input "[STREET_ADDRESS]" at bounding box center [744, 500] width 156 height 31
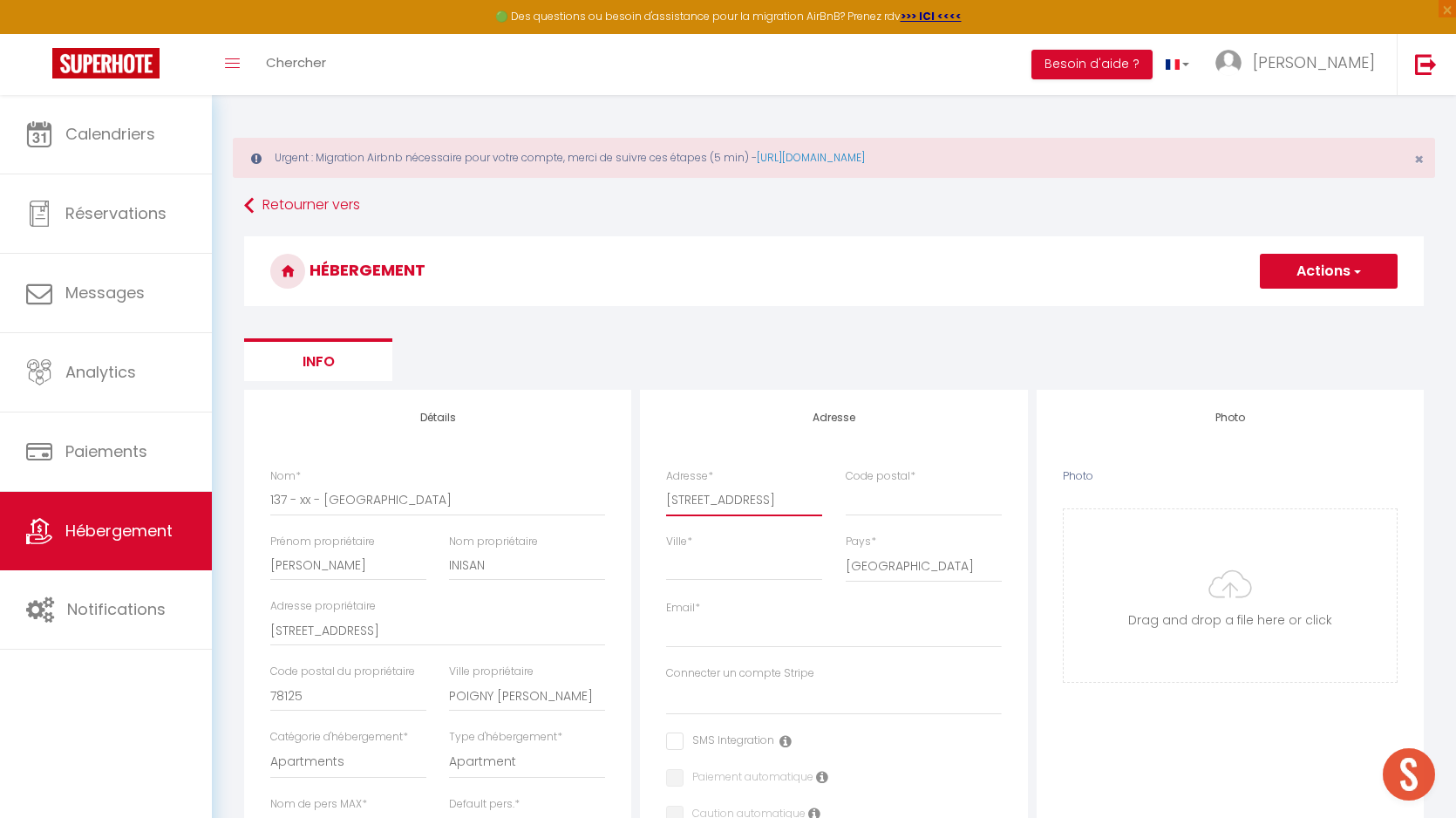
scroll to position [0, 14]
click at [908, 501] on input "Code postal *" at bounding box center [923, 500] width 156 height 31
paste input "78000"
click at [794, 500] on input "[STREET_ADDRESS]" at bounding box center [744, 500] width 156 height 31
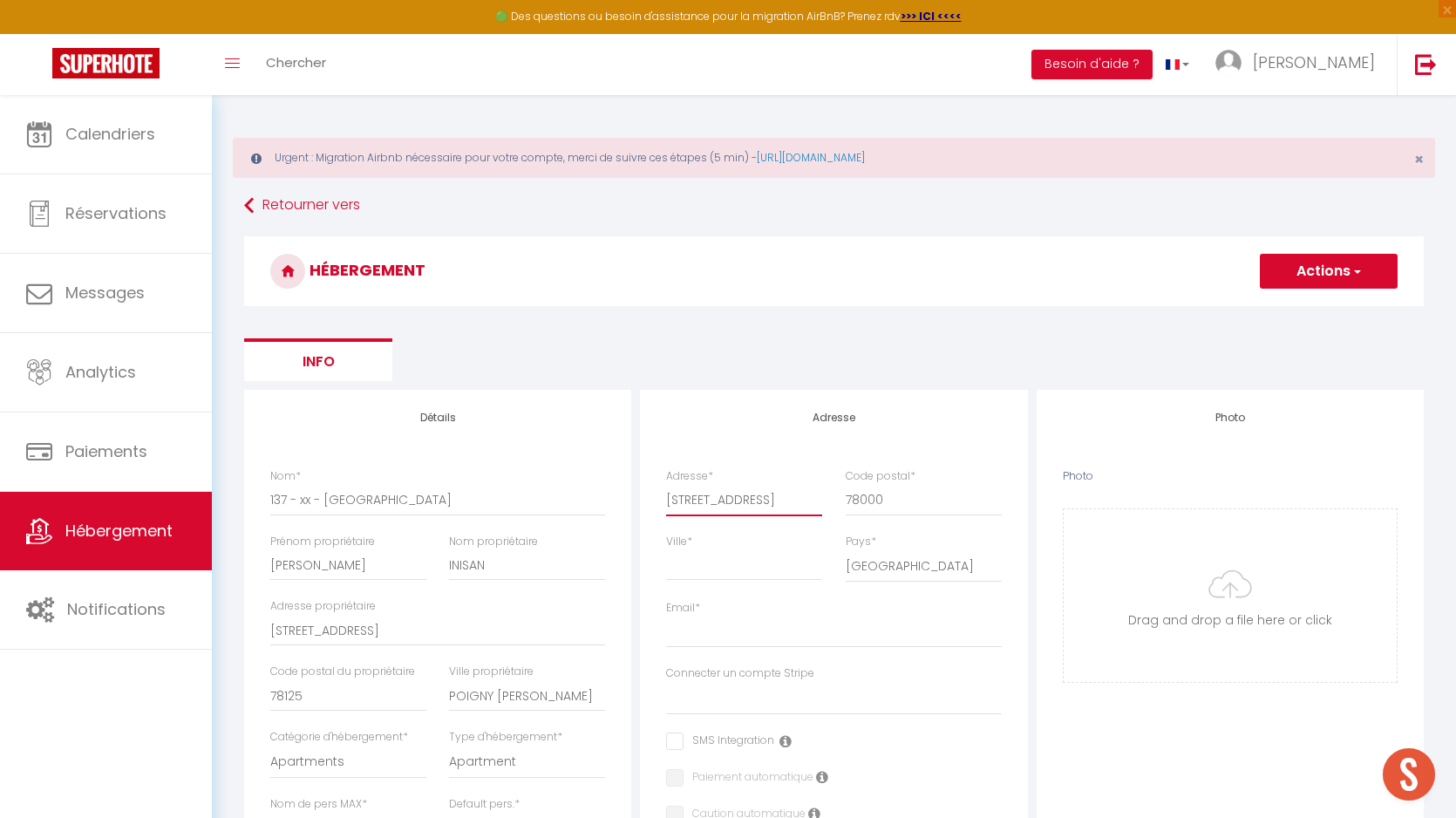
click at [794, 500] on input "[STREET_ADDRESS]" at bounding box center [744, 500] width 156 height 31
click at [718, 567] on input "Ville *" at bounding box center [744, 565] width 156 height 31
paste input "[GEOGRAPHIC_DATA]"
click at [694, 636] on input "Email *" at bounding box center [834, 632] width 335 height 31
click at [673, 635] on input "[EMAIL_ADDRESS][DOMAIN_NAME]" at bounding box center [834, 632] width 335 height 31
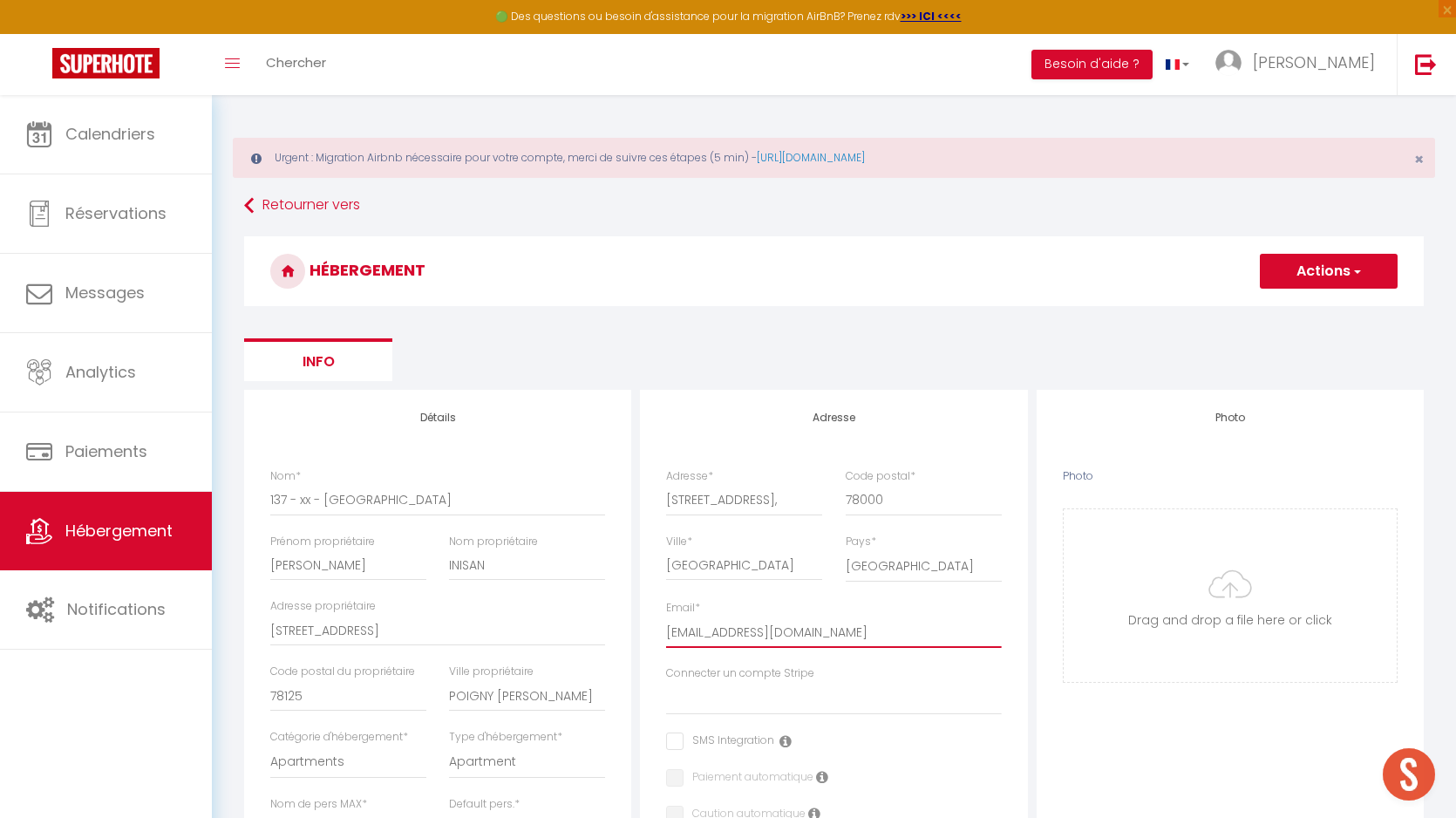
click at [696, 635] on input "[EMAIL_ADDRESS][DOMAIN_NAME]" at bounding box center [834, 632] width 335 height 31
click at [712, 635] on input "[EMAIL_ADDRESS][DOMAIN_NAME]" at bounding box center [834, 632] width 335 height 31
click at [728, 635] on input "[EMAIL_ADDRESS][DOMAIN_NAME]" at bounding box center [834, 632] width 335 height 31
click at [748, 635] on input "[EMAIL_ADDRESS][DOMAIN_NAME]" at bounding box center [834, 632] width 335 height 31
click at [811, 630] on input "[EMAIL_ADDRESS][DOMAIN_NAME]" at bounding box center [834, 632] width 335 height 31
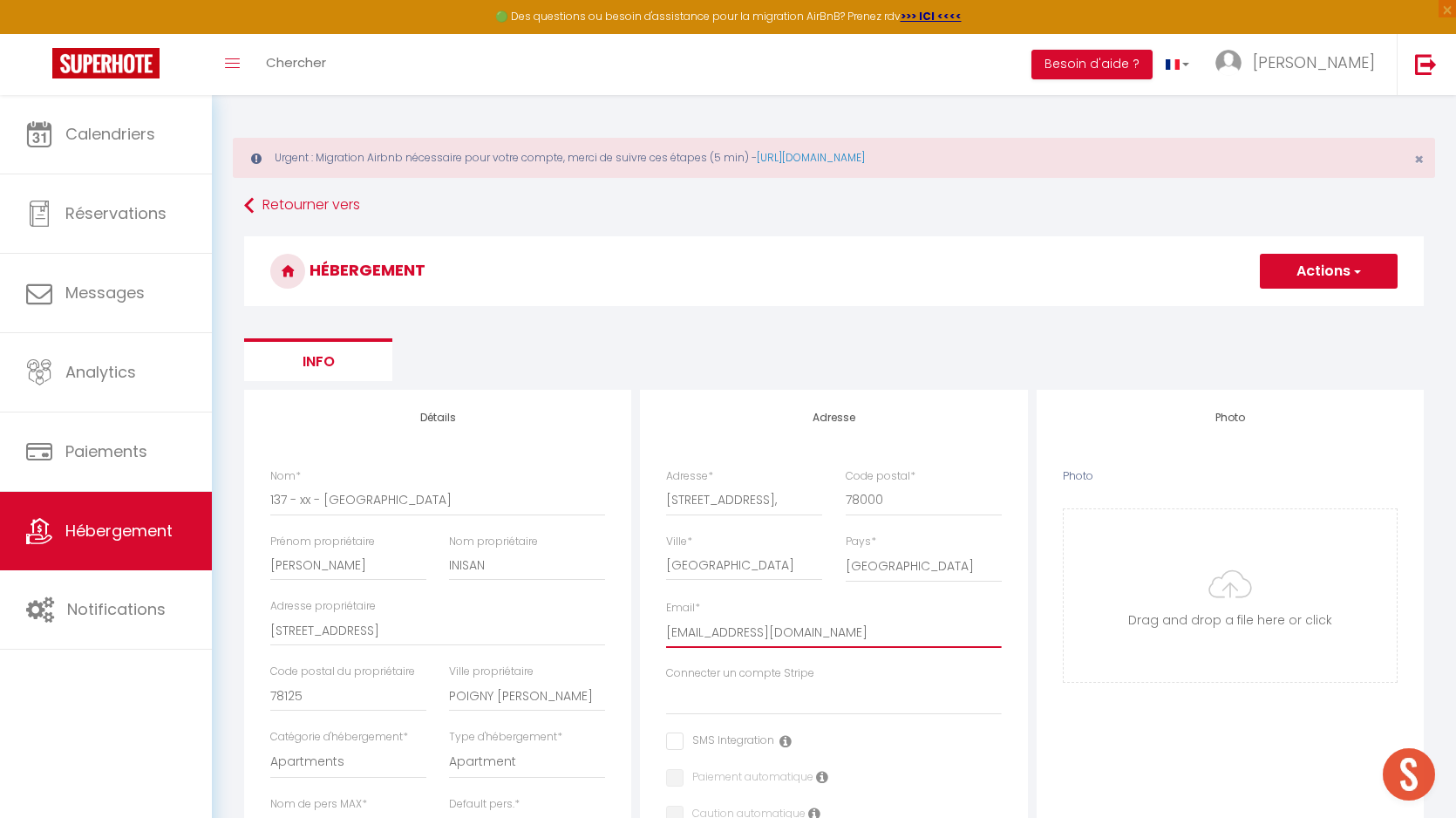
click at [858, 630] on input "[EMAIL_ADDRESS][DOMAIN_NAME]" at bounding box center [834, 632] width 335 height 31
click at [901, 630] on input "[EMAIL_ADDRESS][DOMAIN_NAME]" at bounding box center [834, 632] width 335 height 31
click at [919, 630] on input "[EMAIL_ADDRESS][DOMAIN_NAME]" at bounding box center [834, 632] width 335 height 31
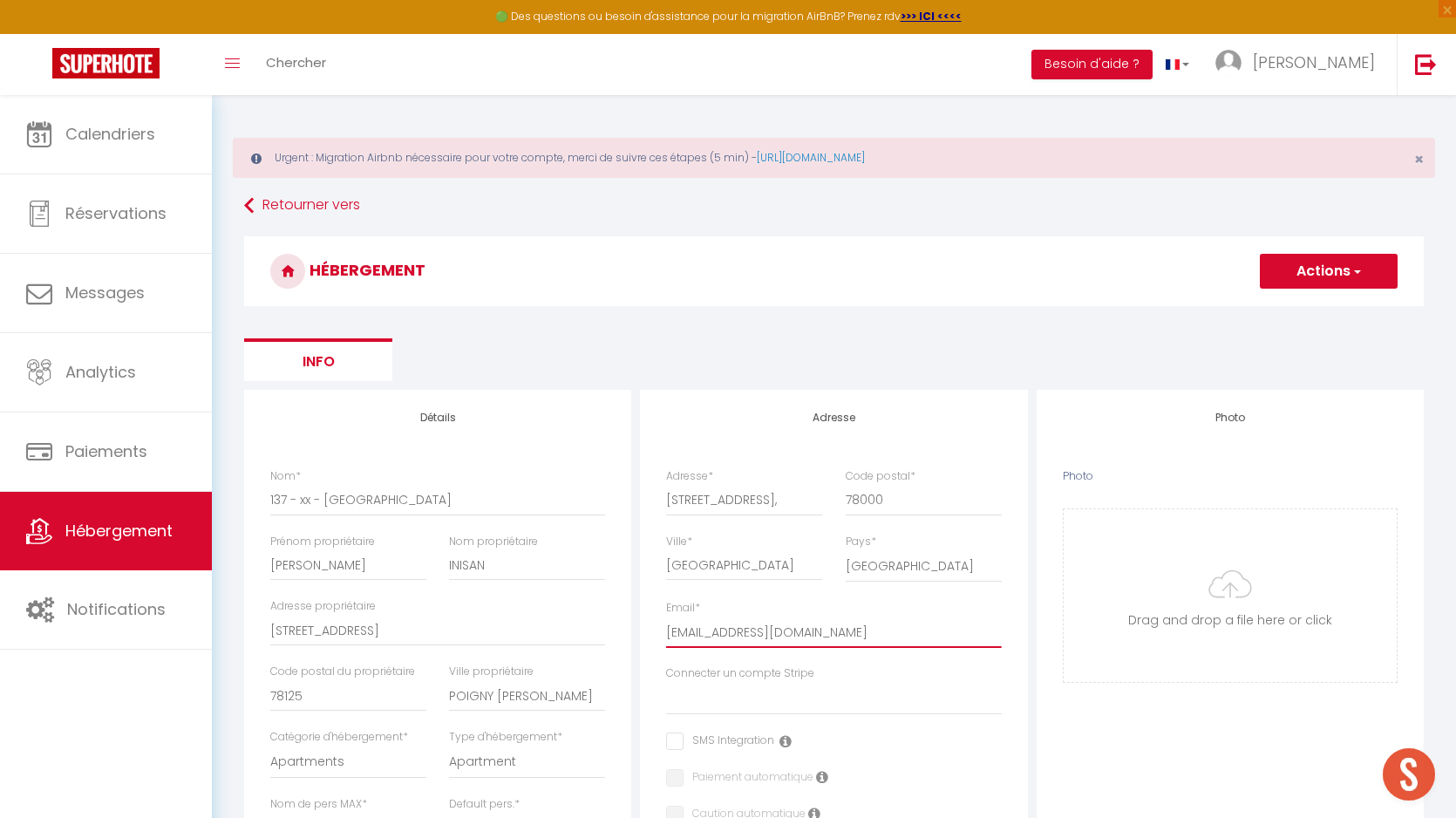
click at [926, 631] on input "[EMAIL_ADDRESS][DOMAIN_NAME]" at bounding box center [834, 632] width 335 height 31
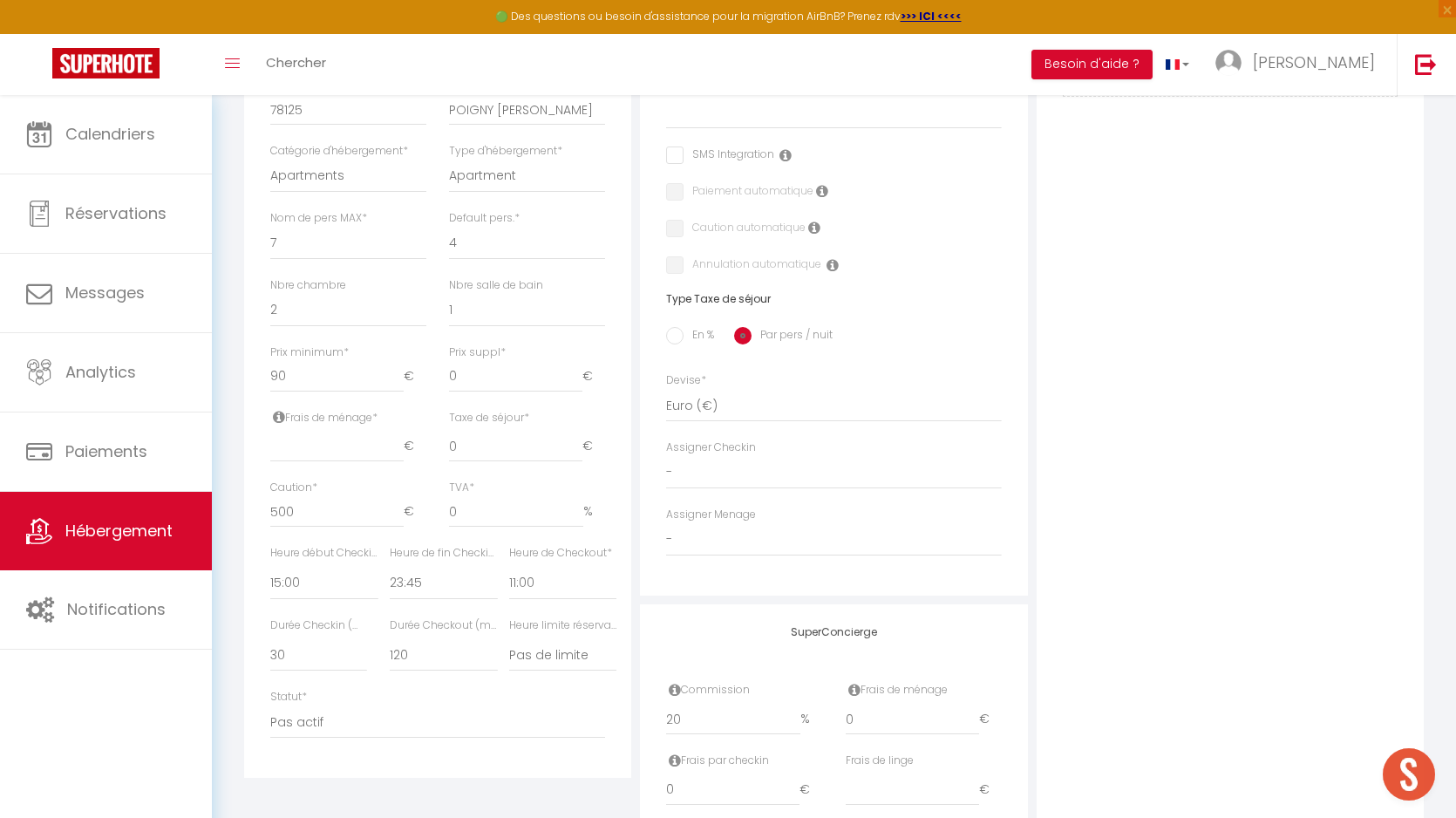
scroll to position [589, 0]
click at [678, 332] on input "En %" at bounding box center [675, 332] width 17 height 17
click at [430, 435] on input "Taxe en % *" at bounding box center [438, 443] width 97 height 31
click at [535, 441] on input "Montant max taxe séjour *" at bounding box center [545, 443] width 74 height 31
click at [1106, 552] on div "Photo Photo Drag and drop a file here or click Ooops, something wrong appended.…" at bounding box center [1230, 356] width 387 height 1111
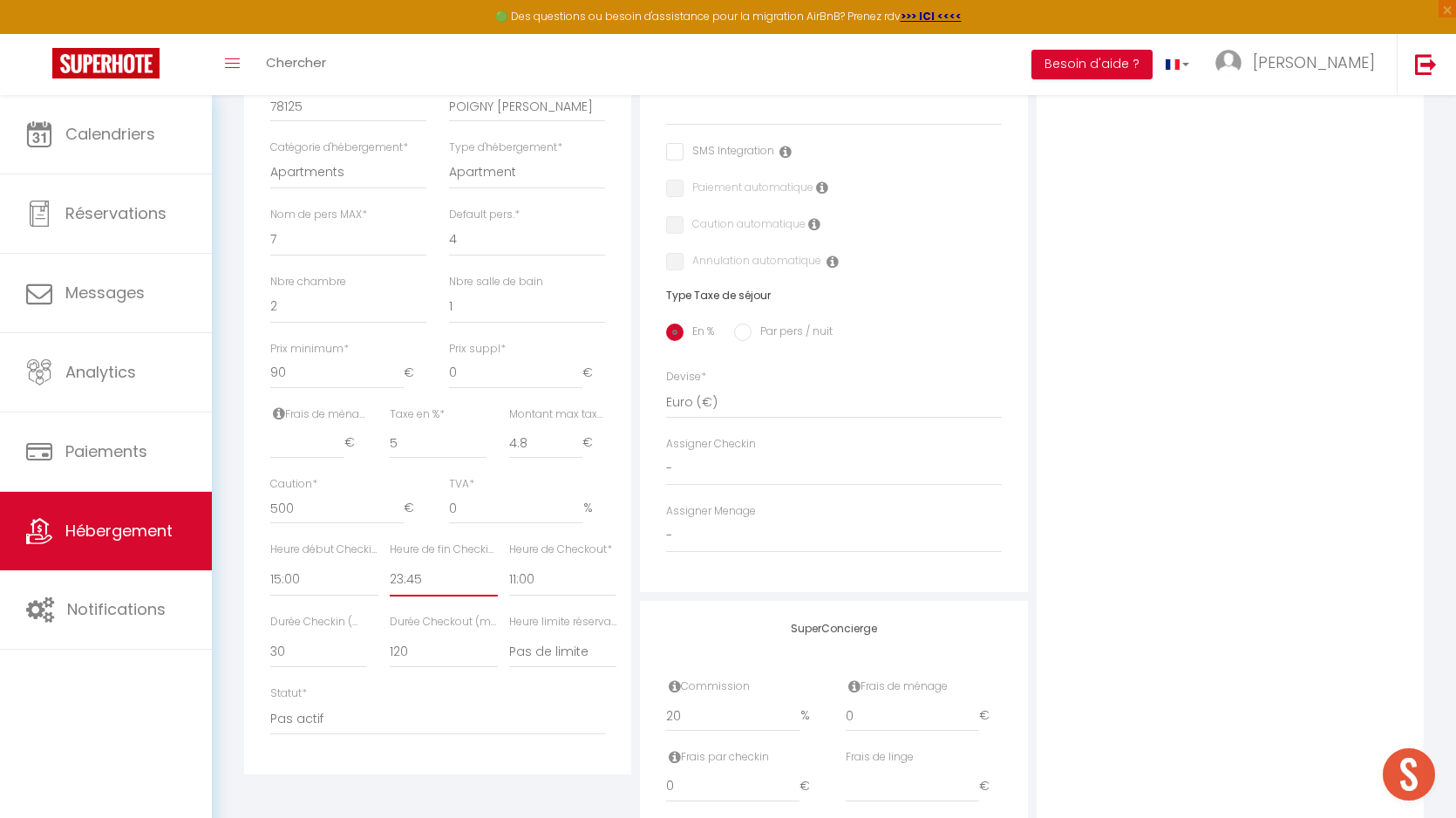
click at [428, 572] on select "00:00 00:15 00:30 00:45 01:00 01:15 01:30 01:45 02:00 02:15 02:30 02:45 03:00" at bounding box center [443, 580] width 108 height 33
click at [390, 564] on select "00:00 00:15 00:30 00:45 01:00 01:15 01:30 01:45 02:00 02:15 02:30 02:45 03:00" at bounding box center [443, 580] width 108 height 33
click at [1107, 634] on div "Photo Photo Drag and drop a file here or click Ooops, something wrong appended.…" at bounding box center [1230, 356] width 387 height 1111
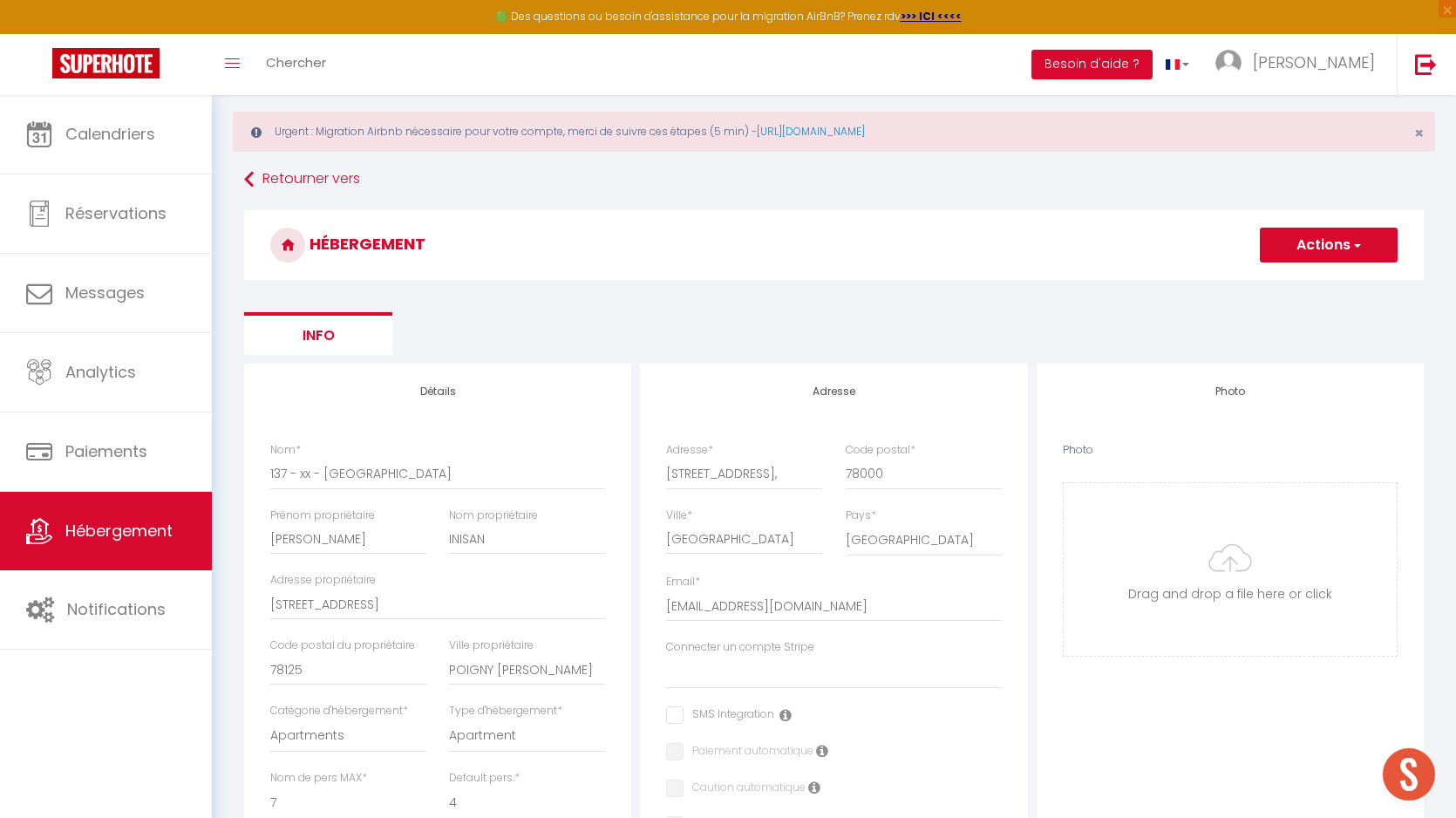
scroll to position [25, 0]
click at [1355, 251] on span "button" at bounding box center [1357, 246] width 11 height 17
click at [1297, 284] on input "Enregistrer" at bounding box center [1308, 285] width 65 height 17
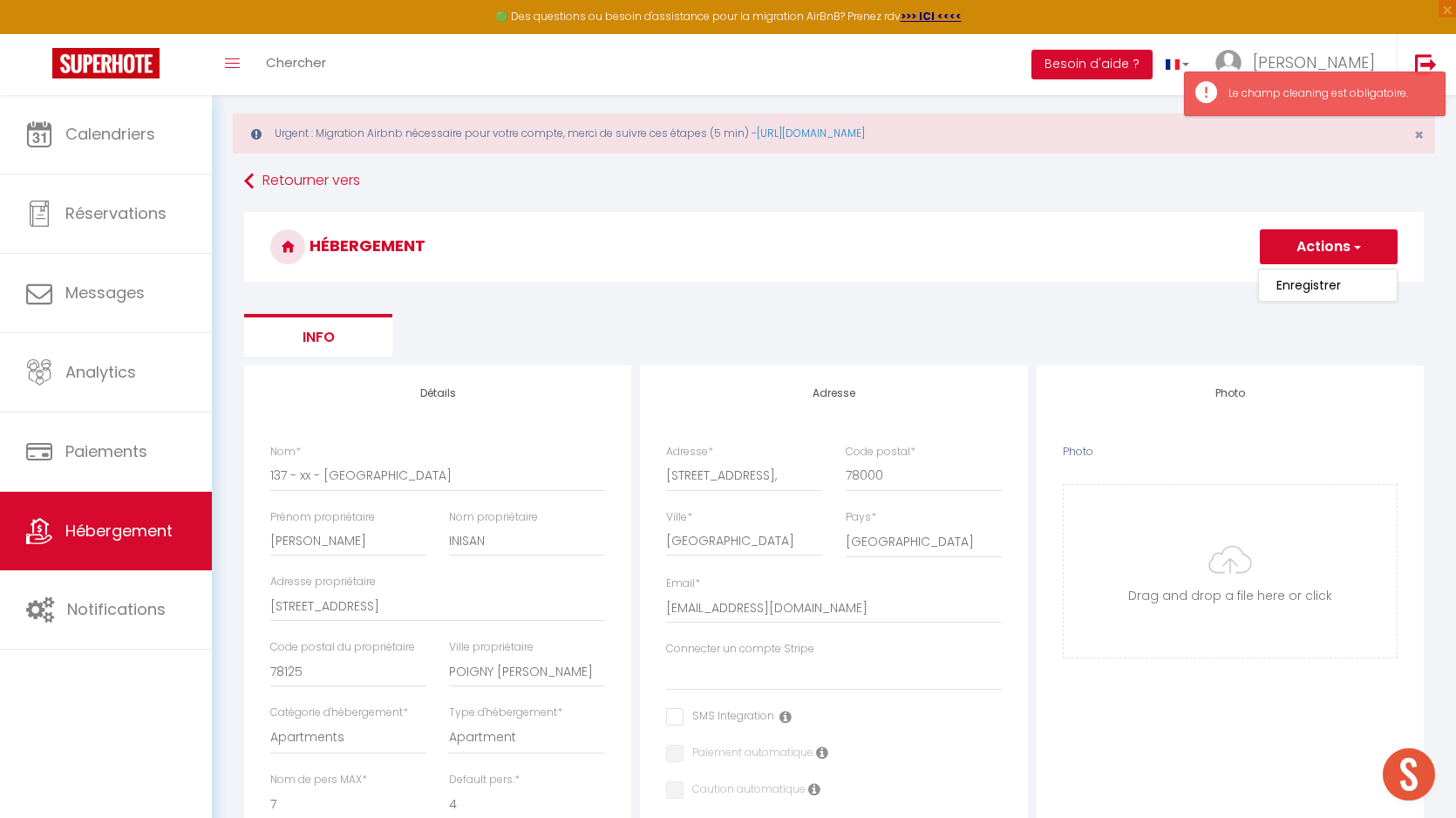
click at [677, 227] on h3 "HÉBERGEMENT" at bounding box center [834, 247] width 1180 height 70
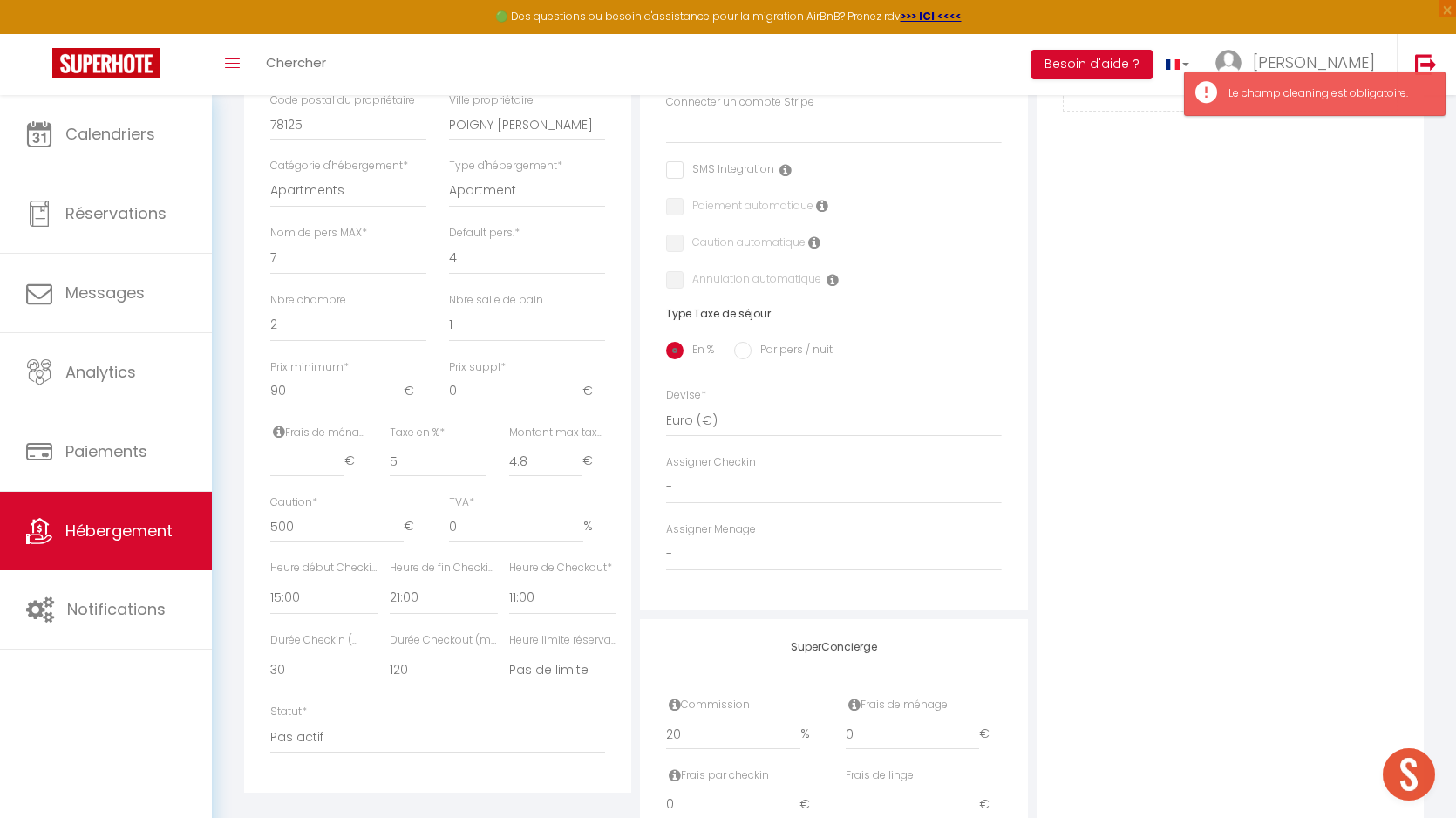
scroll to position [727, 0]
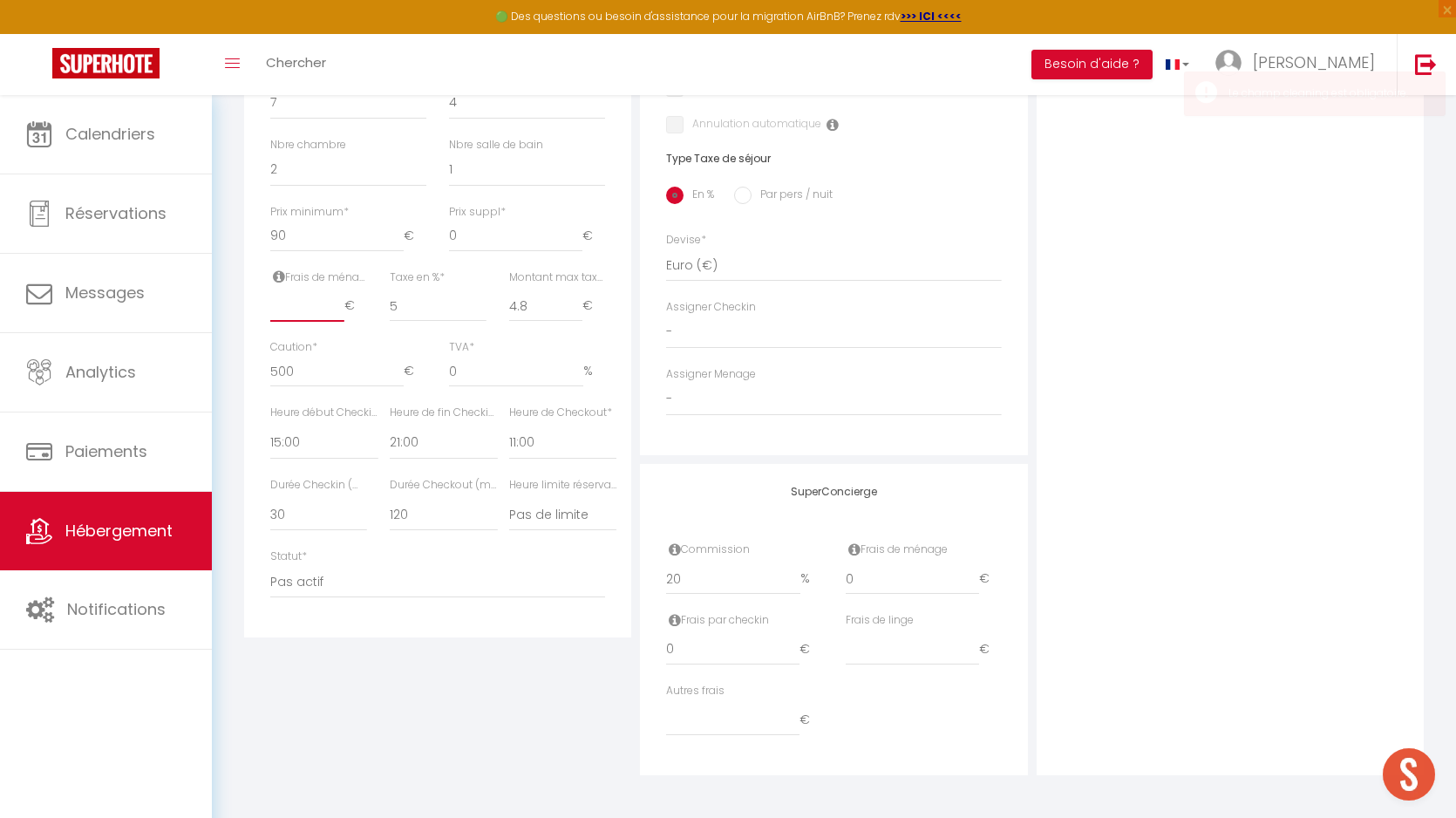
click at [302, 311] on input "number" at bounding box center [307, 306] width 74 height 31
click at [1105, 507] on div "Photo Photo Drag and drop a file here or click Ooops, something wrong appended.…" at bounding box center [1230, 219] width 387 height 1111
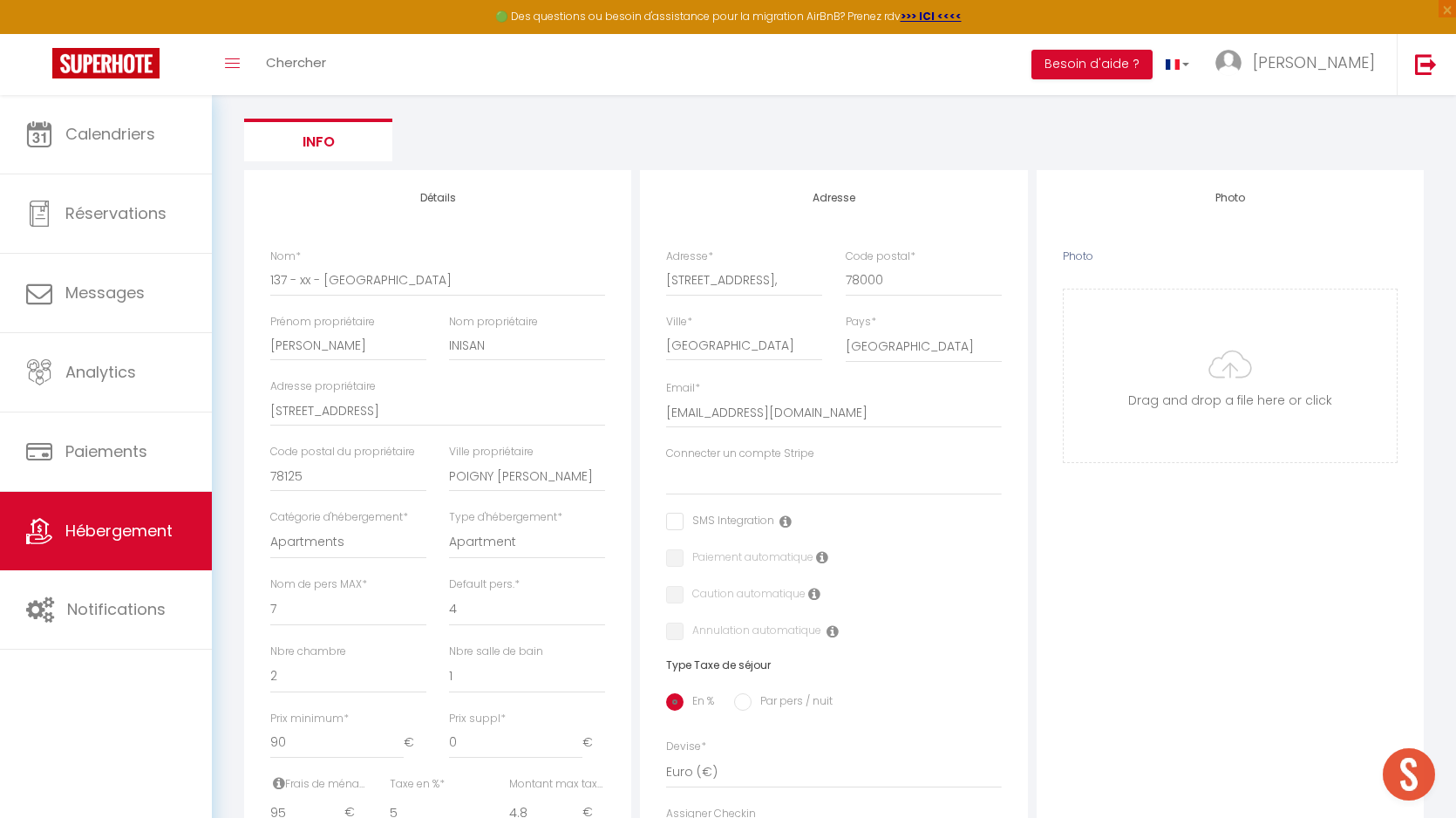
scroll to position [0, 0]
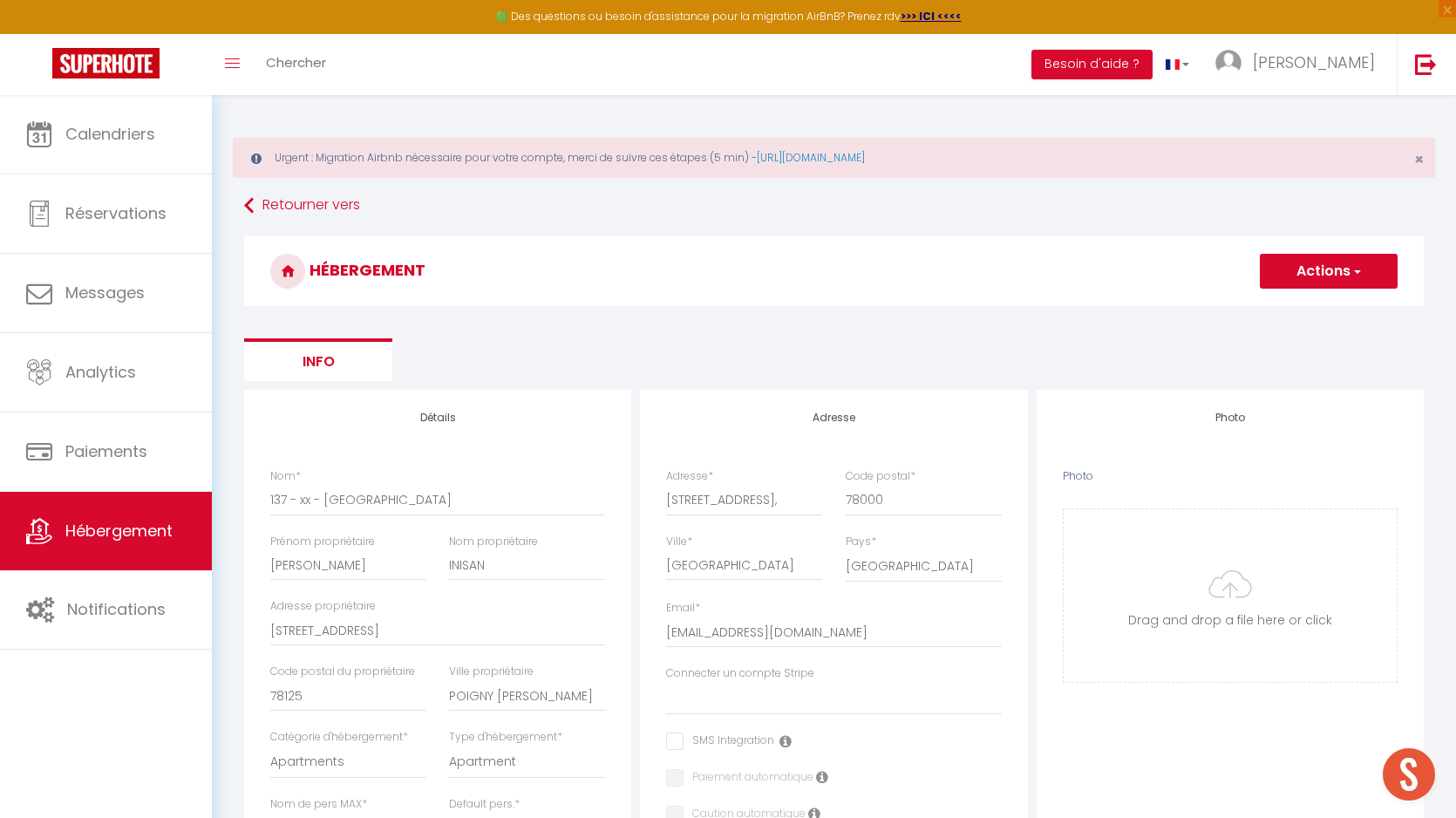
click at [1357, 267] on span "button" at bounding box center [1357, 271] width 11 height 17
click at [1300, 308] on input "Enregistrer" at bounding box center [1308, 309] width 65 height 17
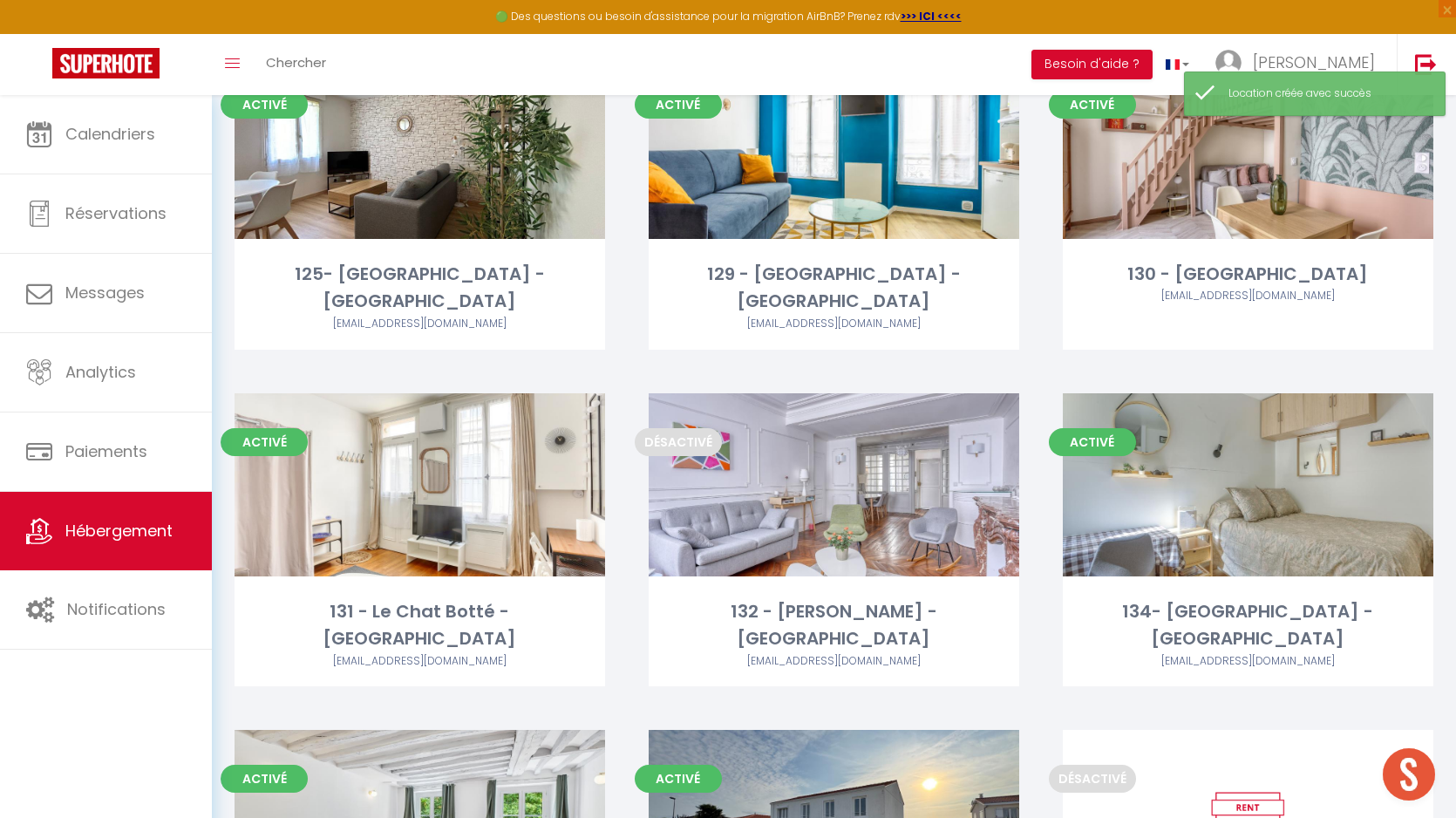
scroll to position [4424, 0]
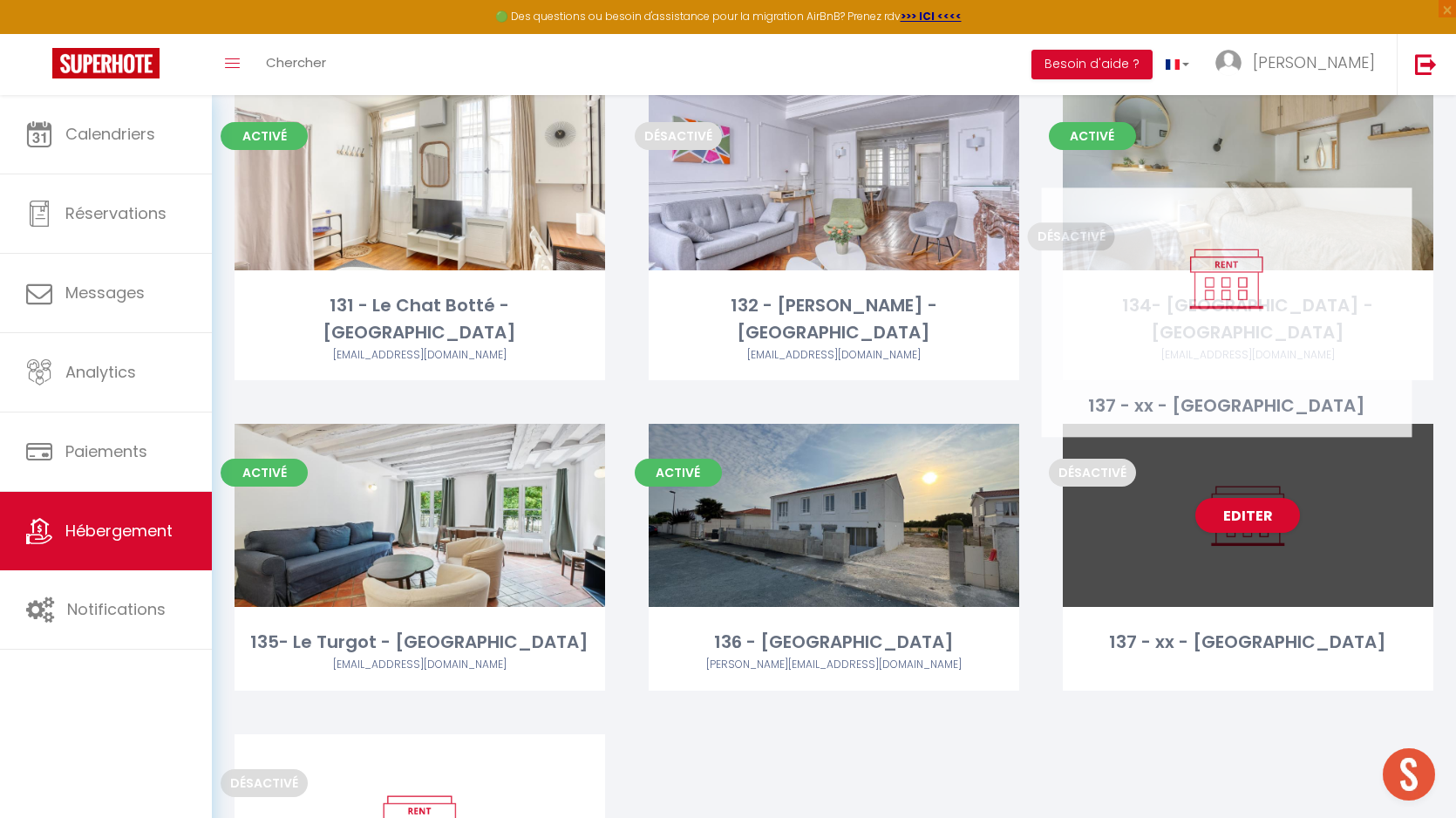
drag, startPoint x: 532, startPoint y: 573, endPoint x: 1339, endPoint y: 258, distance: 866.3
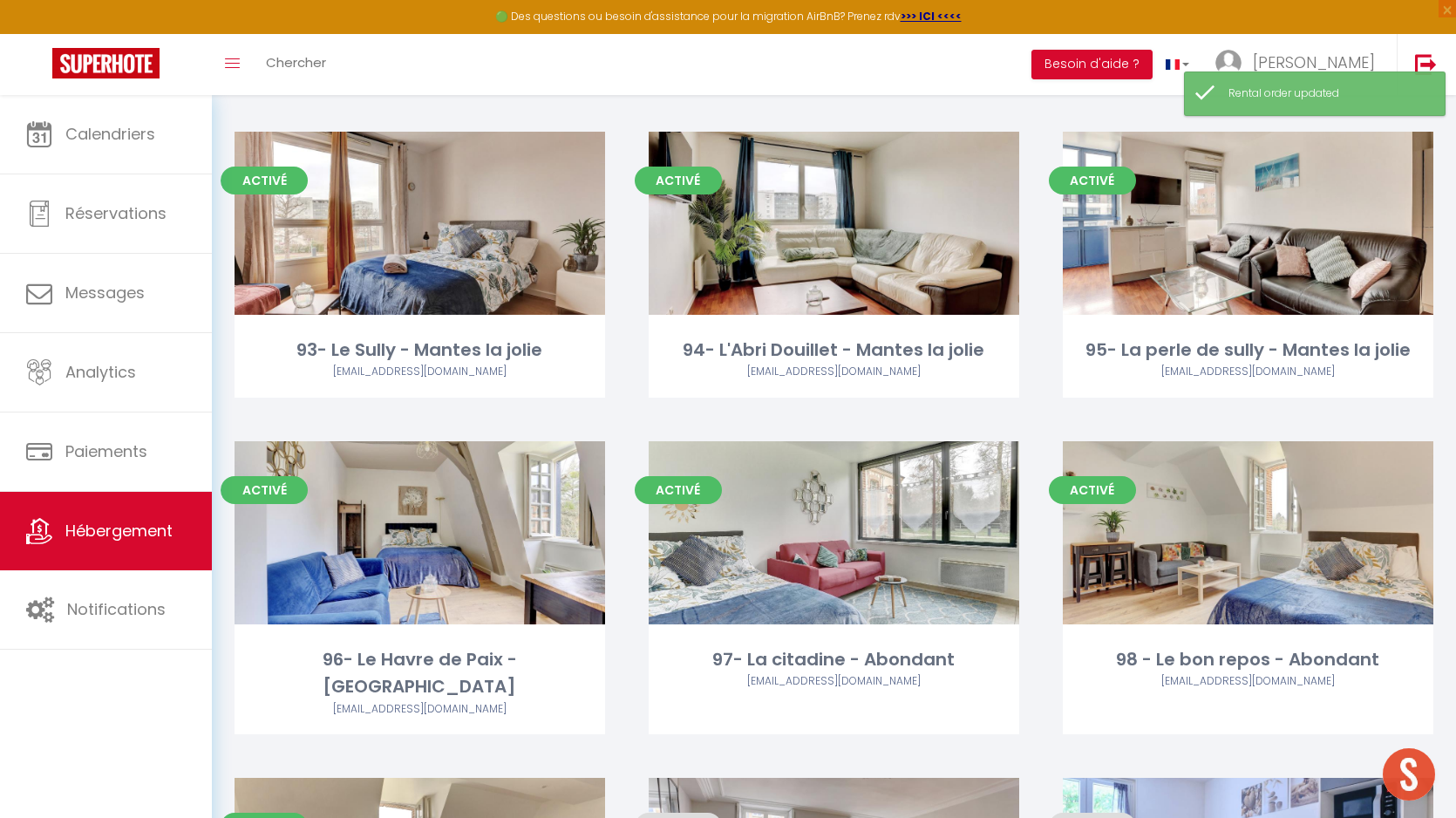
scroll to position [2697, 0]
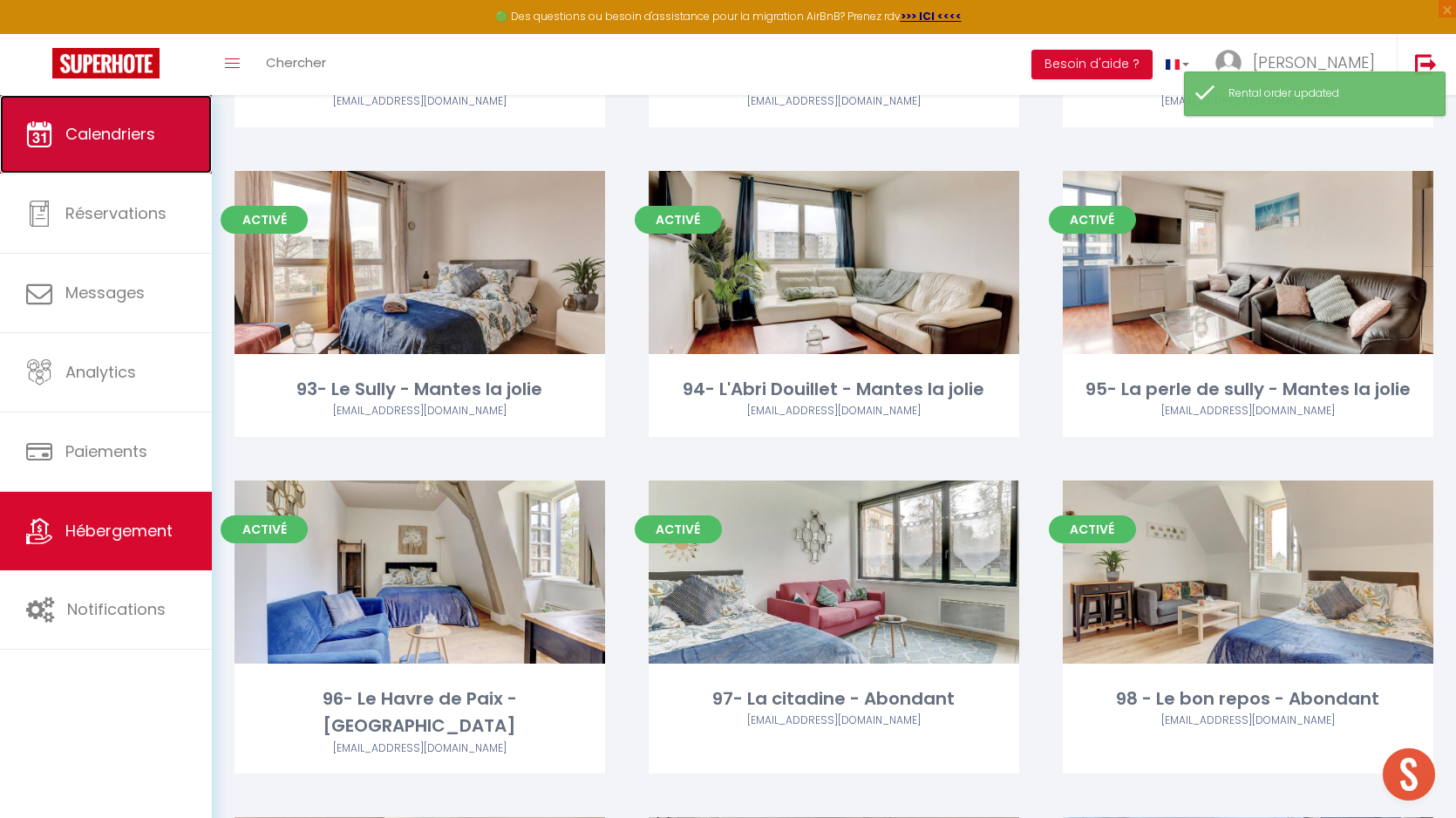
click at [94, 135] on span "Calendriers" at bounding box center [110, 134] width 90 height 22
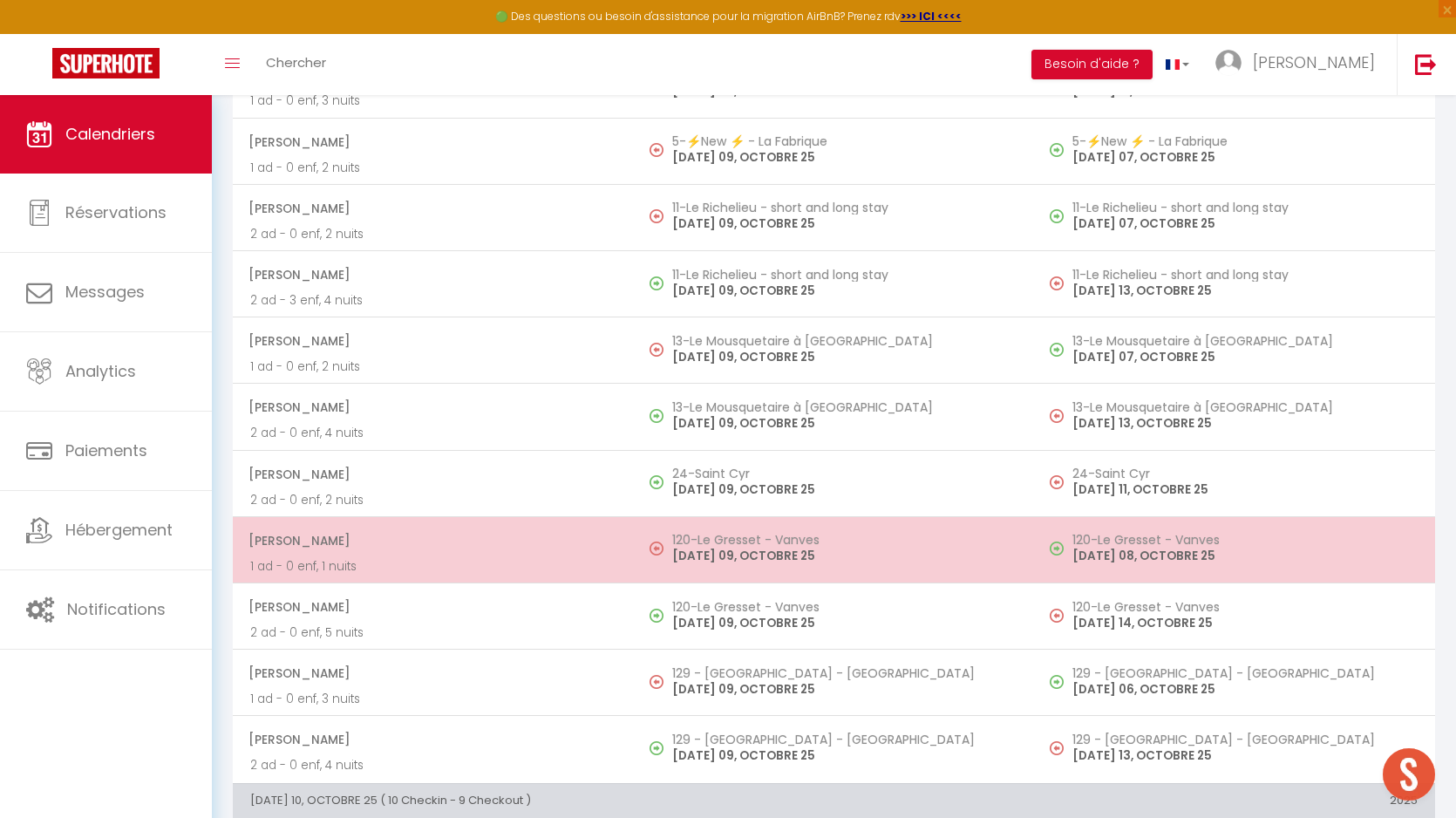
scroll to position [3487, 0]
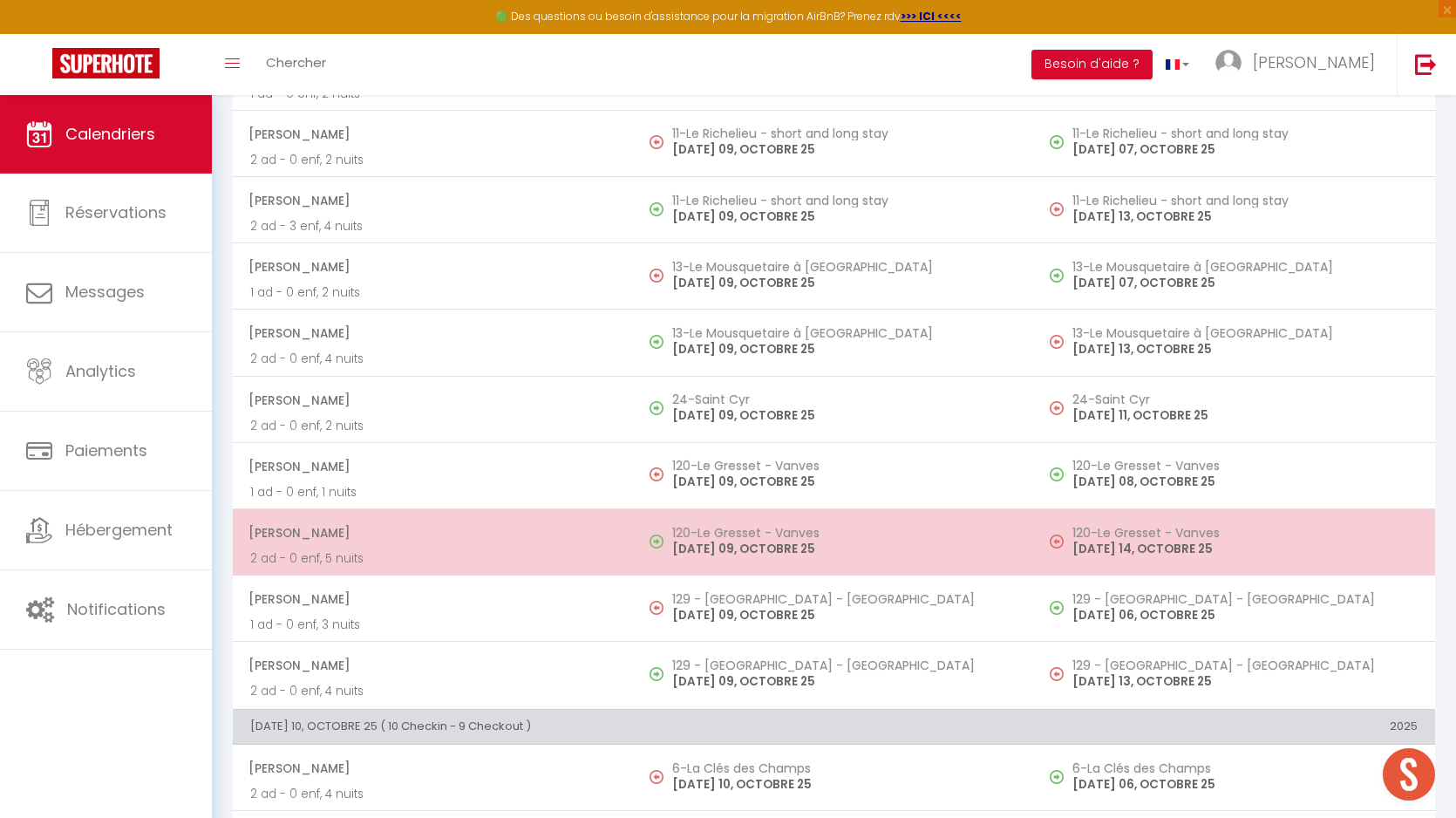
click at [756, 527] on h5 "120-Le Gresset - Vanves" at bounding box center [844, 533] width 345 height 14
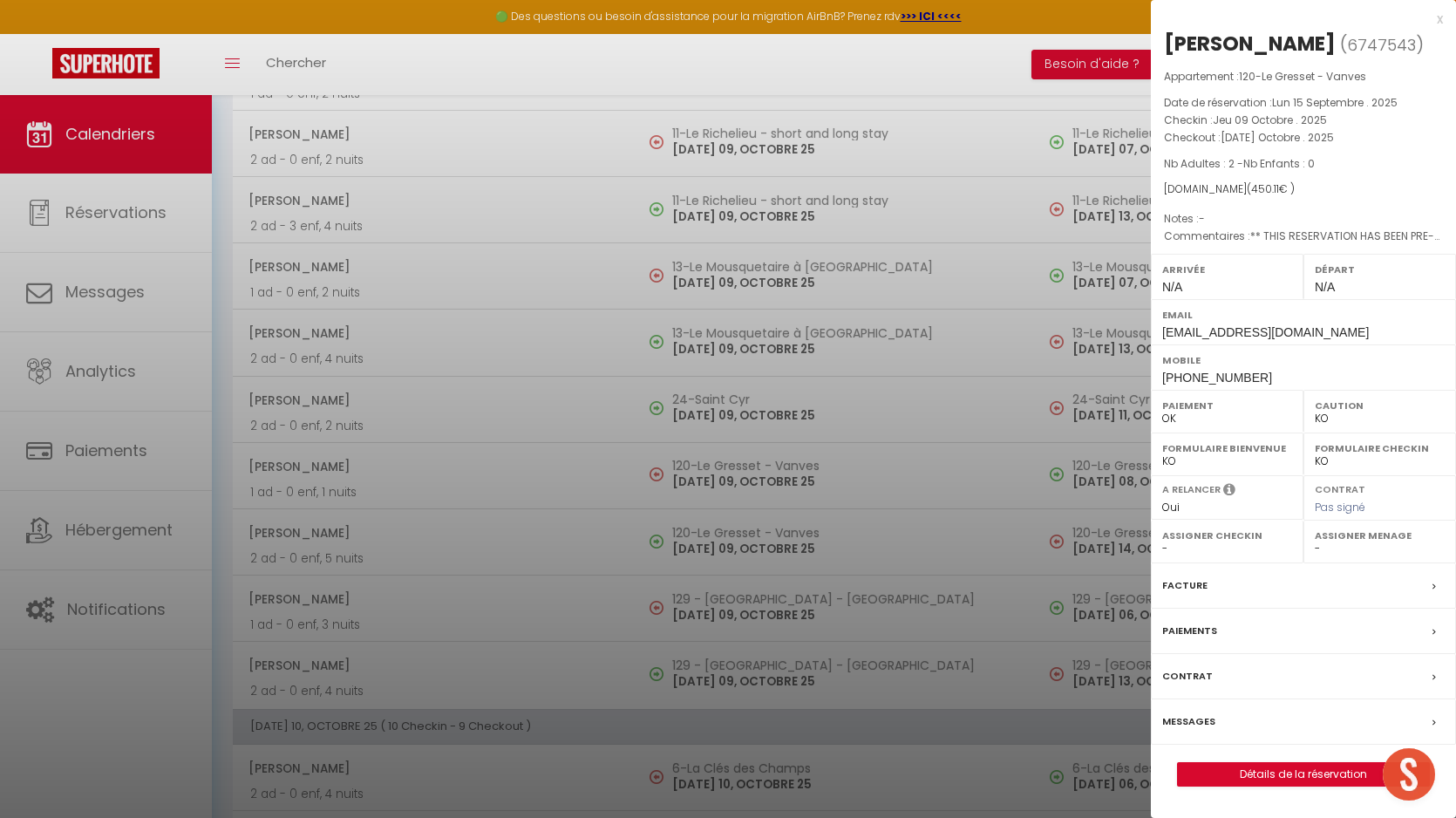
click at [802, 557] on div at bounding box center [728, 409] width 1456 height 818
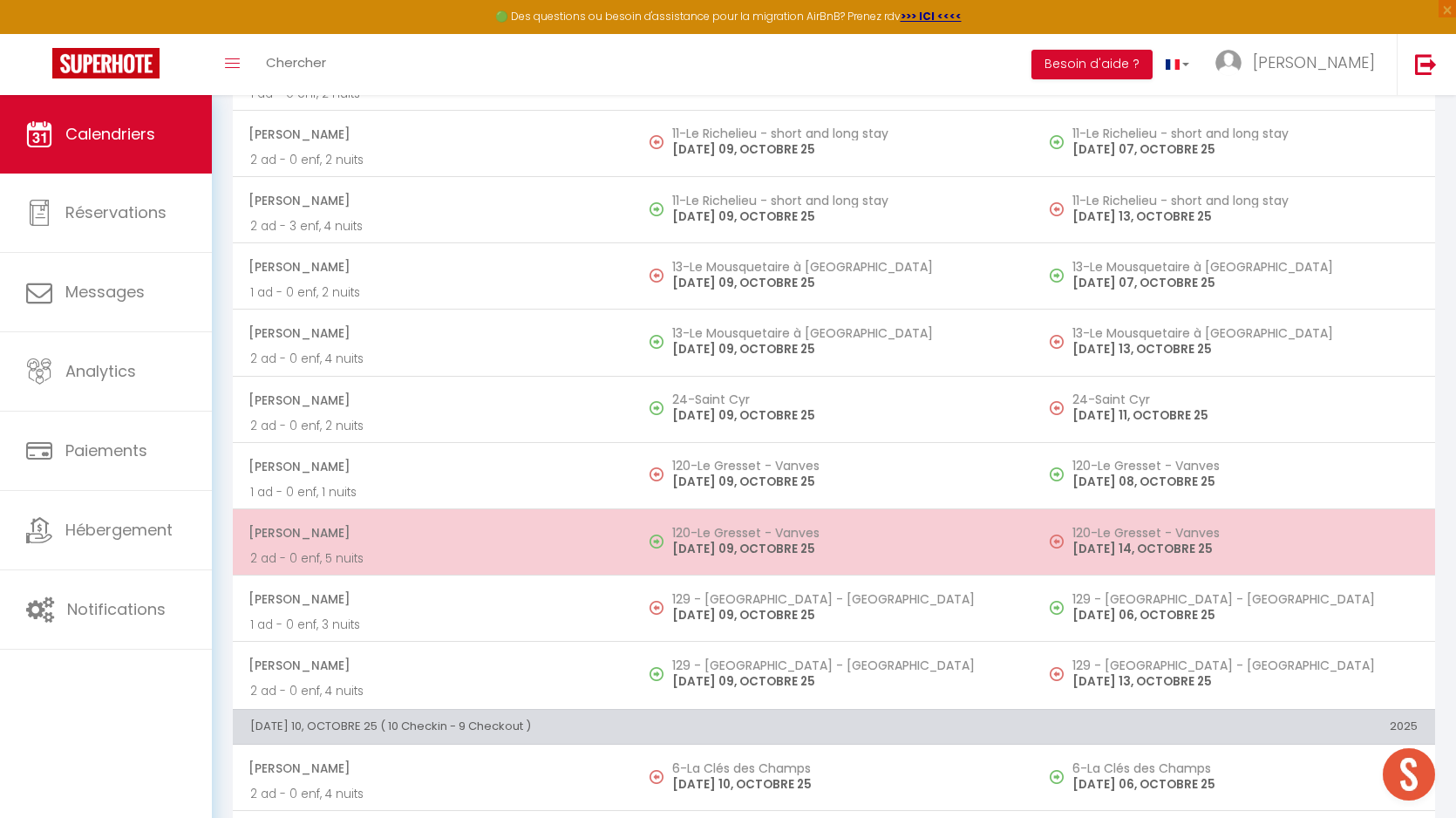
click at [790, 537] on h5 "120-Le Gresset - Vanves" at bounding box center [844, 533] width 345 height 14
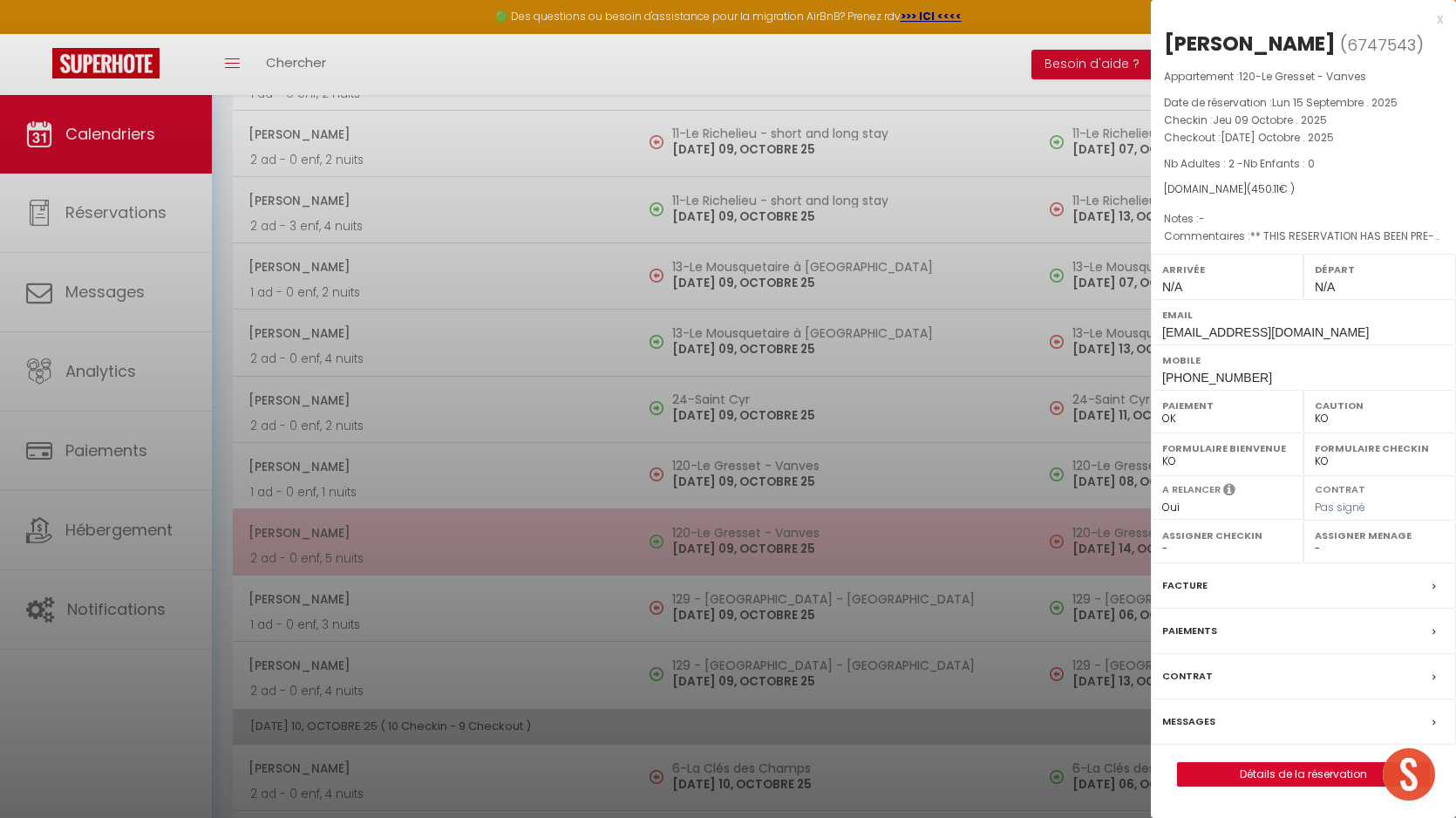
click at [790, 537] on div at bounding box center [728, 409] width 1456 height 818
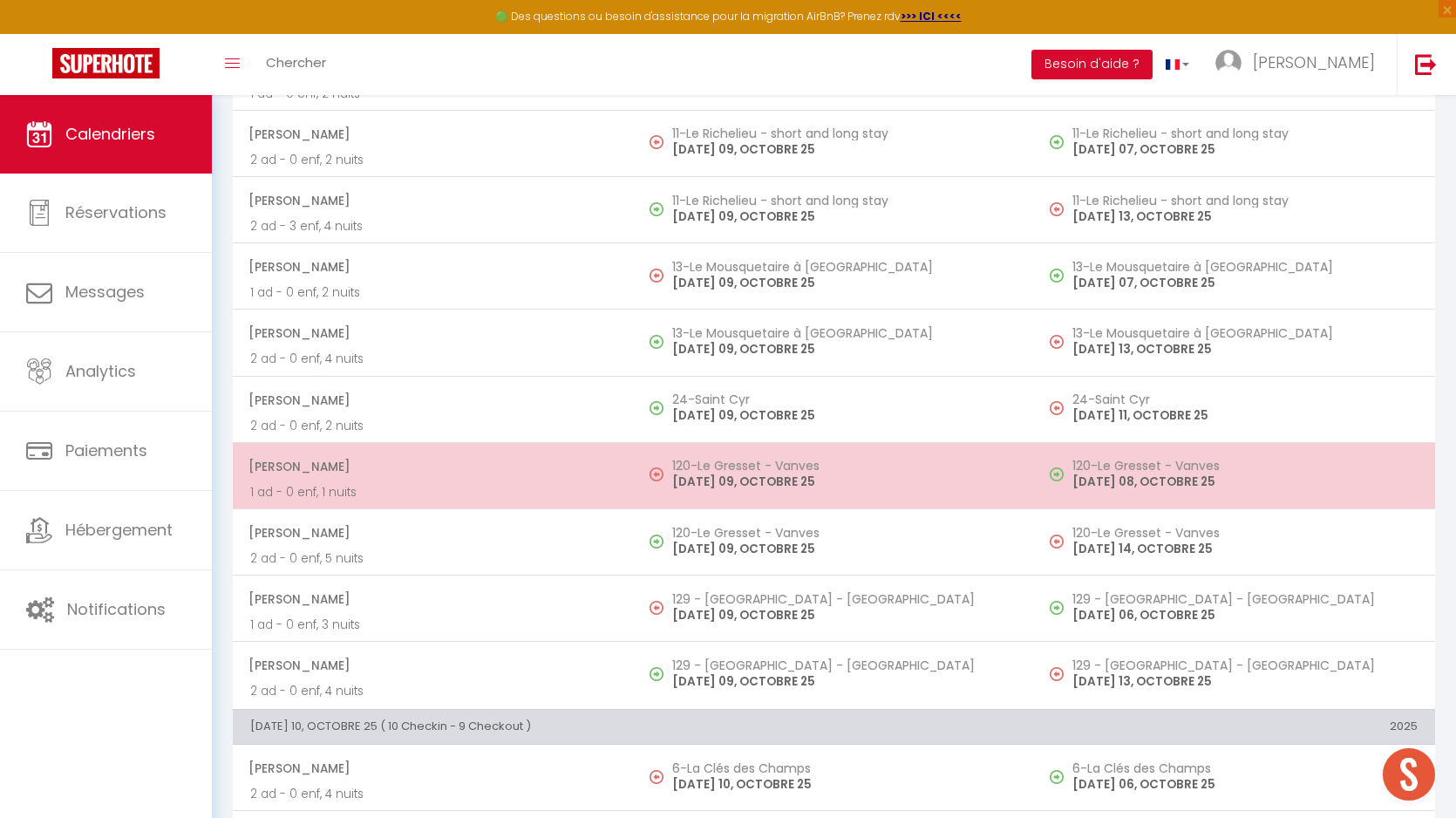
click at [754, 477] on p "[DATE] 09, OCTOBRE 25" at bounding box center [844, 482] width 345 height 18
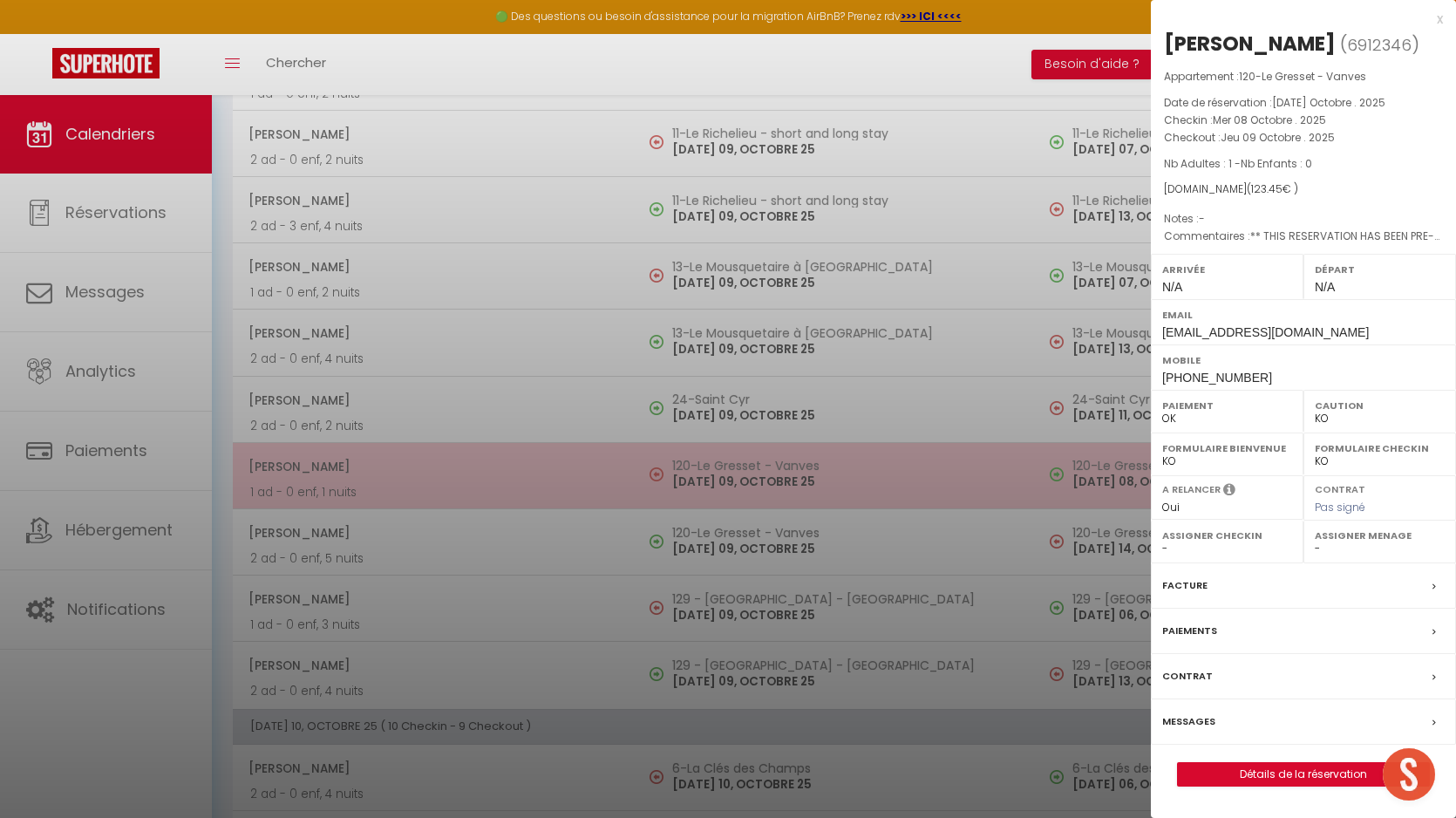
click at [754, 477] on div at bounding box center [728, 409] width 1456 height 818
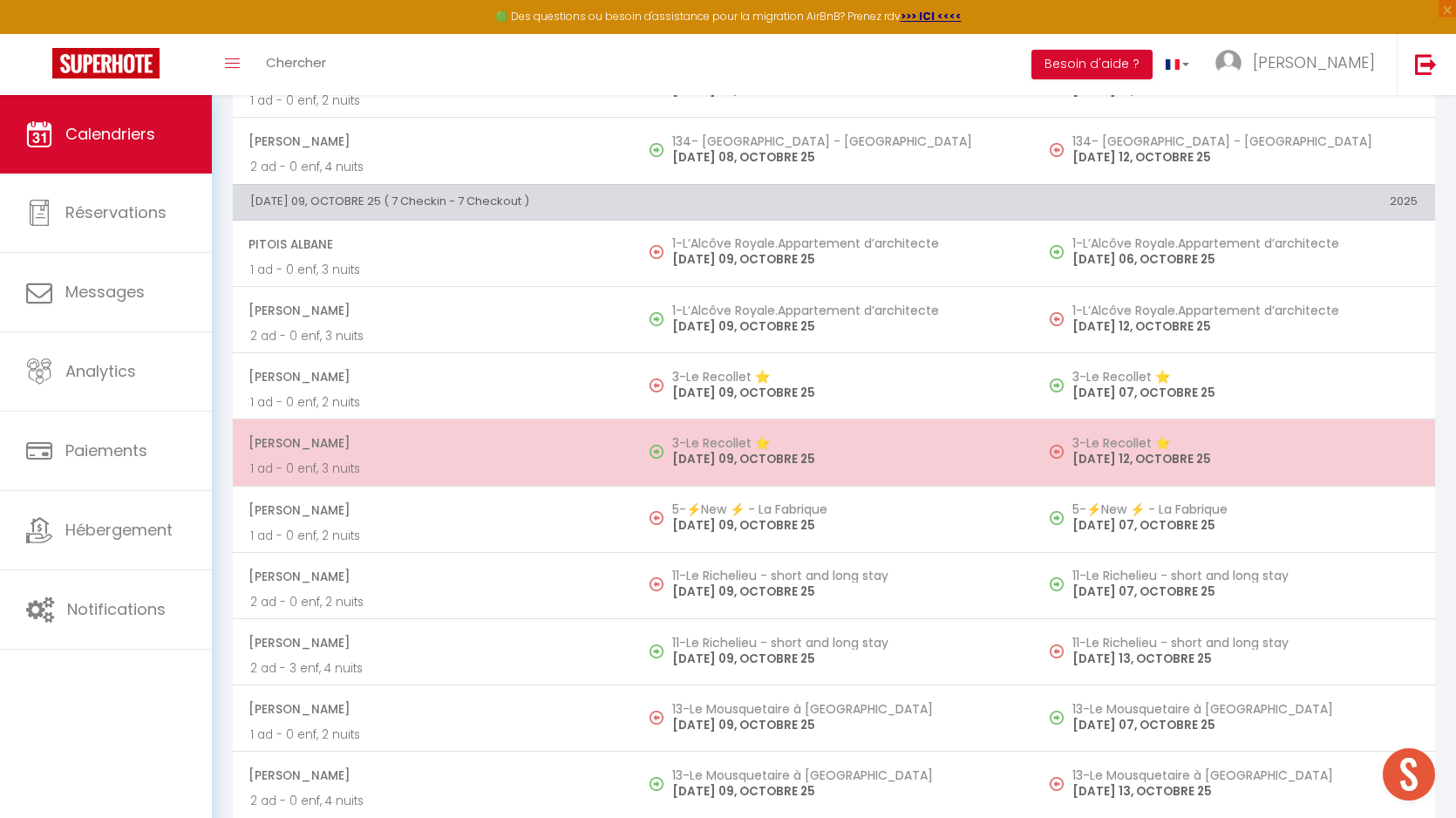
scroll to position [3057, 0]
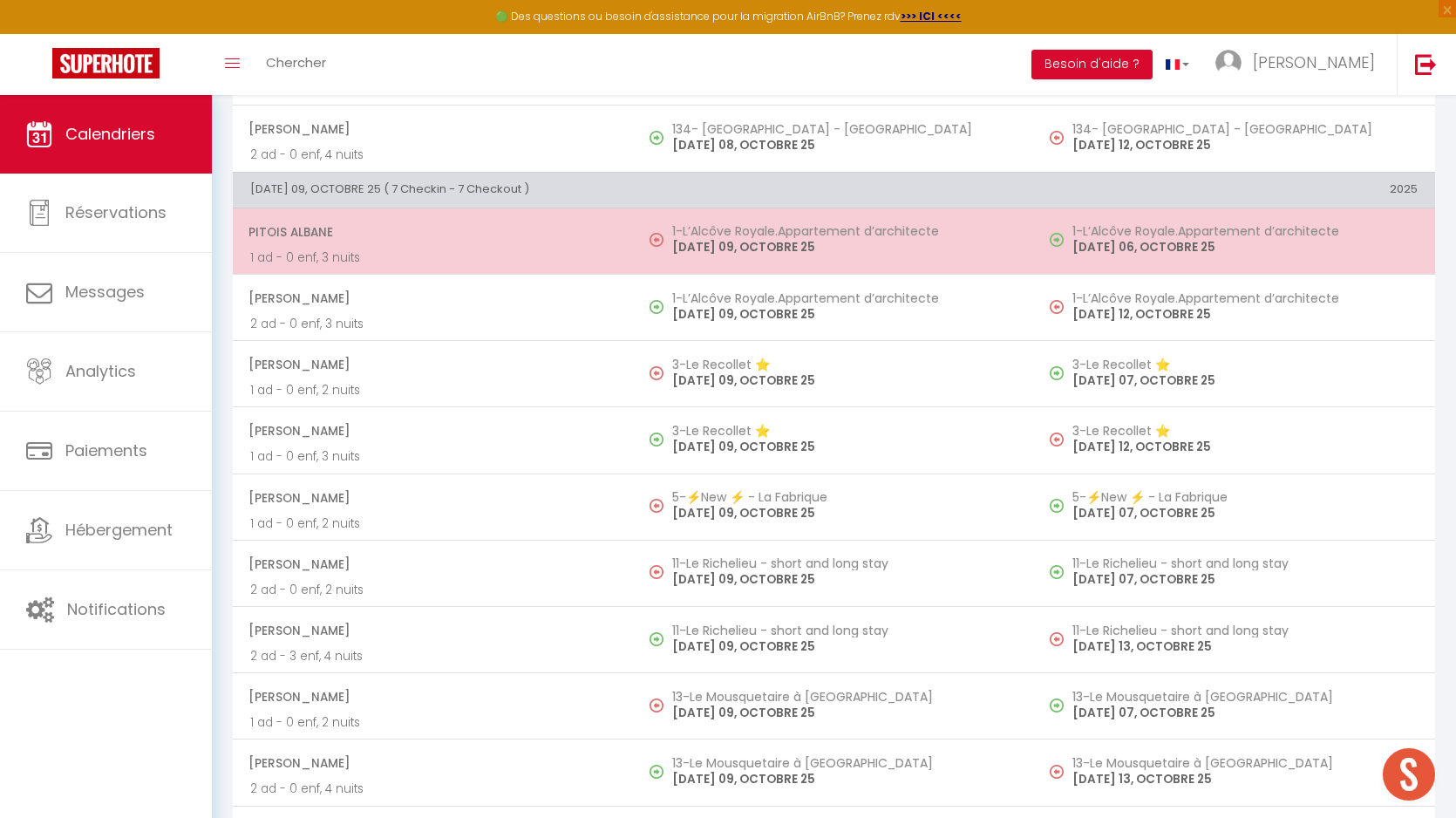
click at [764, 239] on p "[DATE] 09, OCTOBRE 25" at bounding box center [844, 247] width 345 height 18
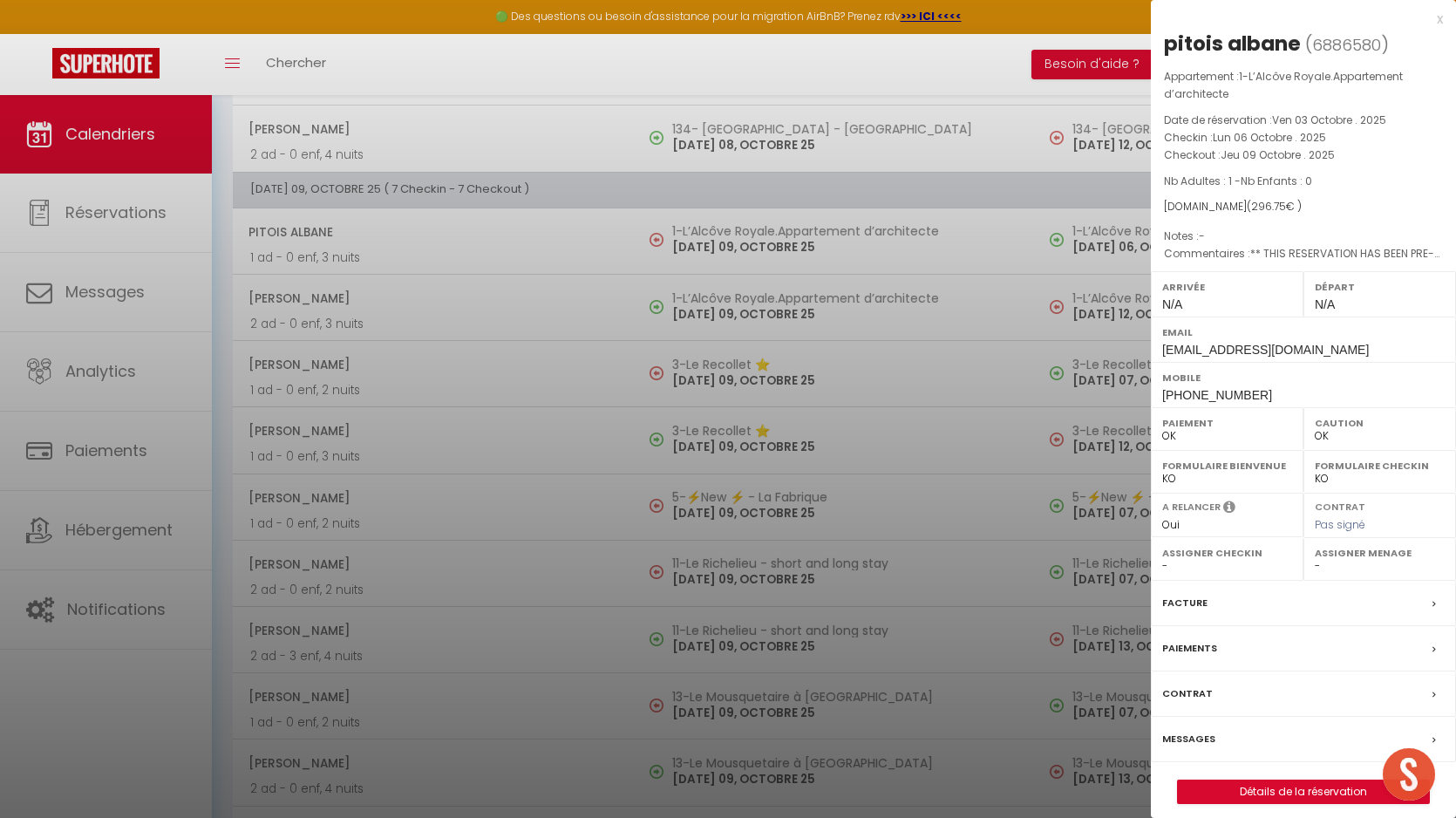
click at [778, 242] on div at bounding box center [728, 409] width 1456 height 818
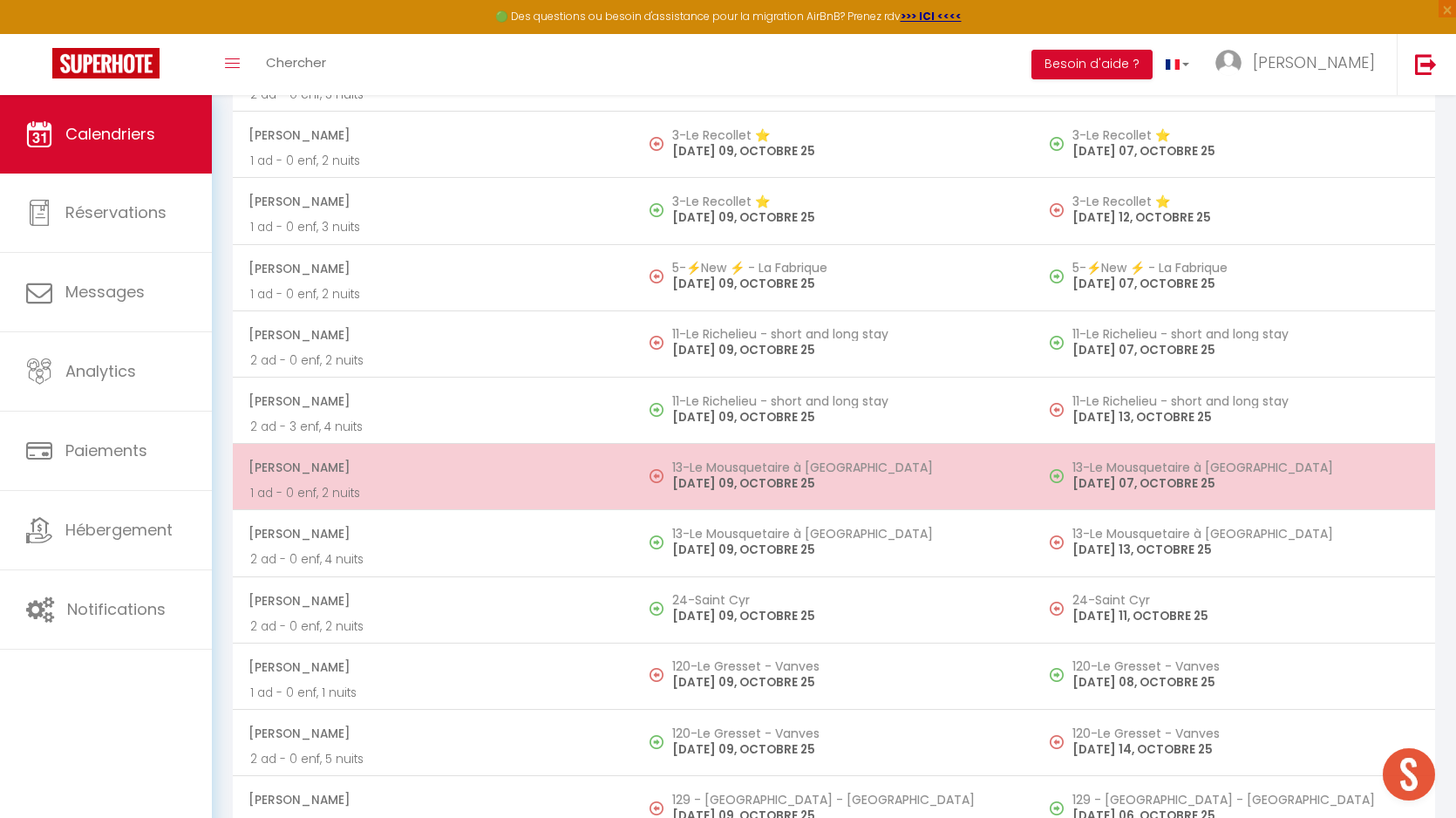
scroll to position [3289, 0]
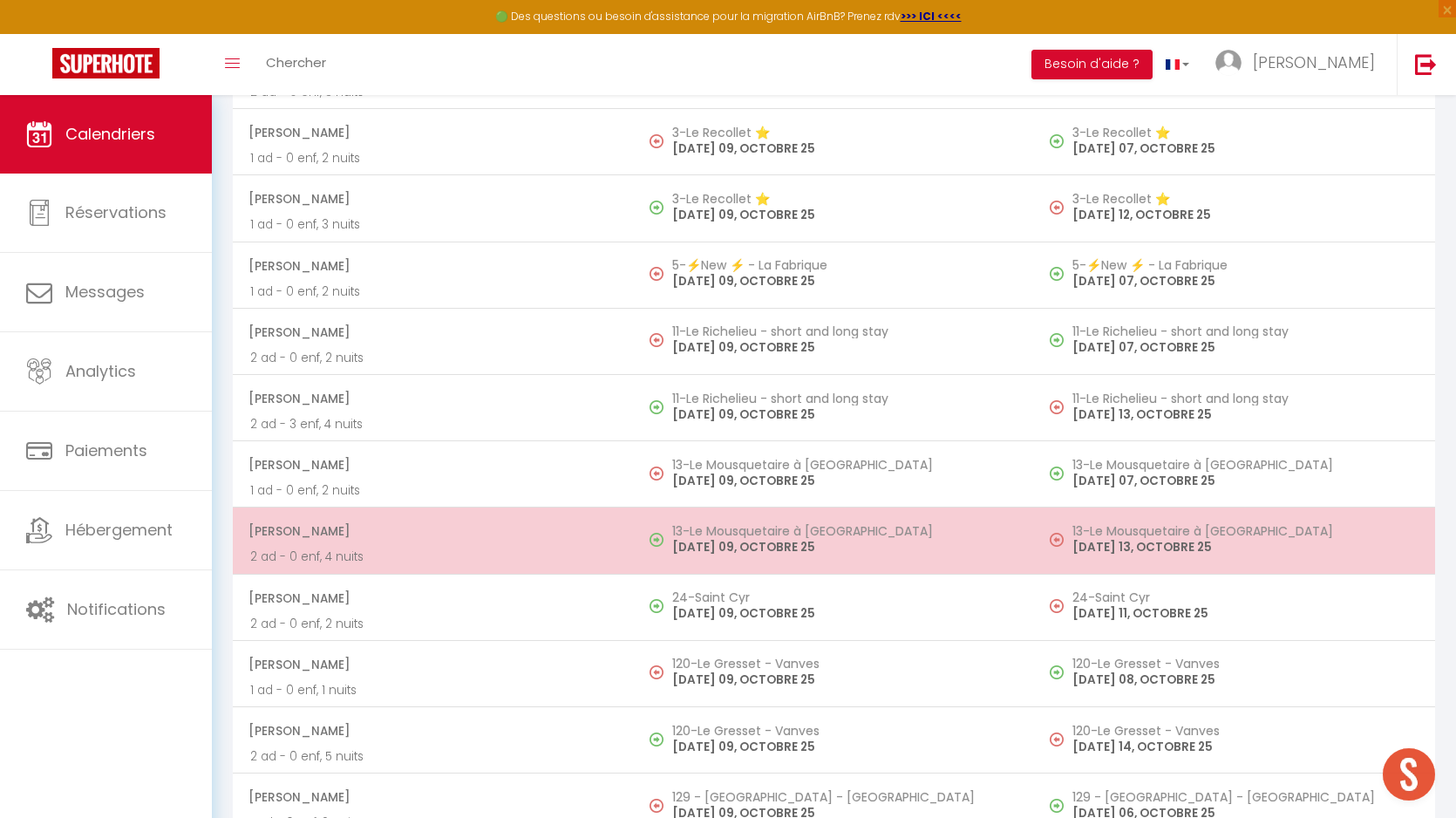
click at [770, 548] on p "[DATE] 09, OCTOBRE 25" at bounding box center [844, 547] width 345 height 18
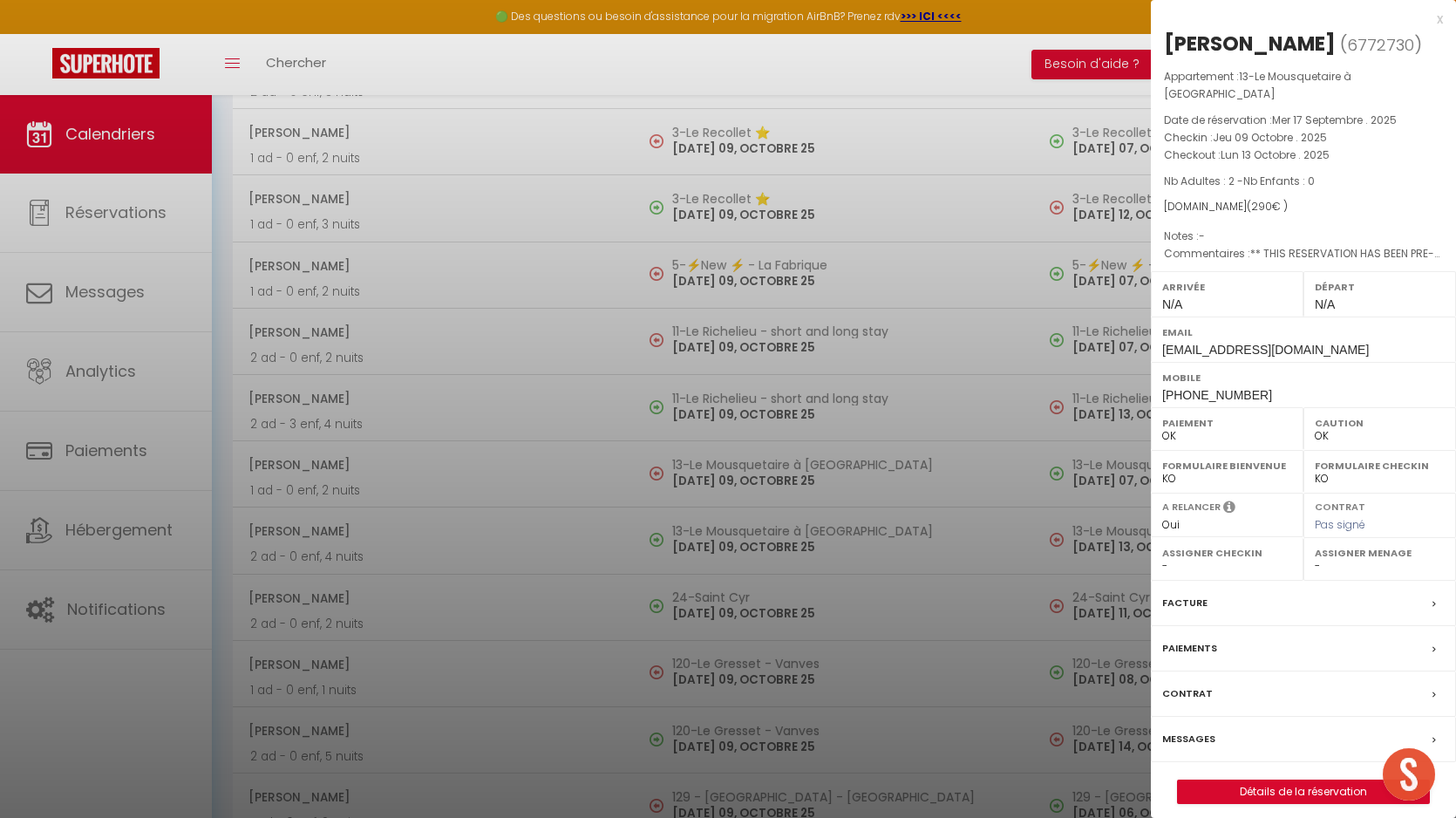
click at [750, 501] on div at bounding box center [728, 409] width 1456 height 818
